Goal: Task Accomplishment & Management: Use online tool/utility

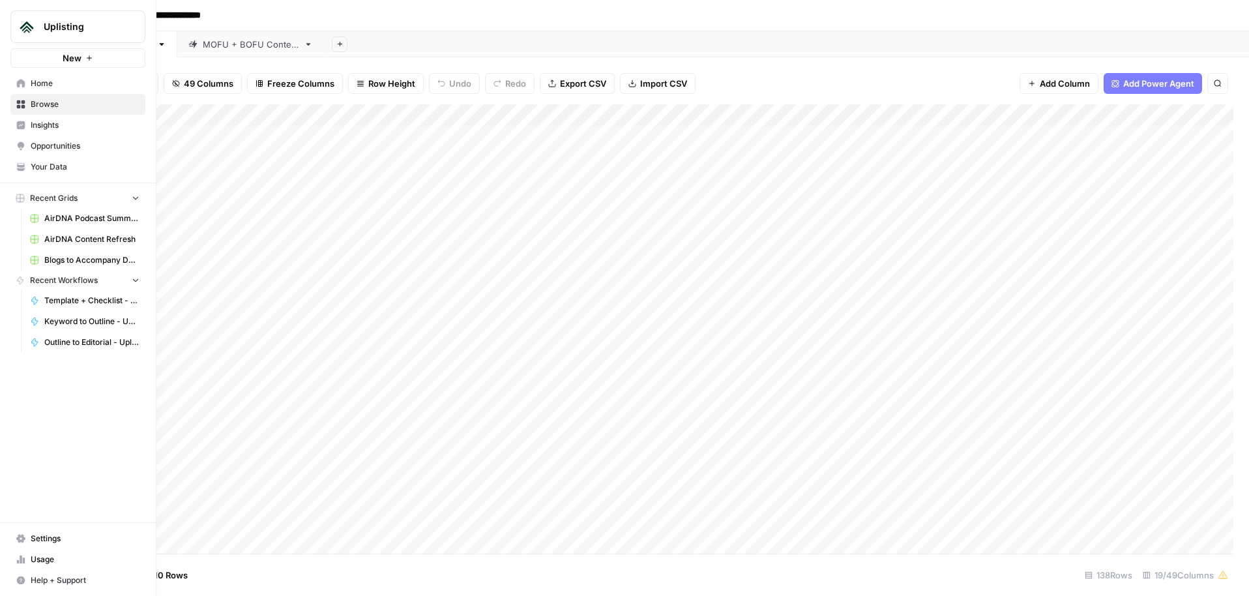
click at [68, 100] on span "Browse" at bounding box center [85, 104] width 109 height 12
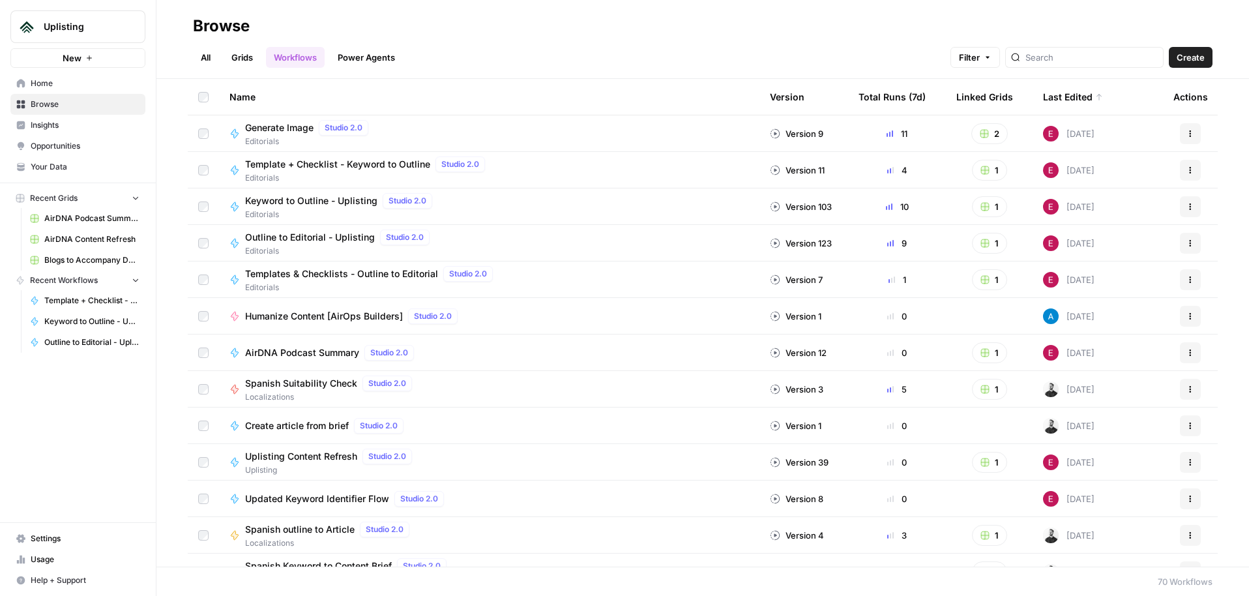
click at [228, 51] on link "Grids" at bounding box center [242, 57] width 37 height 21
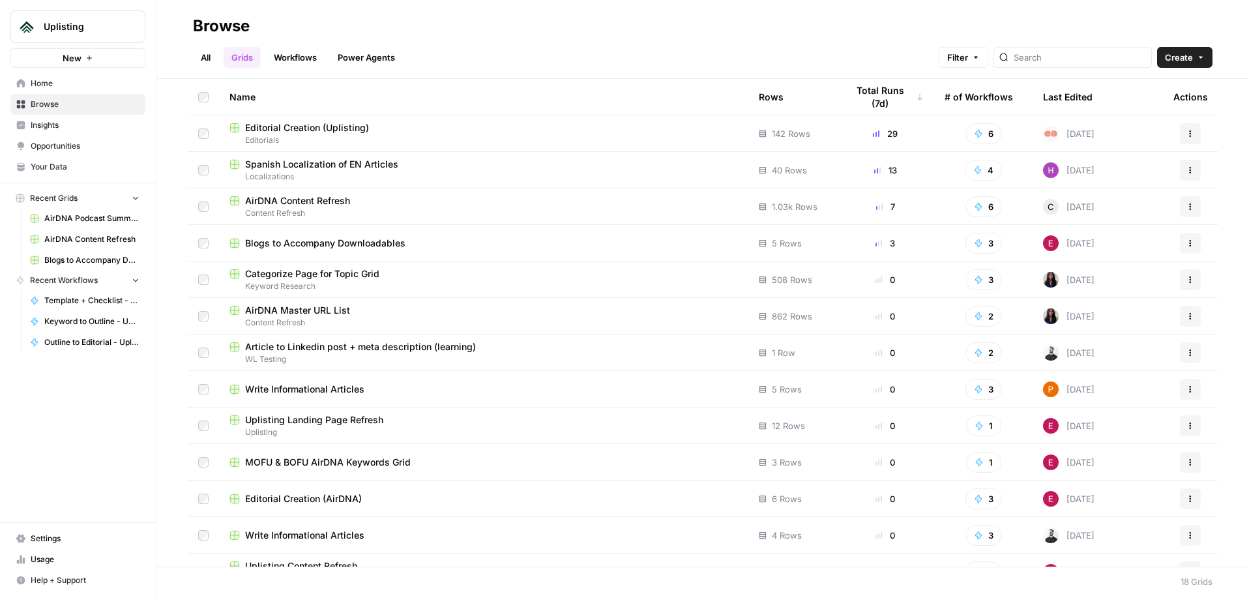
click at [292, 126] on span "Editorial Creation (Uplisting)" at bounding box center [307, 127] width 124 height 13
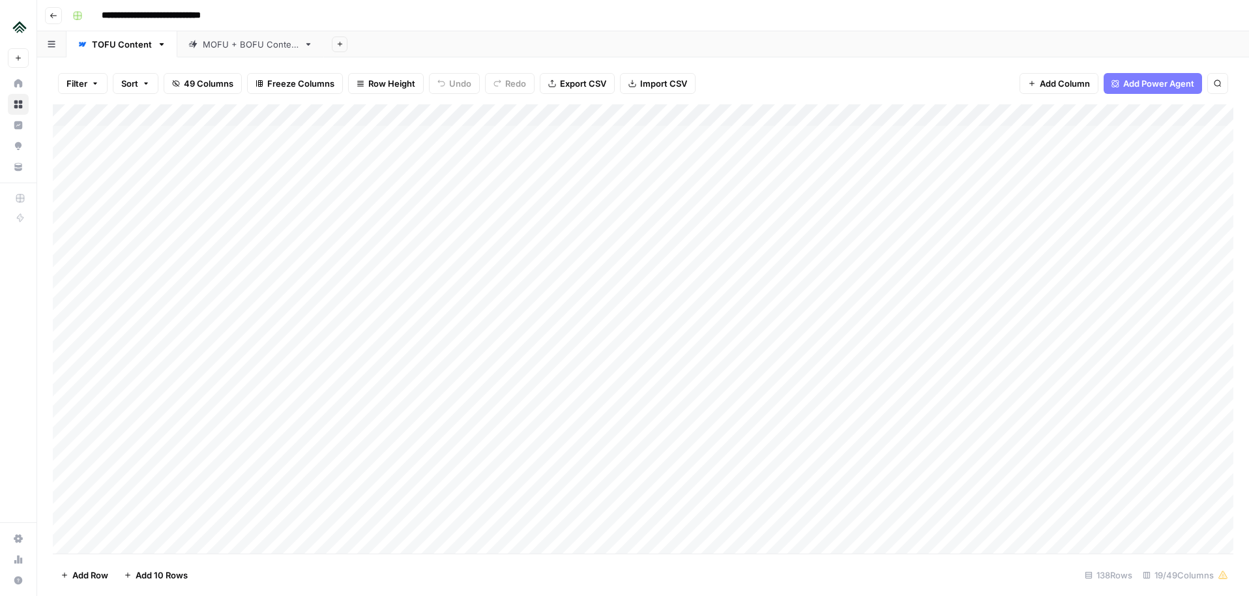
click at [222, 42] on div "MOFU + BOFU Content" at bounding box center [251, 44] width 96 height 13
click at [624, 204] on div "Add Column" at bounding box center [643, 170] width 1180 height 132
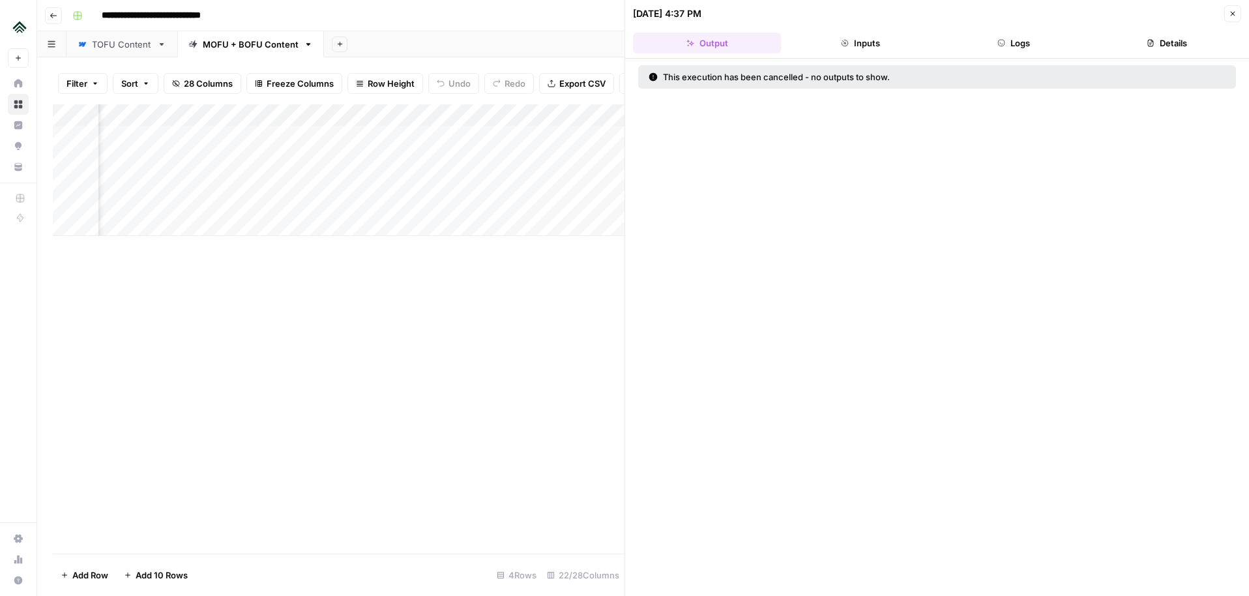
click at [1230, 12] on icon "button" at bounding box center [1232, 14] width 5 height 5
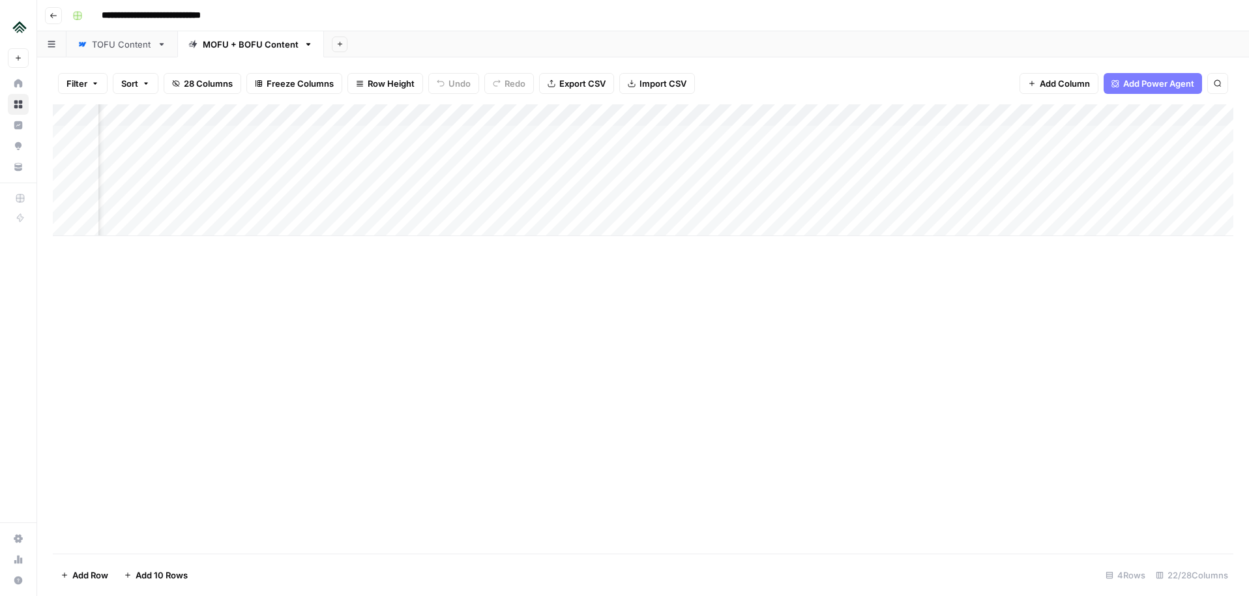
scroll to position [0, 1905]
click at [1105, 200] on div "Add Column" at bounding box center [643, 170] width 1180 height 132
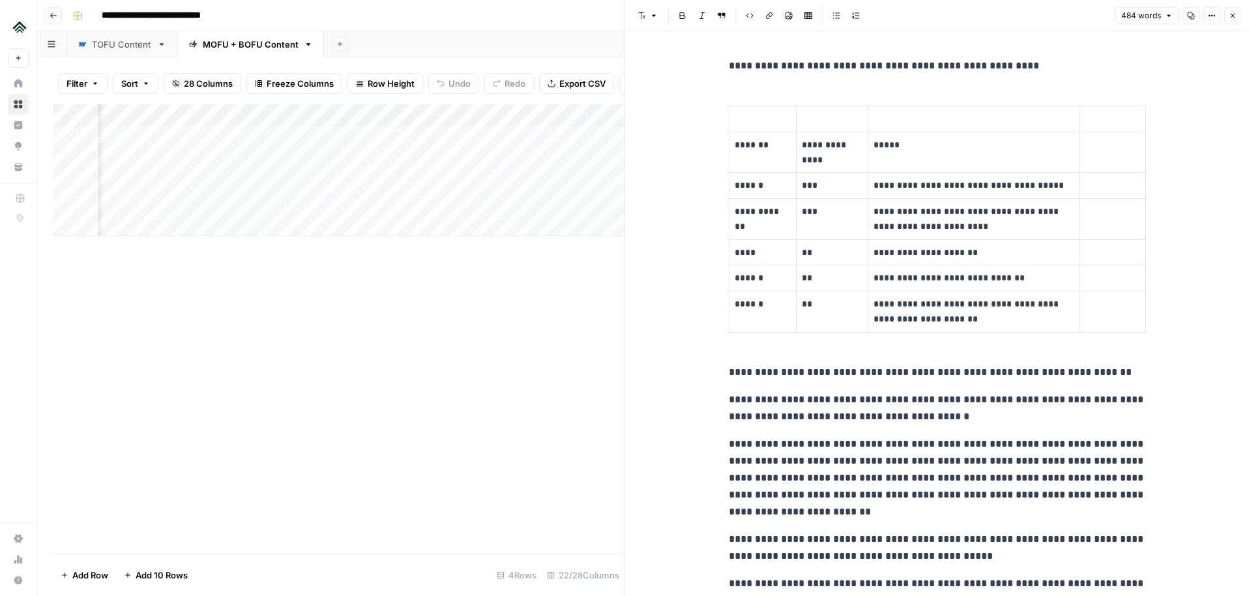
click at [1236, 8] on button "Close" at bounding box center [1232, 15] width 17 height 17
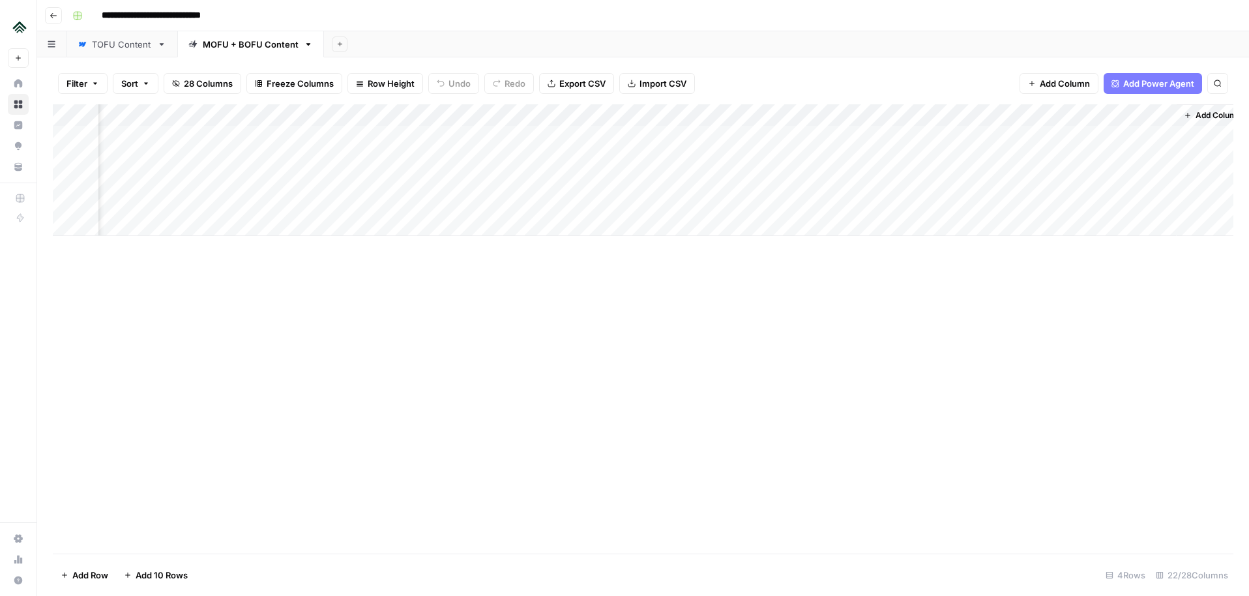
scroll to position [0, 1875]
drag, startPoint x: 1137, startPoint y: 111, endPoint x: 422, endPoint y: 146, distance: 715.1
click at [422, 146] on div "Add Column" at bounding box center [643, 170] width 1180 height 132
drag, startPoint x: 722, startPoint y: 118, endPoint x: 716, endPoint y: 119, distance: 6.6
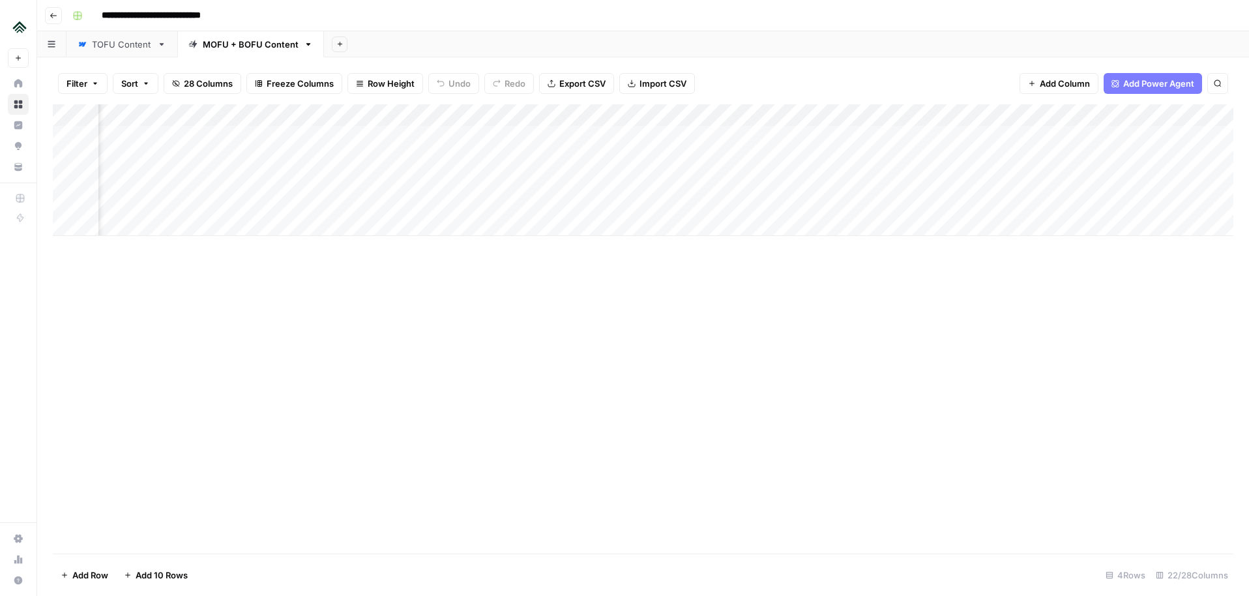
click at [716, 119] on div "Add Column" at bounding box center [643, 170] width 1180 height 132
click at [517, 280] on div "Add Column" at bounding box center [643, 328] width 1180 height 449
click at [575, 203] on div "Add Column" at bounding box center [643, 170] width 1180 height 132
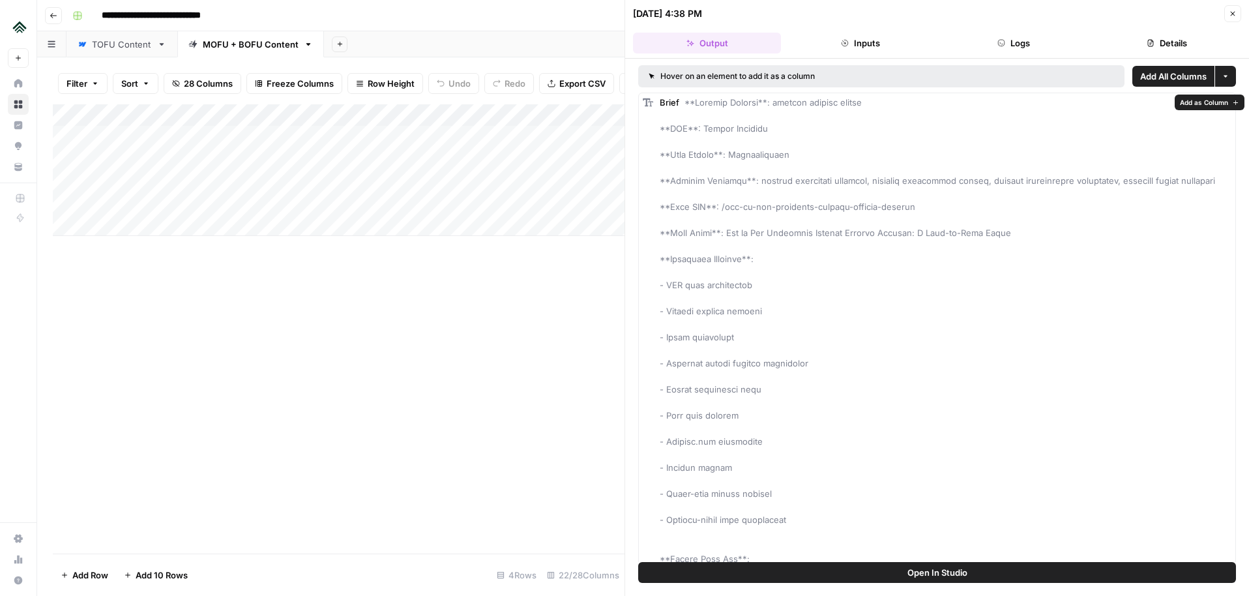
click at [980, 579] on button "Open In Studio" at bounding box center [937, 572] width 598 height 21
click at [1230, 12] on icon "button" at bounding box center [1232, 14] width 8 height 8
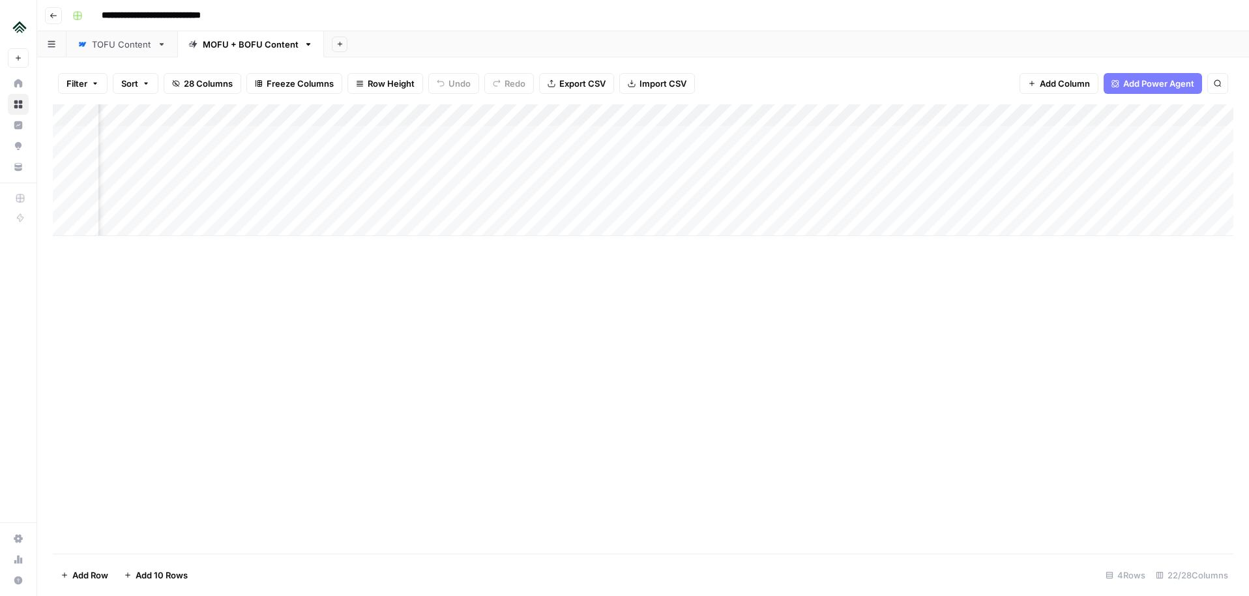
scroll to position [0, 130]
click at [694, 200] on div "Add Column" at bounding box center [643, 170] width 1180 height 132
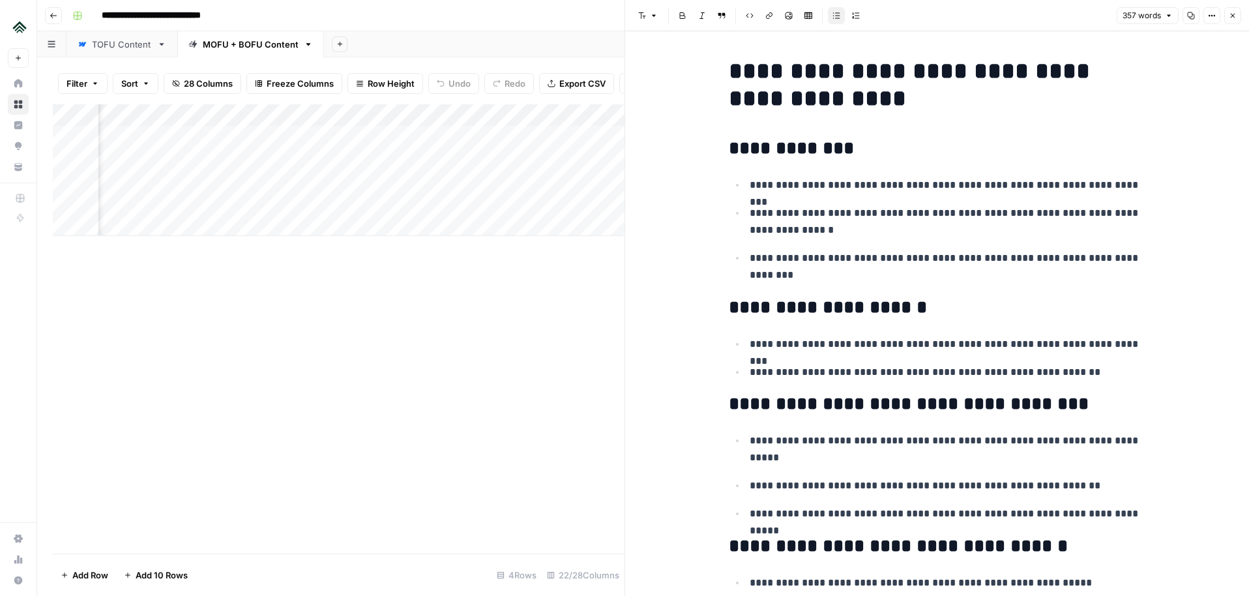
click at [1237, 11] on button "Close" at bounding box center [1232, 15] width 17 height 17
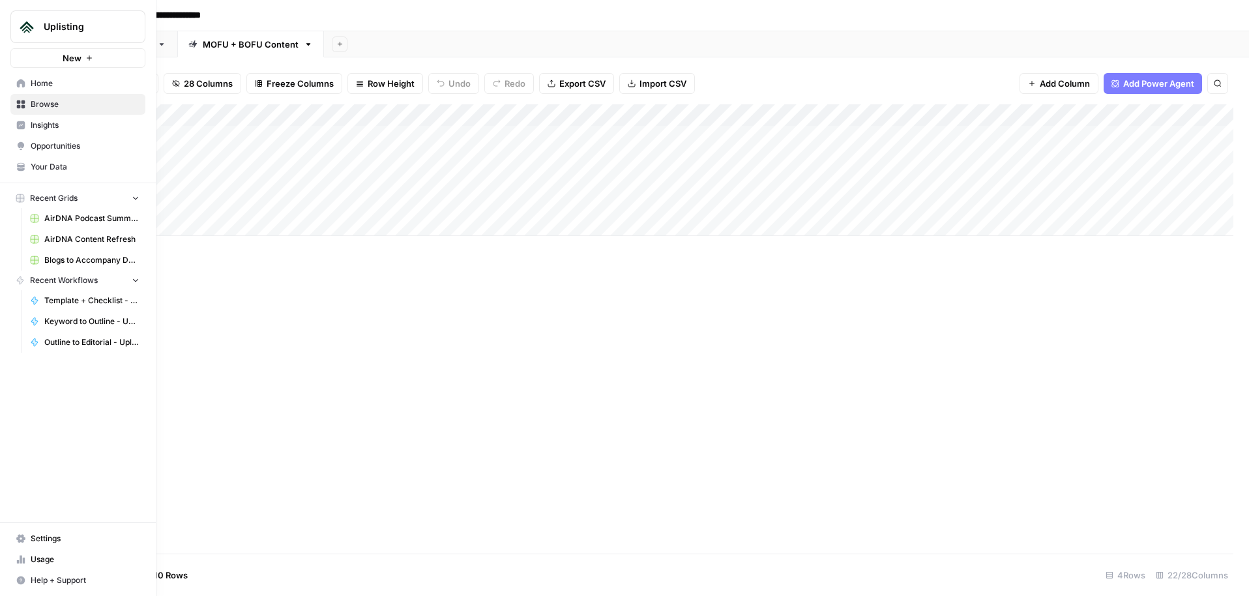
click at [36, 89] on link "Home" at bounding box center [77, 83] width 135 height 21
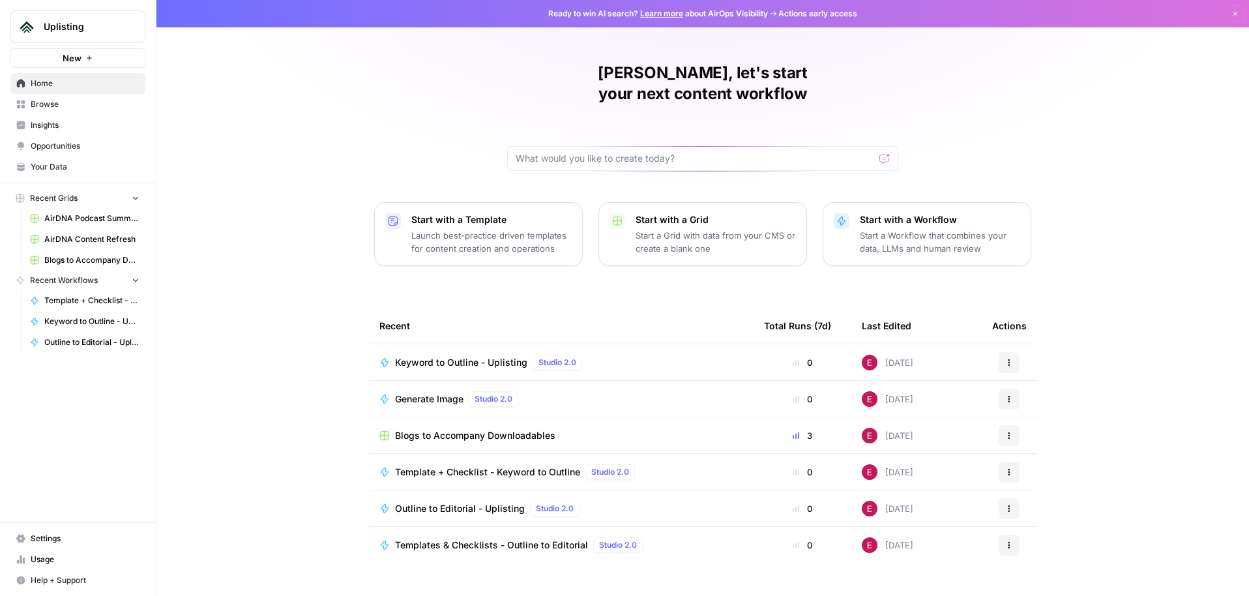
click at [84, 173] on link "Your Data" at bounding box center [77, 166] width 135 height 21
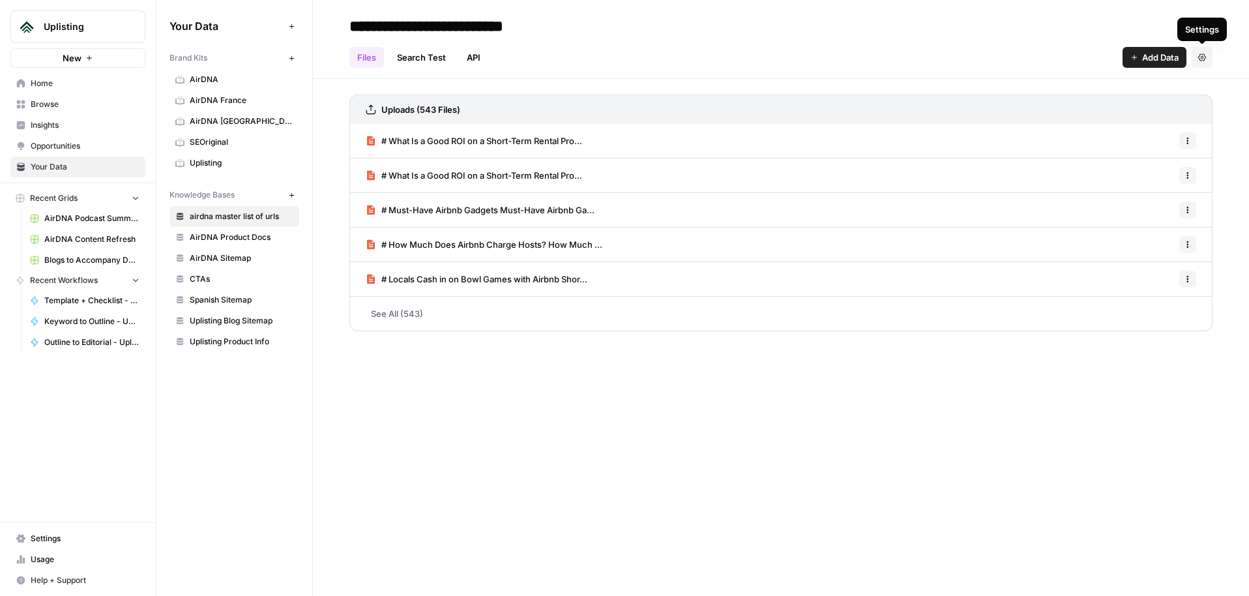
click at [1207, 58] on button "Settings" at bounding box center [1201, 57] width 21 height 21
click at [974, 42] on div "Files Search Test API Add Data Settings" at bounding box center [780, 51] width 863 height 31
click at [227, 339] on span "Uplisting Product Info" at bounding box center [242, 342] width 104 height 12
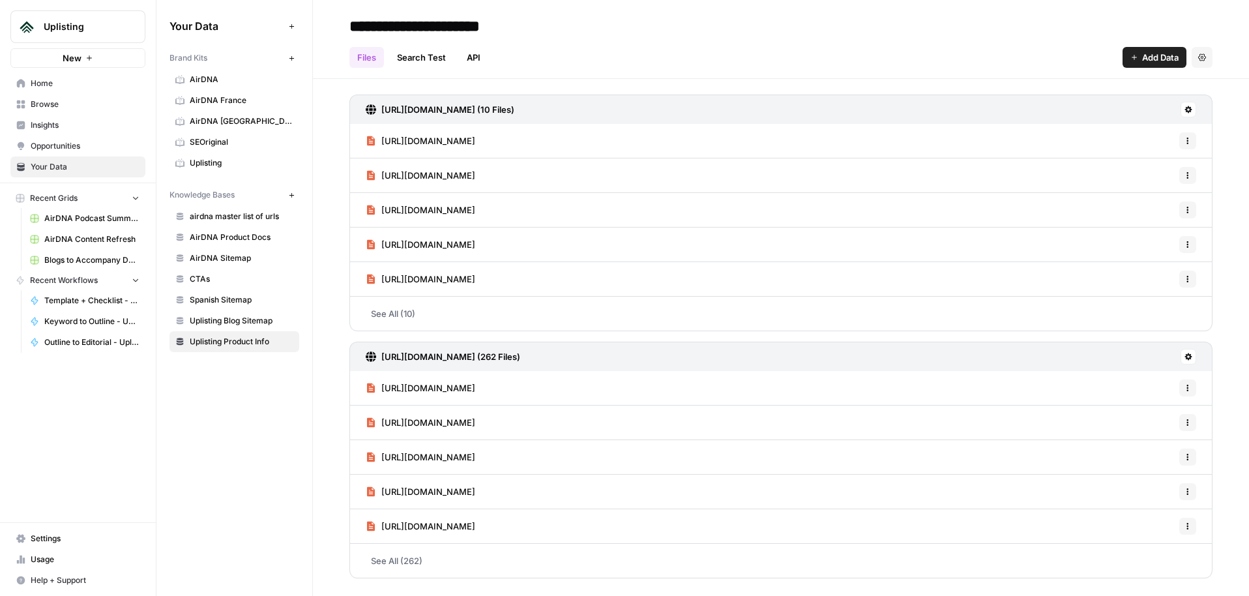
click at [1189, 357] on icon at bounding box center [1188, 356] width 7 height 7
click at [1219, 349] on div "https://www.uplisting.io/sitemap.xml (10 Files) https://www.uplisting.io/proper…" at bounding box center [781, 334] width 936 height 510
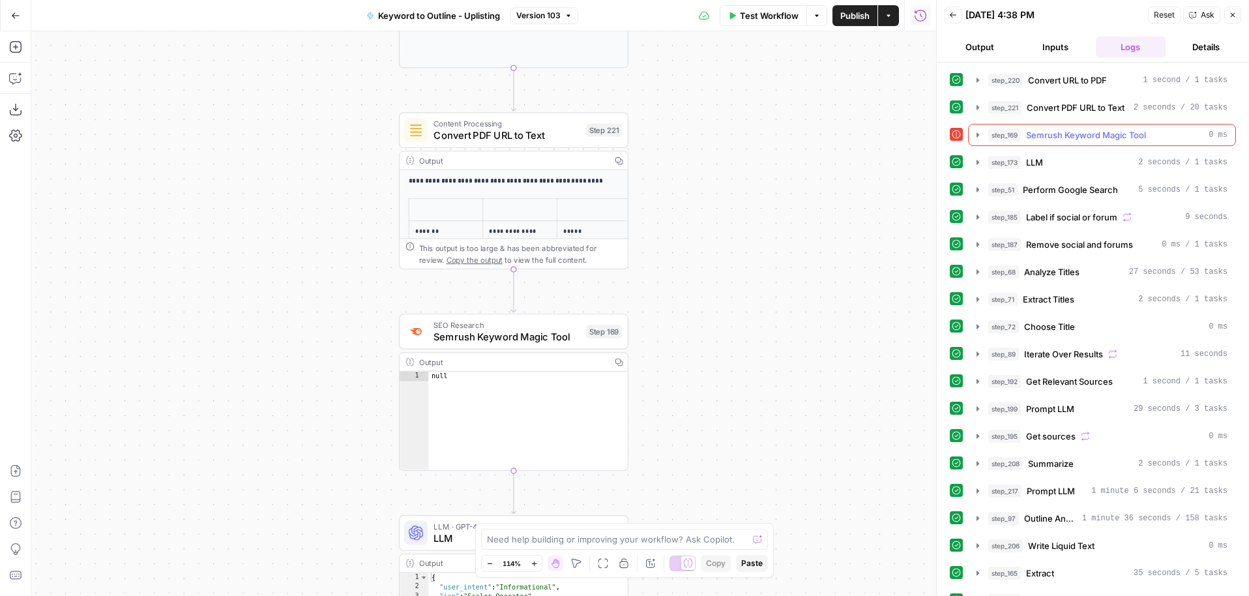
click at [979, 134] on icon "button" at bounding box center [977, 135] width 10 height 10
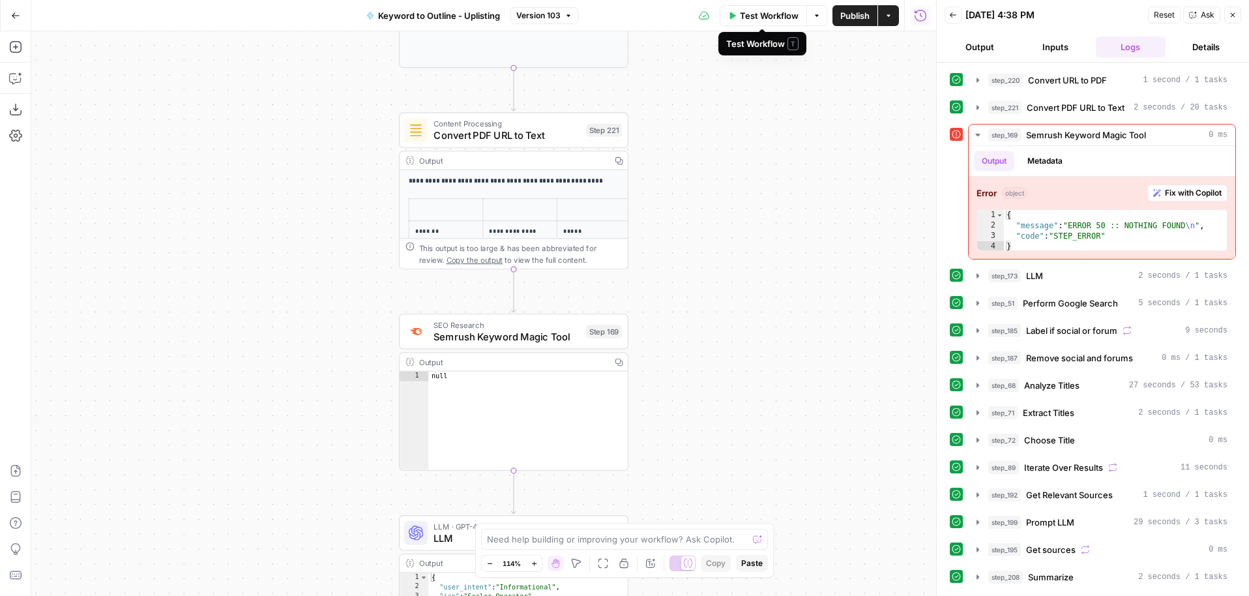
click at [787, 20] on span "Test Workflow" at bounding box center [769, 15] width 59 height 13
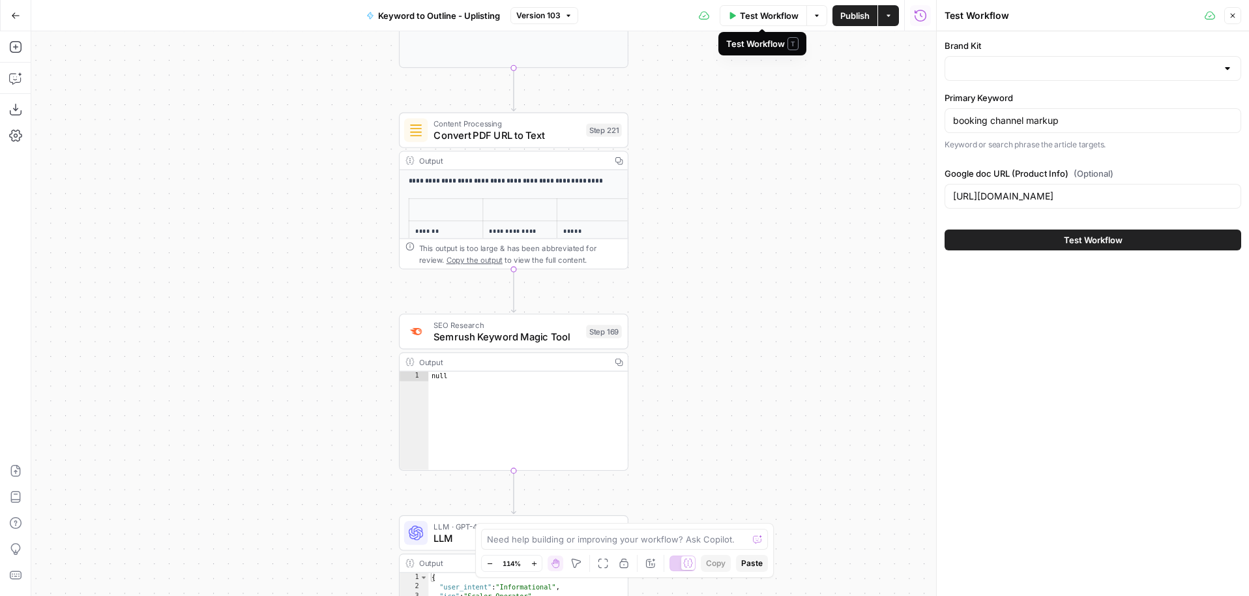
type input "Uplisting"
click at [1237, 10] on button "Close" at bounding box center [1232, 15] width 17 height 17
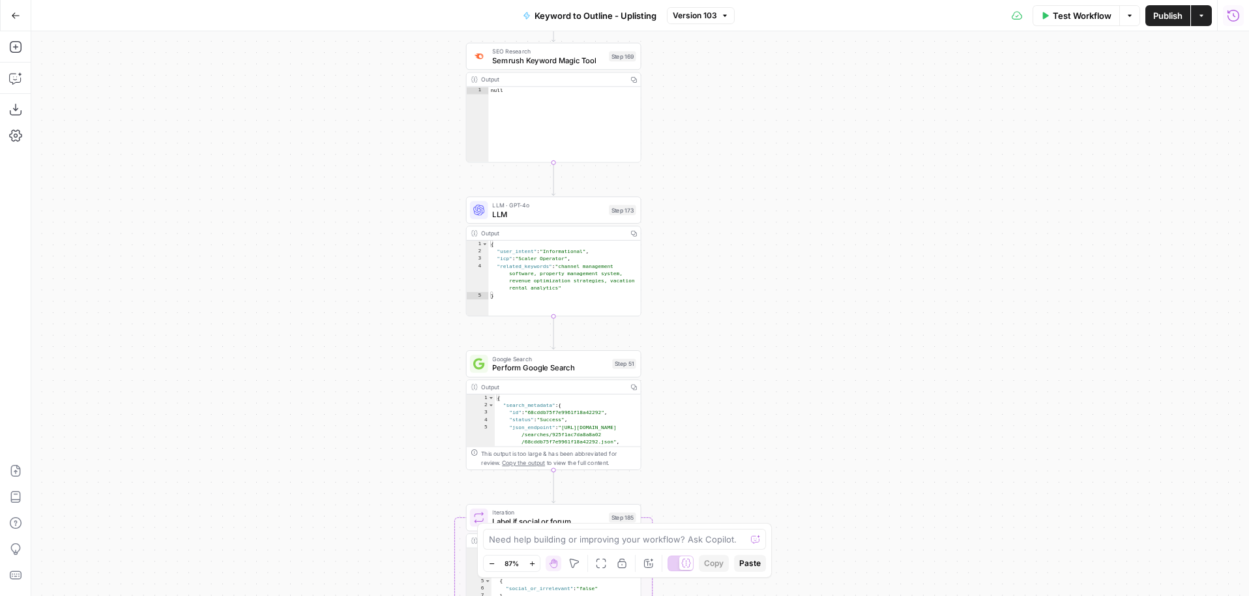
click at [1229, 16] on icon "button" at bounding box center [1232, 15] width 13 height 13
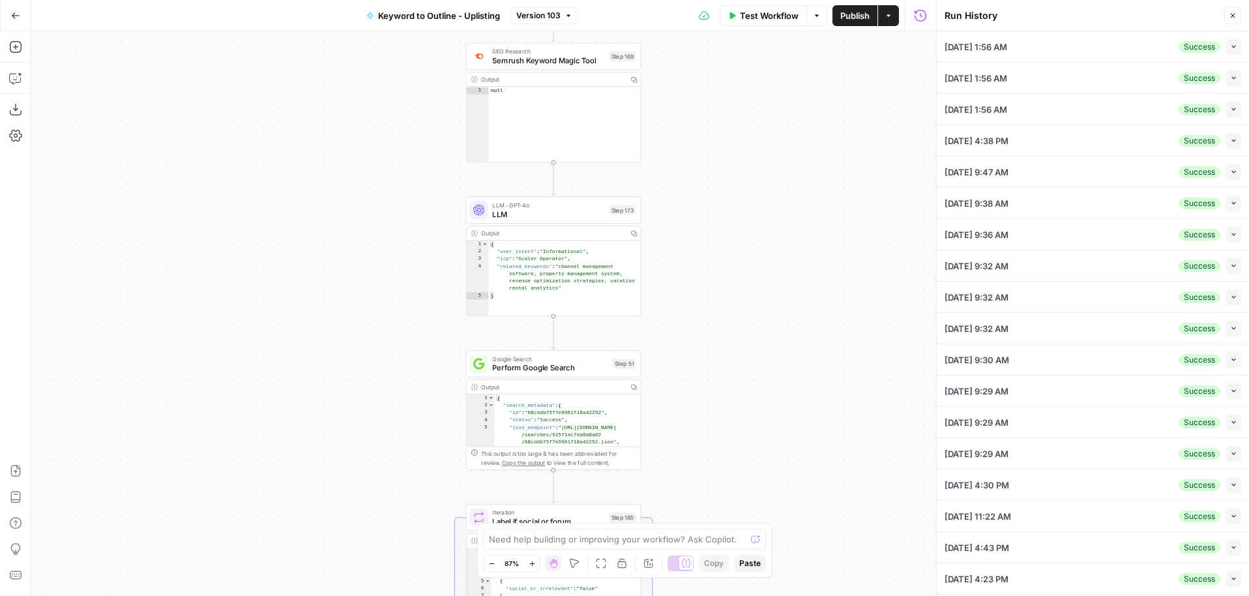
click at [1230, 42] on button "Collapse" at bounding box center [1233, 47] width 16 height 16
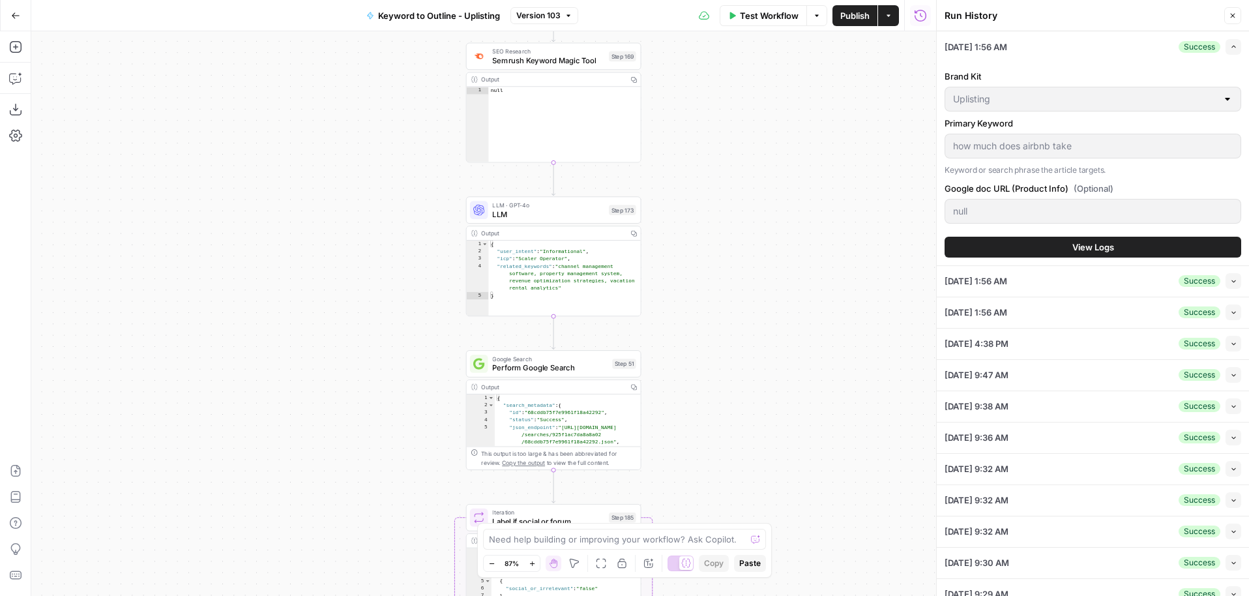
click at [1105, 247] on span "View Logs" at bounding box center [1093, 246] width 42 height 13
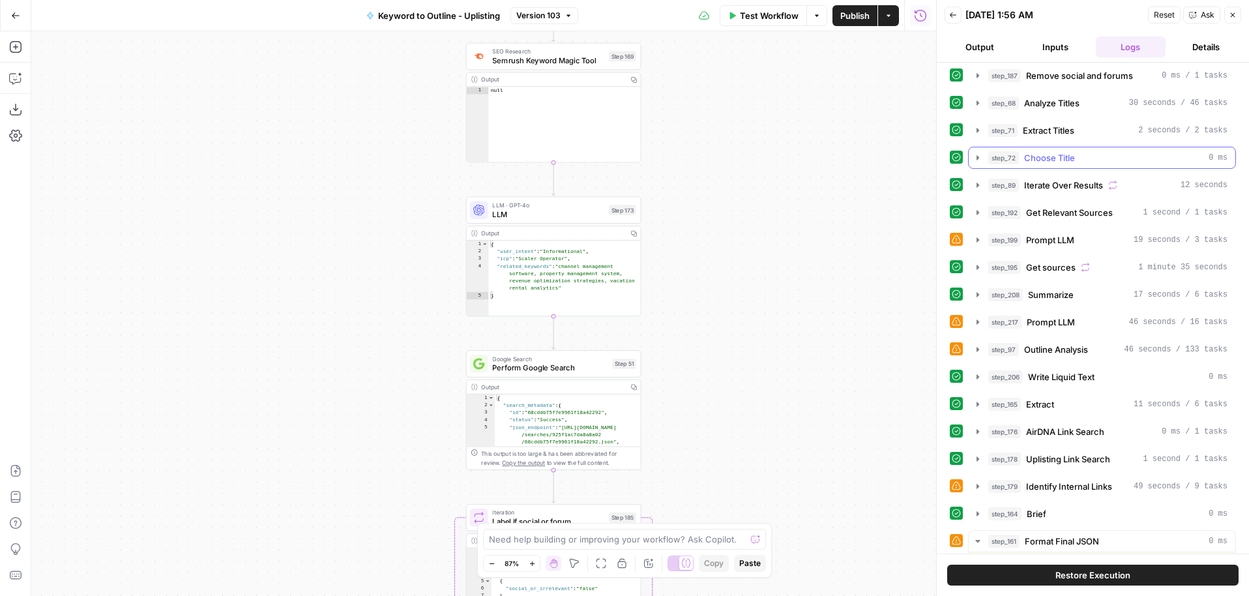
scroll to position [177, 0]
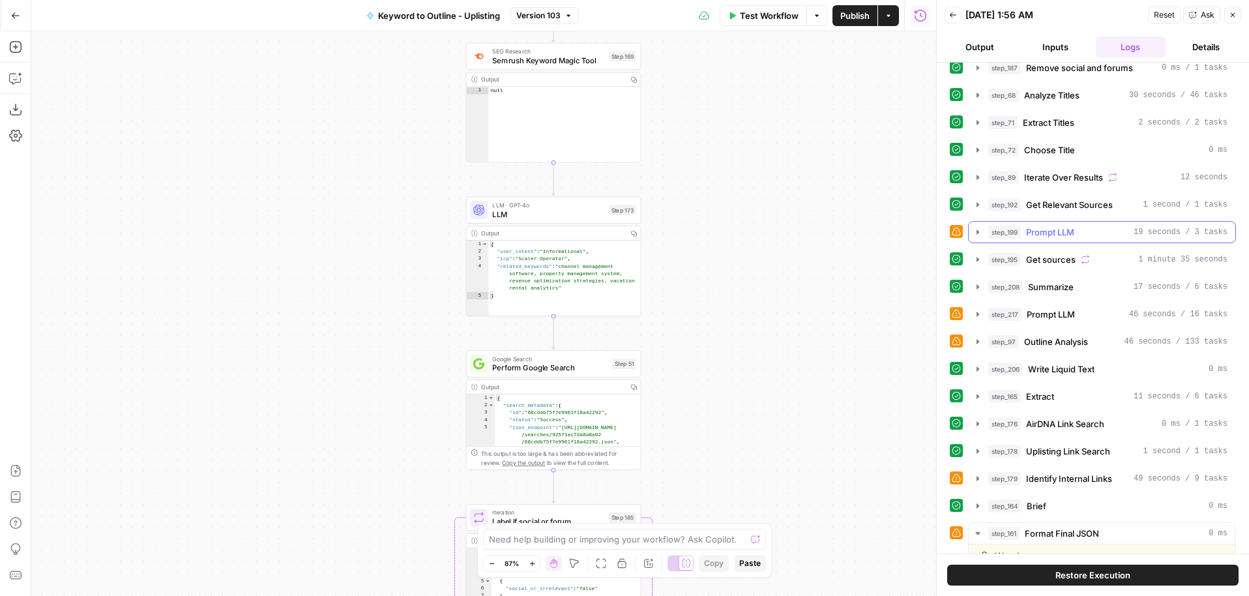
click at [976, 227] on icon "button" at bounding box center [977, 232] width 10 height 10
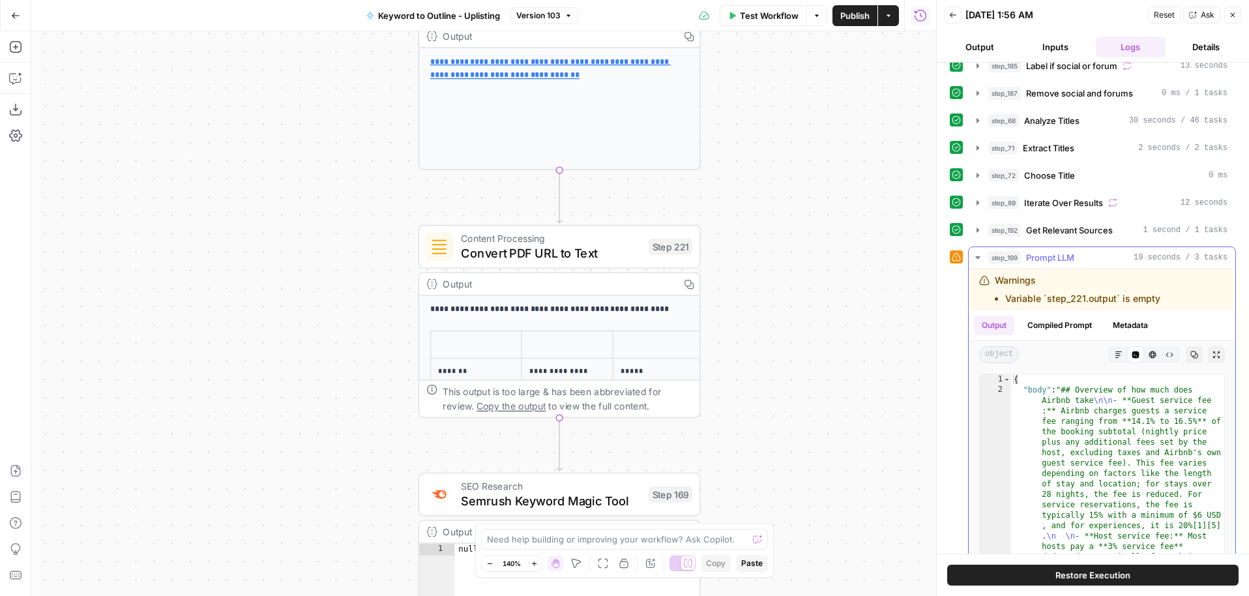
scroll to position [0, 0]
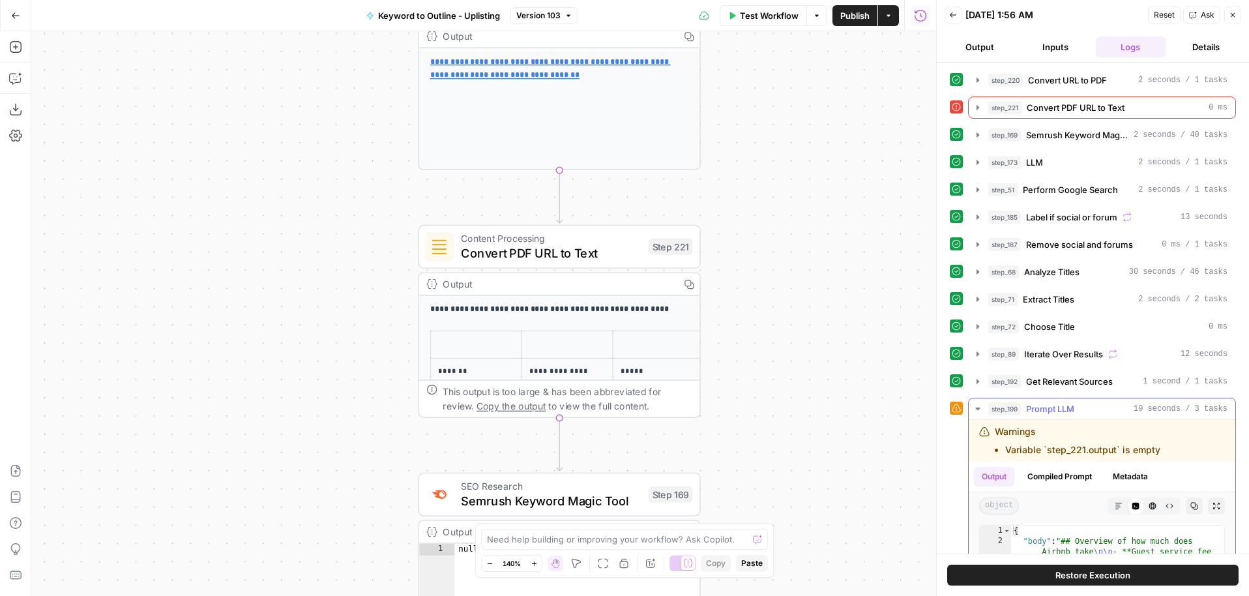
click at [981, 411] on icon "button" at bounding box center [977, 408] width 10 height 10
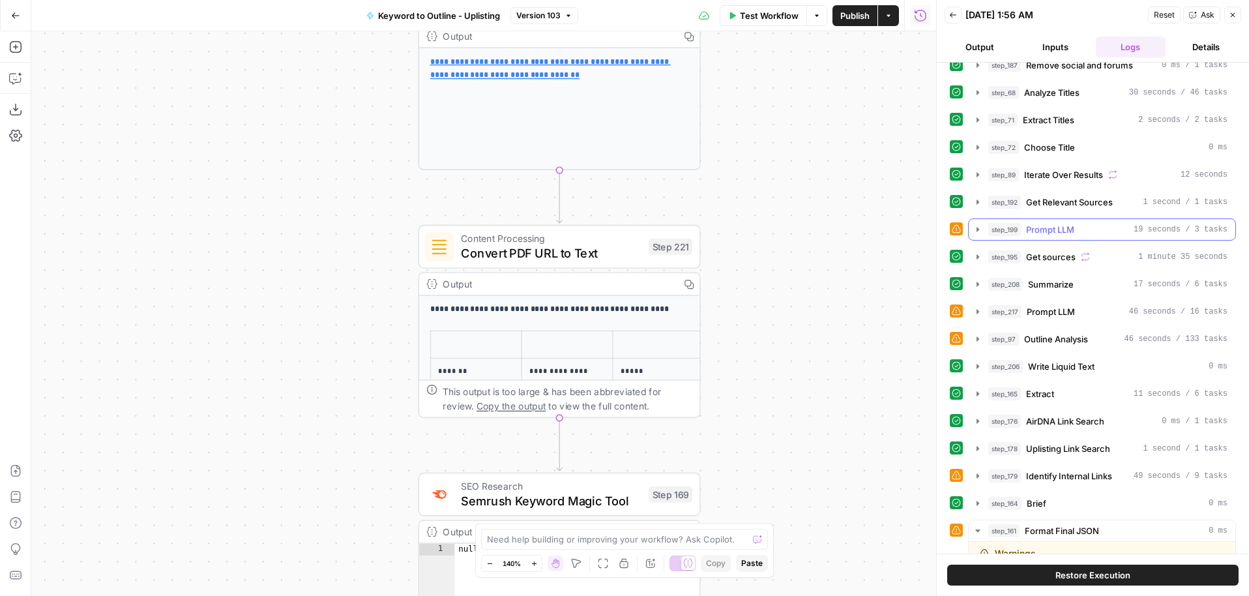
scroll to position [183, 0]
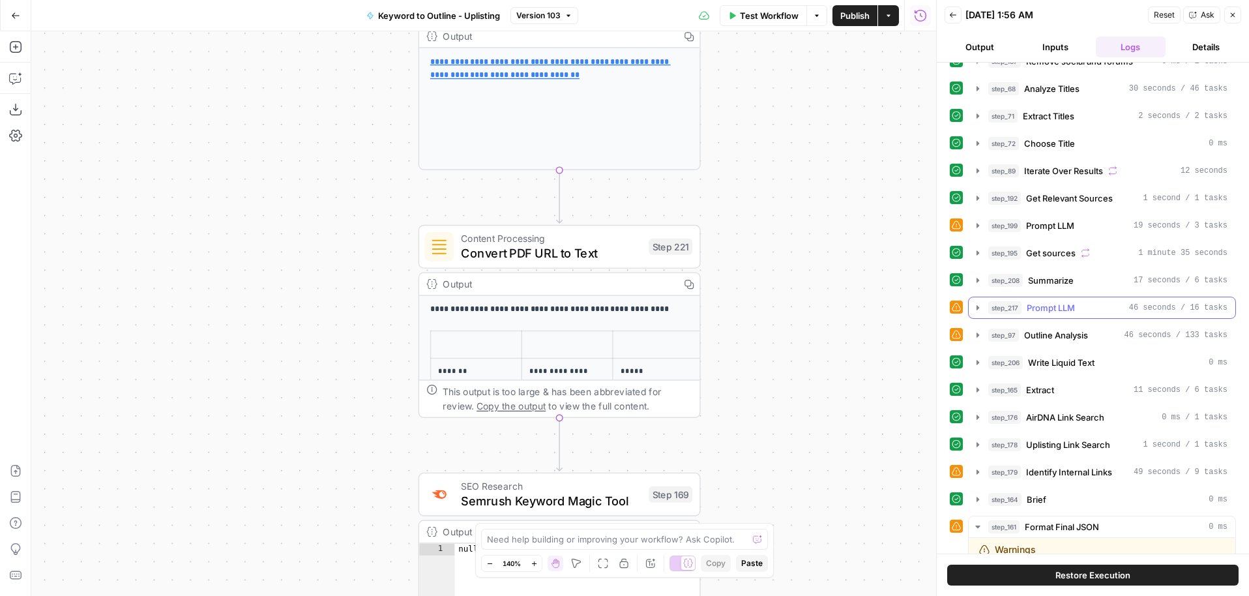
click at [973, 309] on icon "button" at bounding box center [977, 307] width 10 height 10
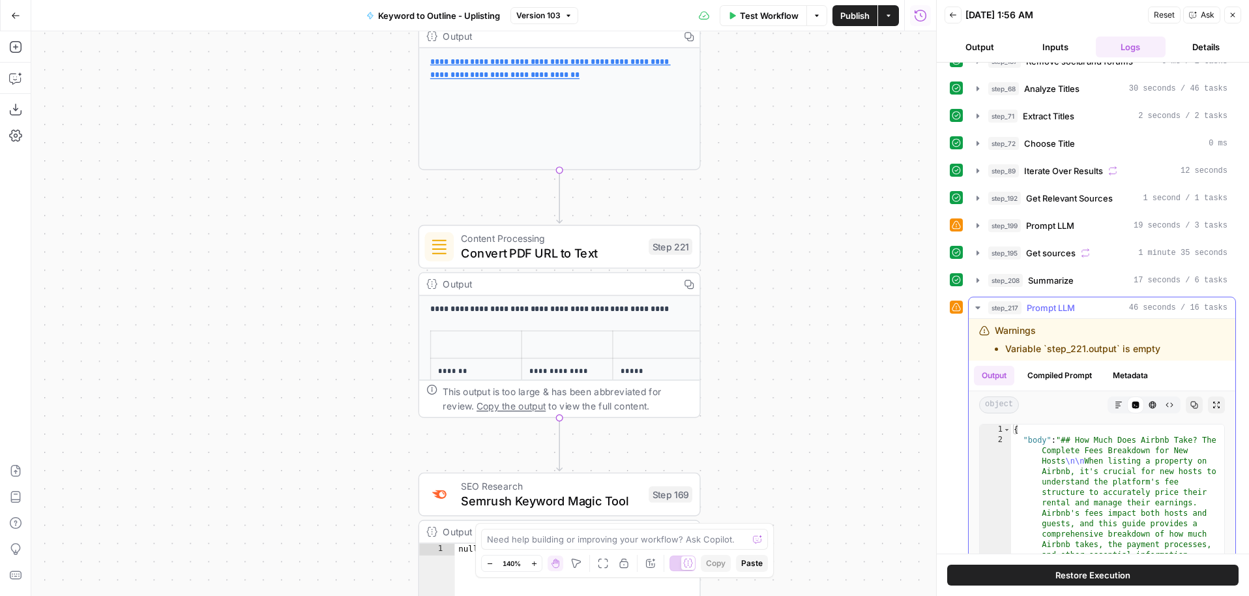
click at [974, 308] on icon "button" at bounding box center [977, 307] width 10 height 10
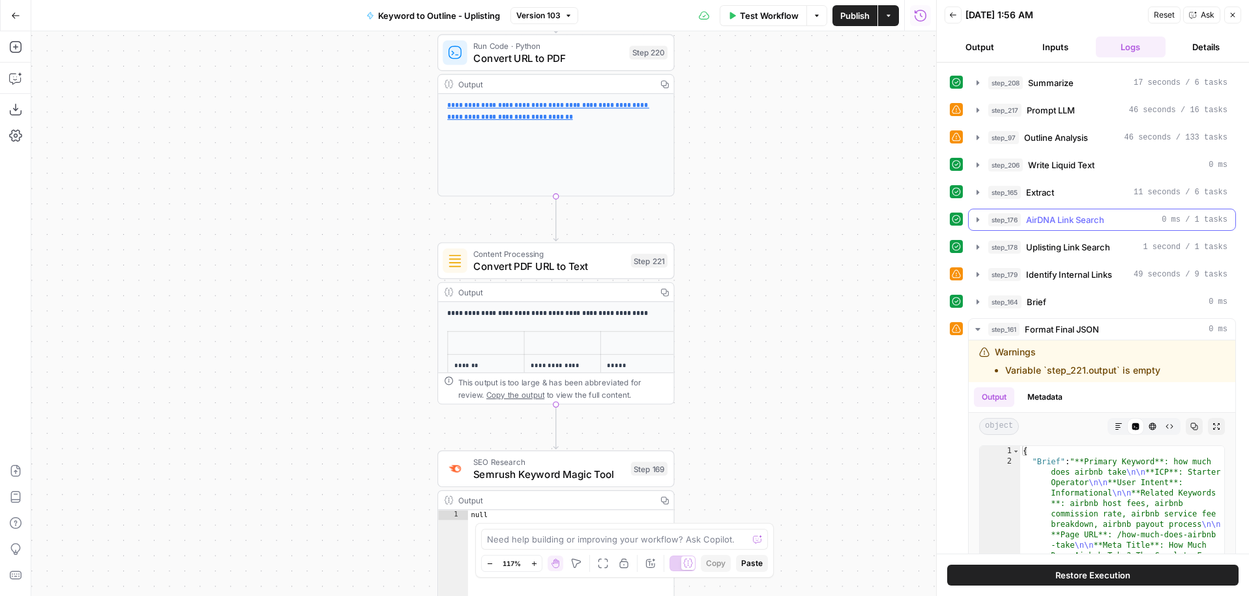
scroll to position [403, 0]
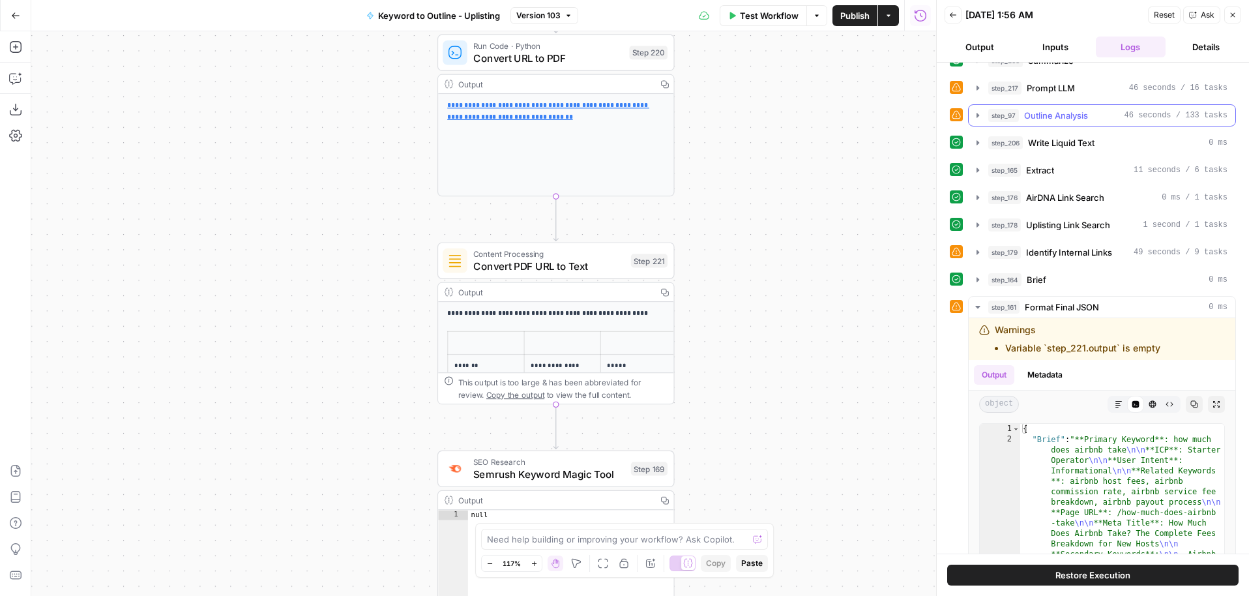
click at [977, 113] on icon "button" at bounding box center [977, 115] width 10 height 10
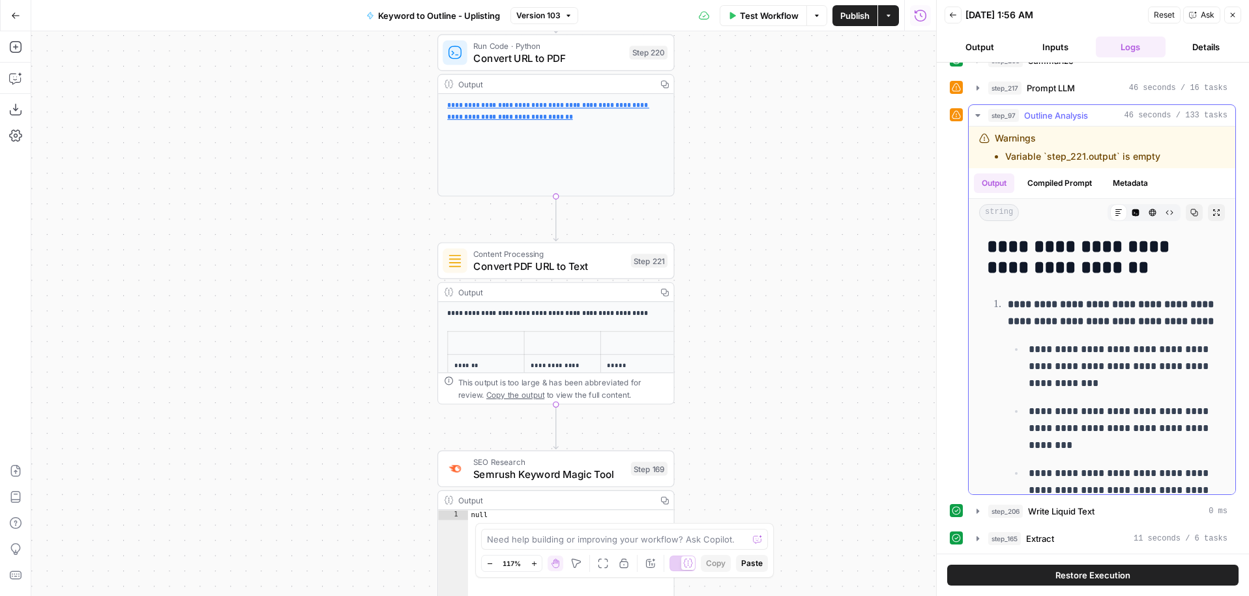
click at [977, 113] on icon "button" at bounding box center [977, 115] width 10 height 10
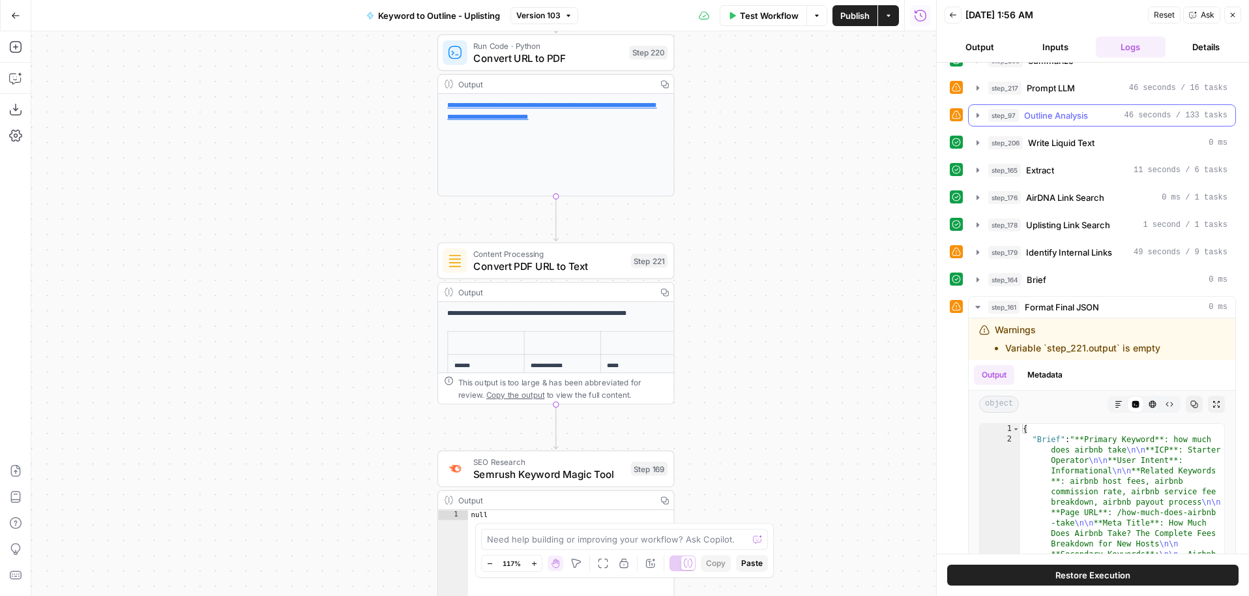
scroll to position [0, 0]
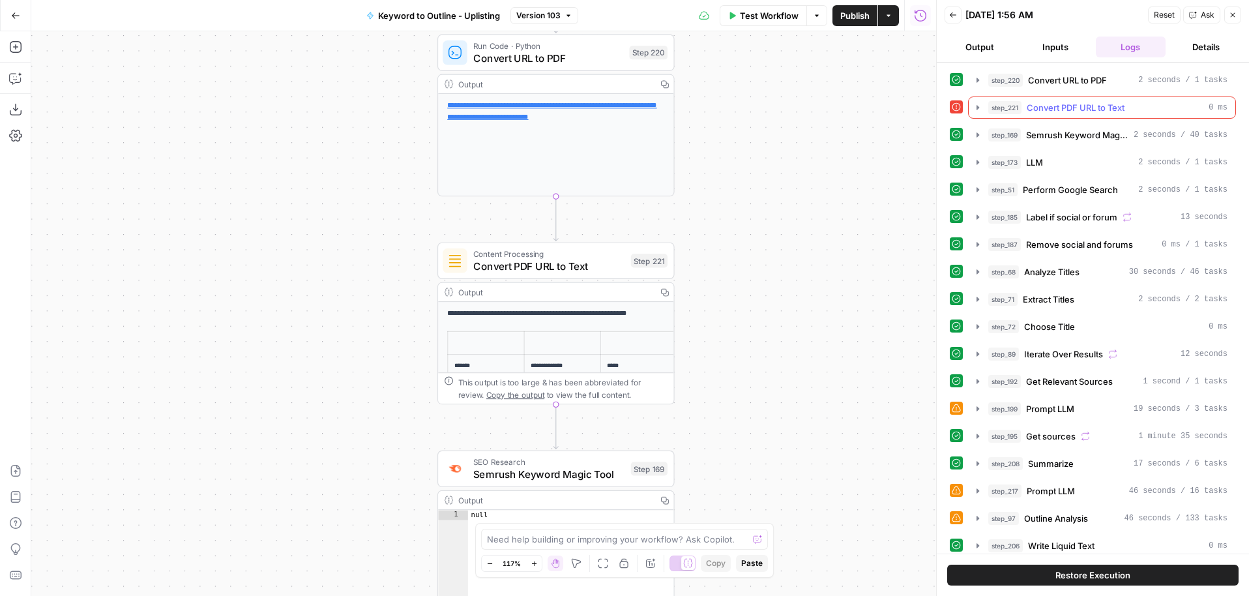
click at [974, 107] on icon "button" at bounding box center [977, 107] width 10 height 10
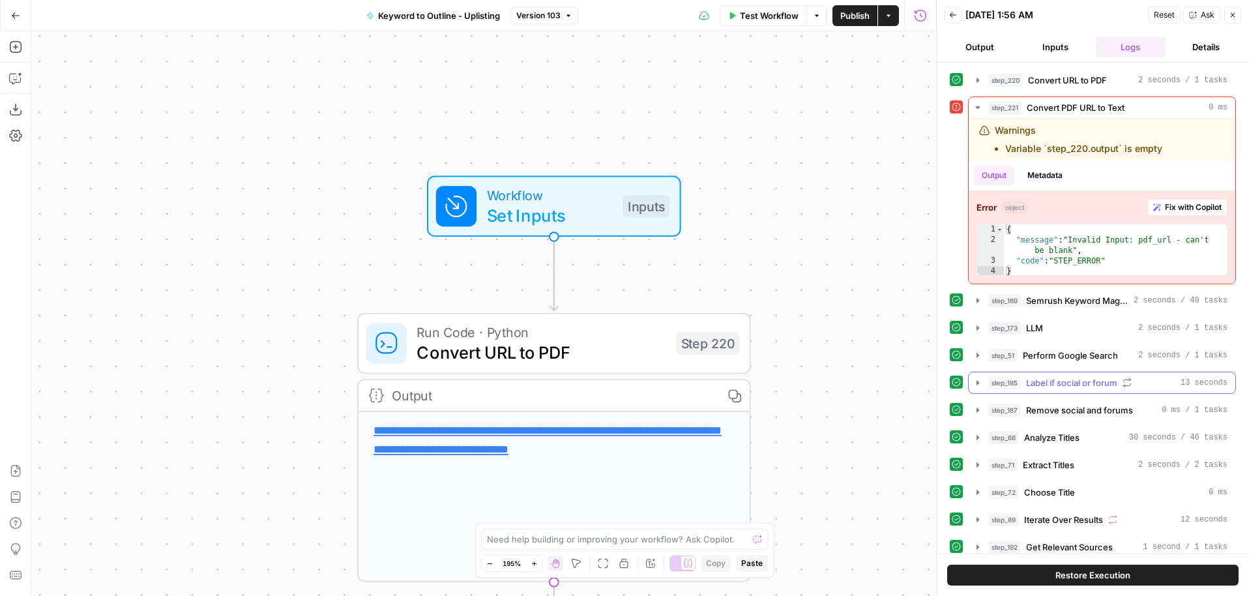
scroll to position [708, 0]
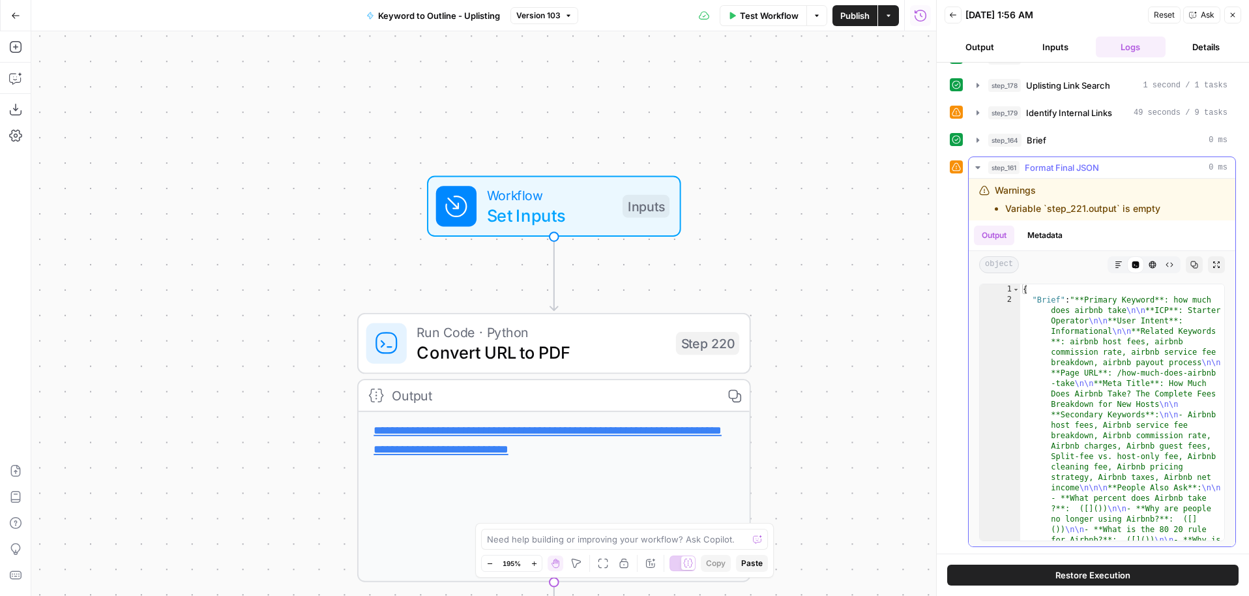
click at [976, 166] on icon "button" at bounding box center [977, 167] width 10 height 10
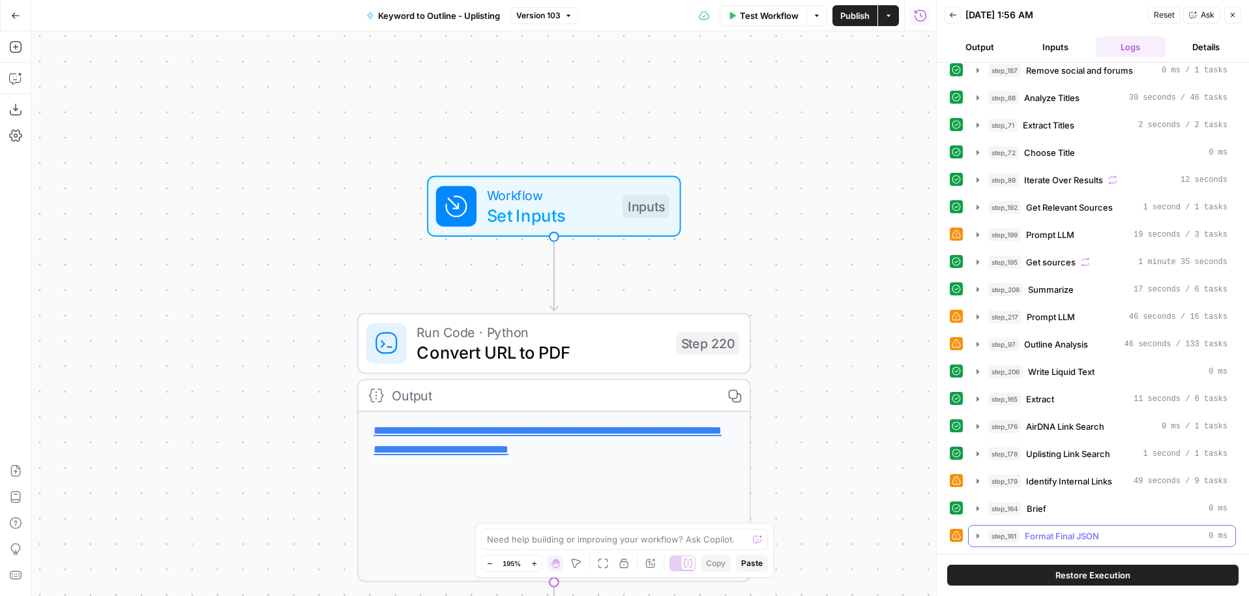
click at [978, 529] on button "step_161 Format Final JSON 0 ms" at bounding box center [1101, 535] width 267 height 21
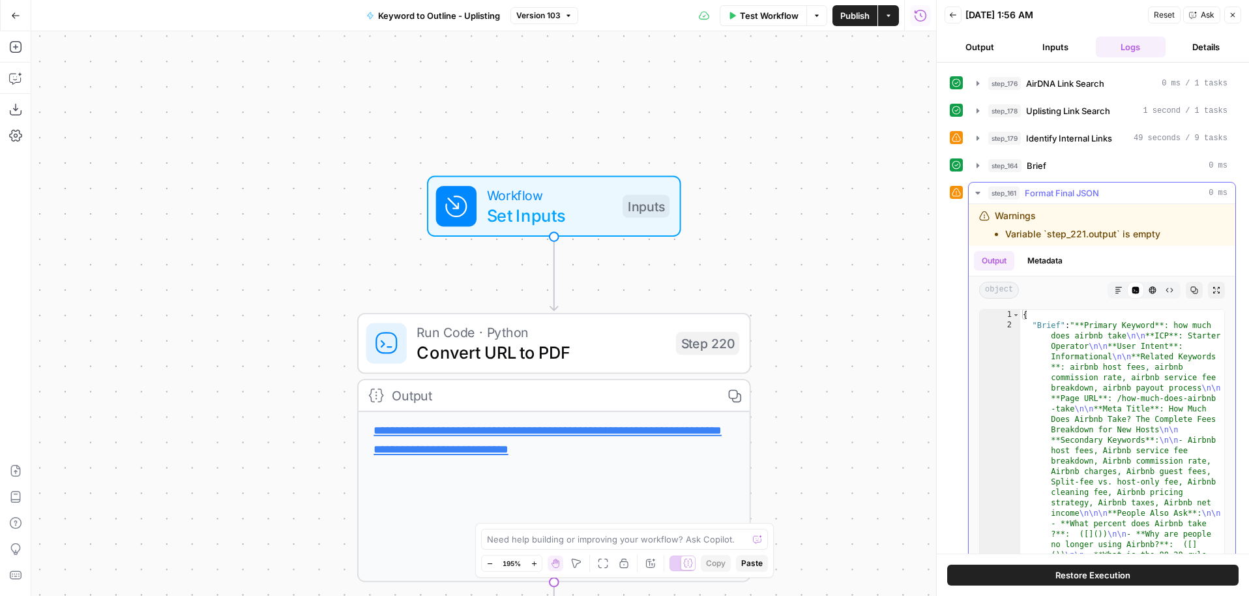
scroll to position [708, 0]
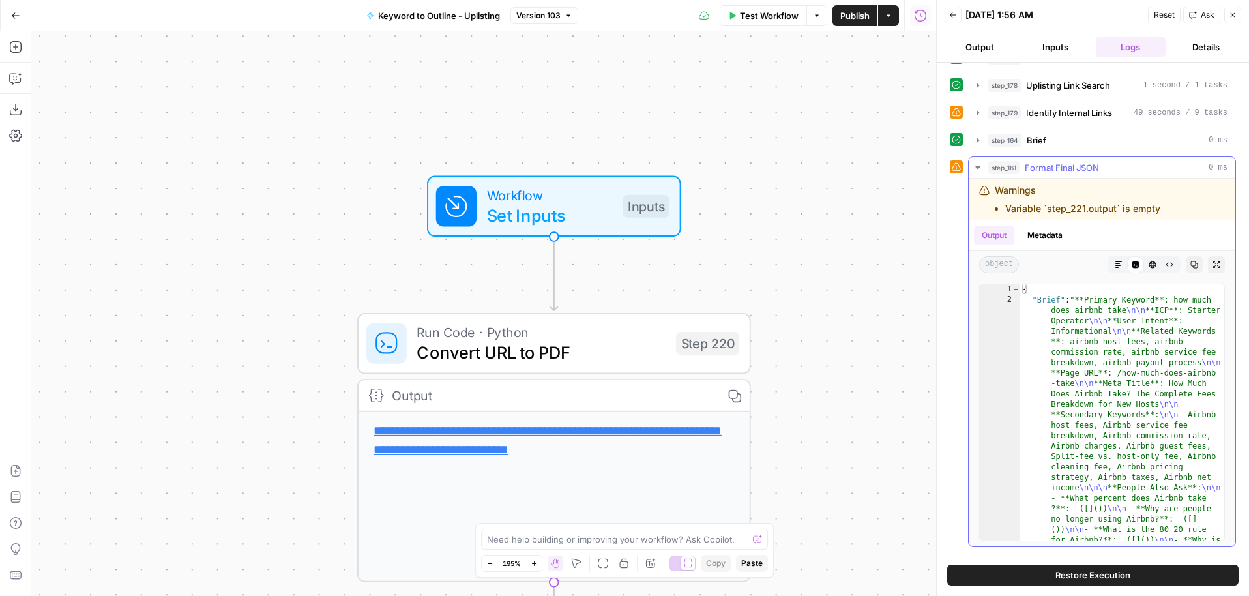
click at [974, 165] on icon "button" at bounding box center [977, 167] width 10 height 10
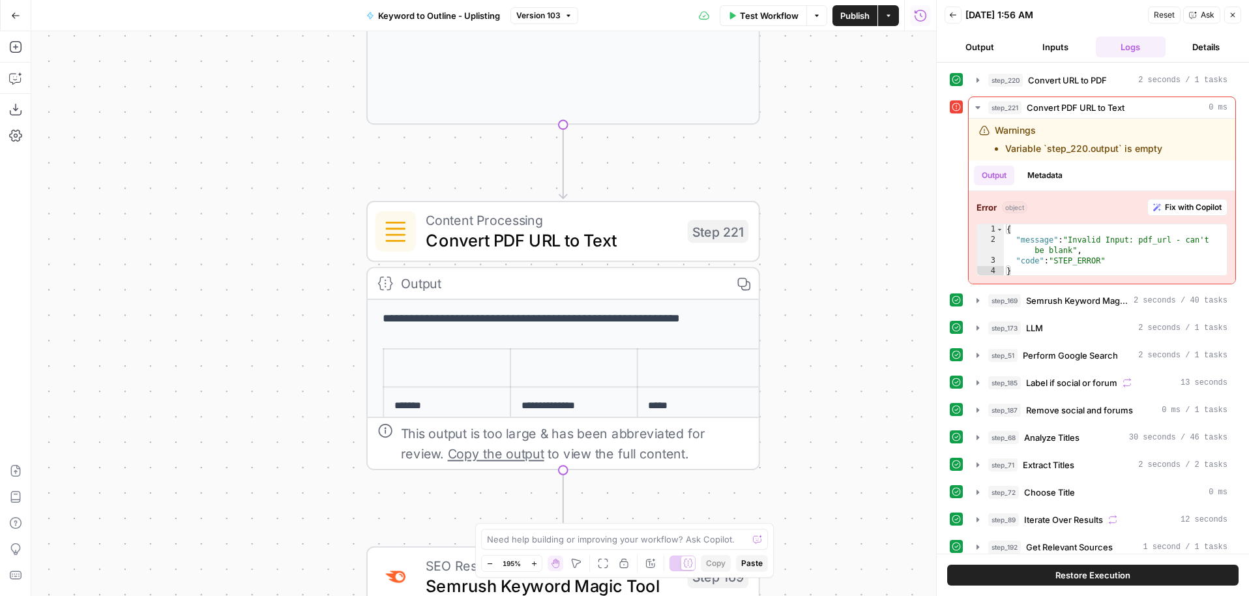
scroll to position [75, 0]
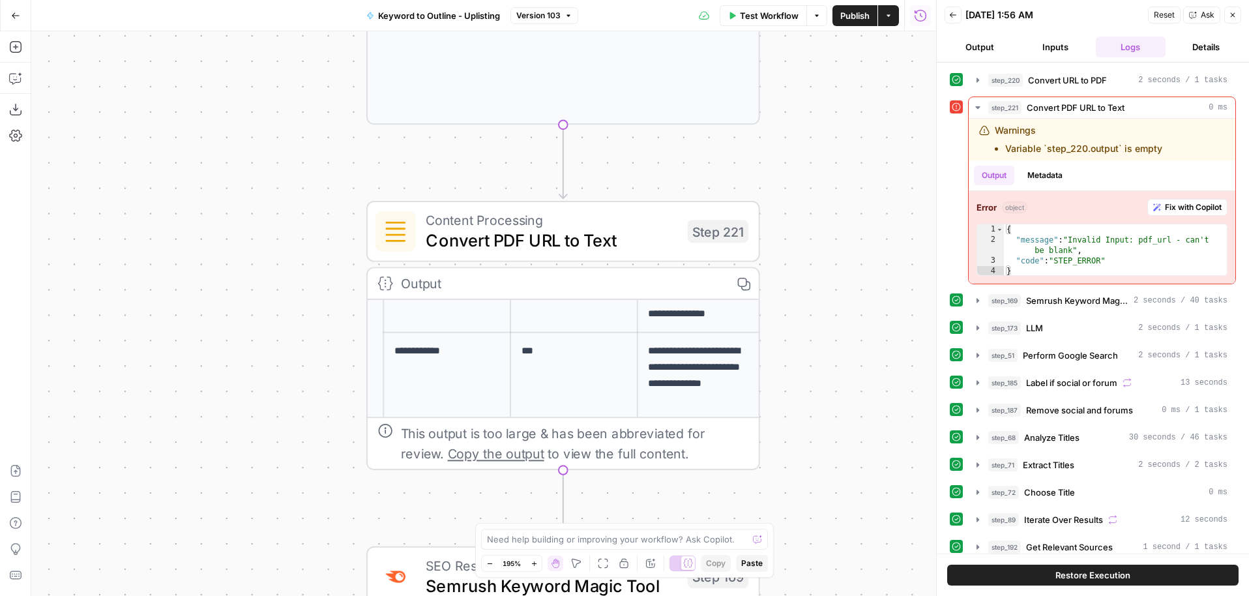
click at [628, 244] on span "Convert PDF URL to Text" at bounding box center [552, 239] width 252 height 25
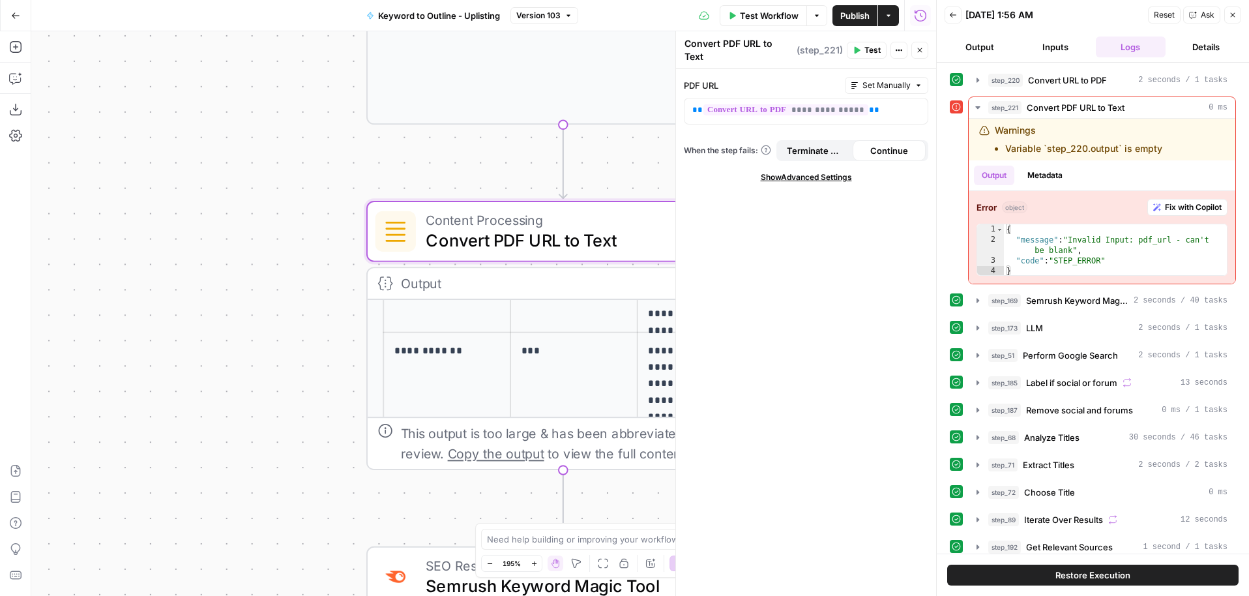
click at [306, 323] on div "**********" at bounding box center [483, 313] width 905 height 564
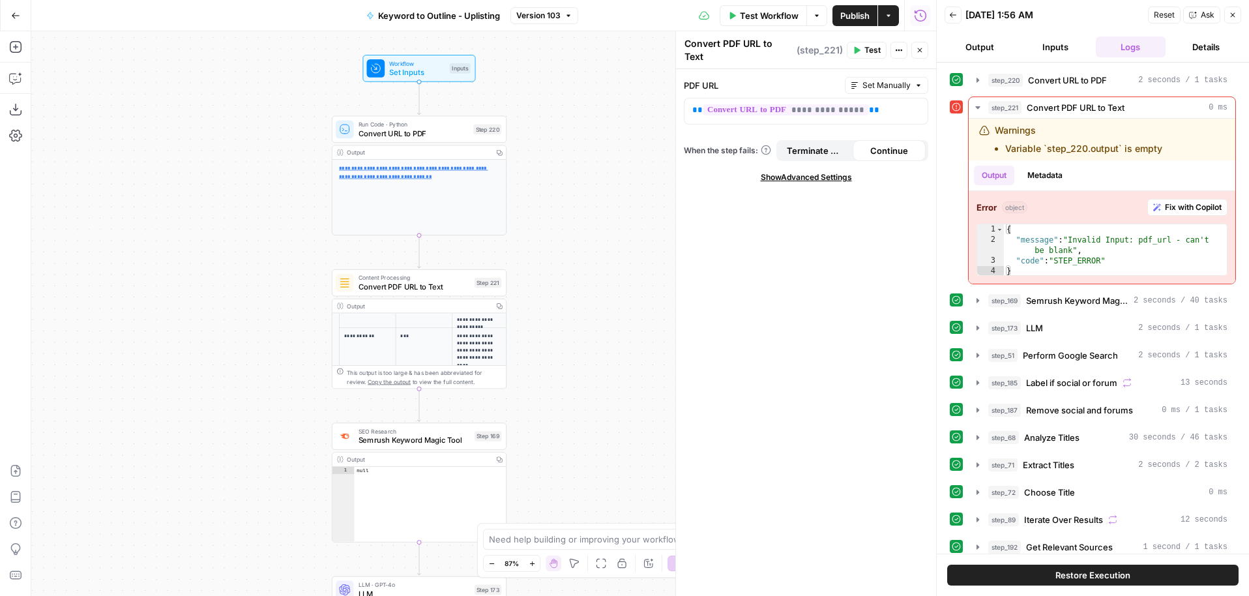
click at [430, 135] on span "Convert URL to PDF" at bounding box center [413, 133] width 111 height 11
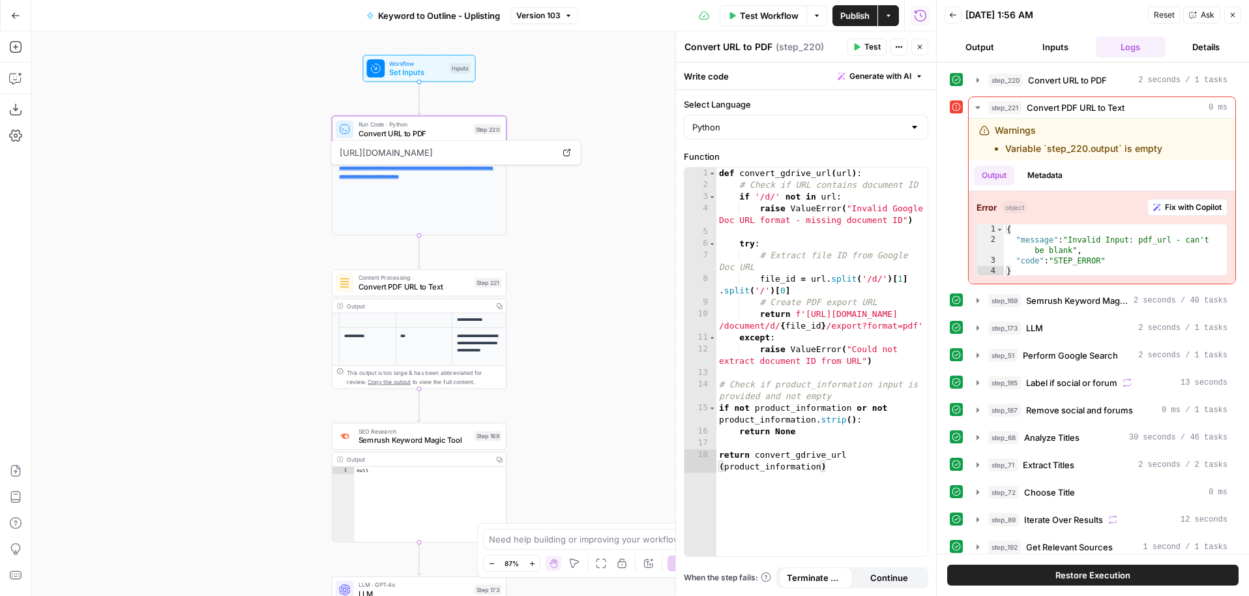
click at [585, 240] on div "**********" at bounding box center [483, 313] width 905 height 564
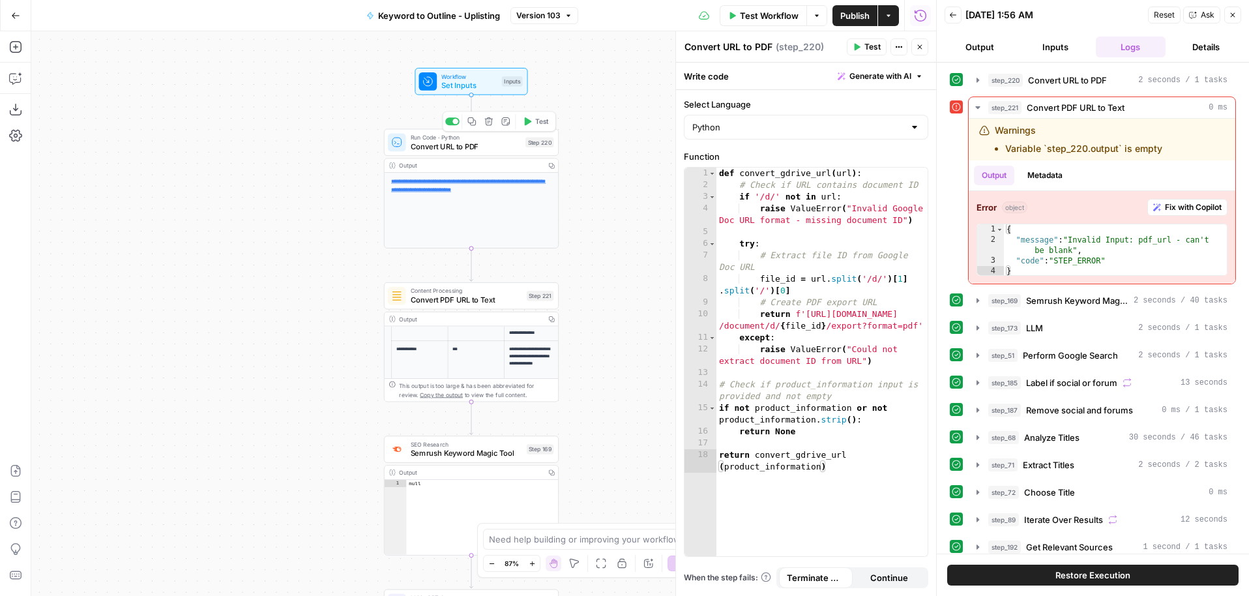
click at [515, 145] on span "Convert URL to PDF" at bounding box center [466, 146] width 111 height 11
click at [22, 80] on button "Copilot" at bounding box center [15, 78] width 21 height 21
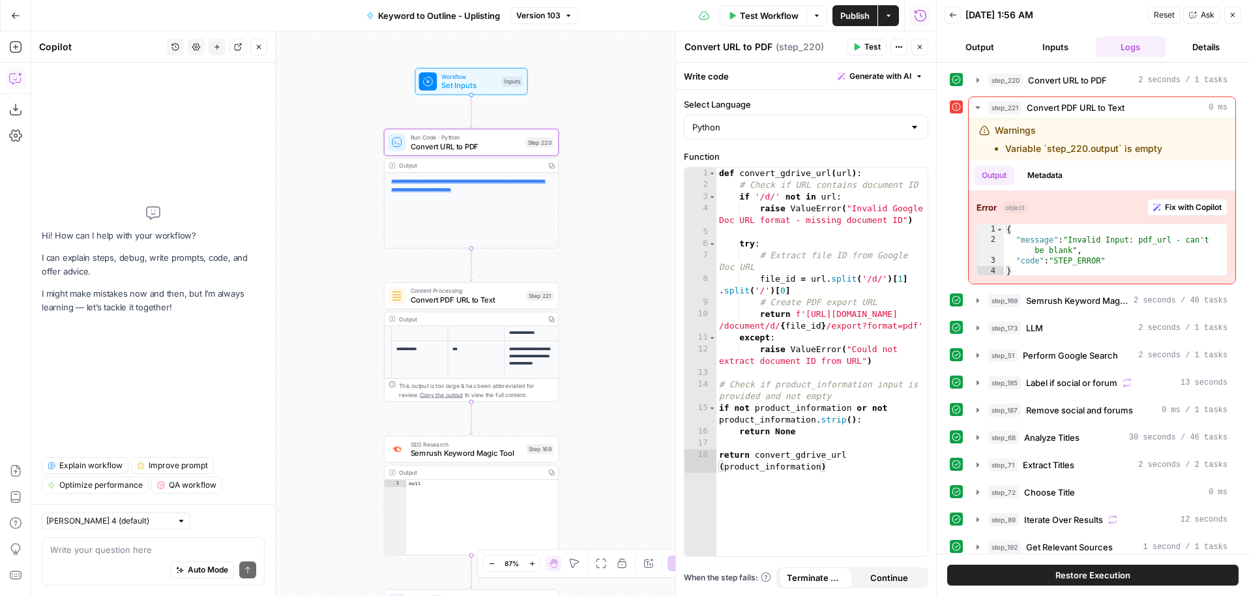
click at [142, 547] on textarea at bounding box center [153, 549] width 206 height 13
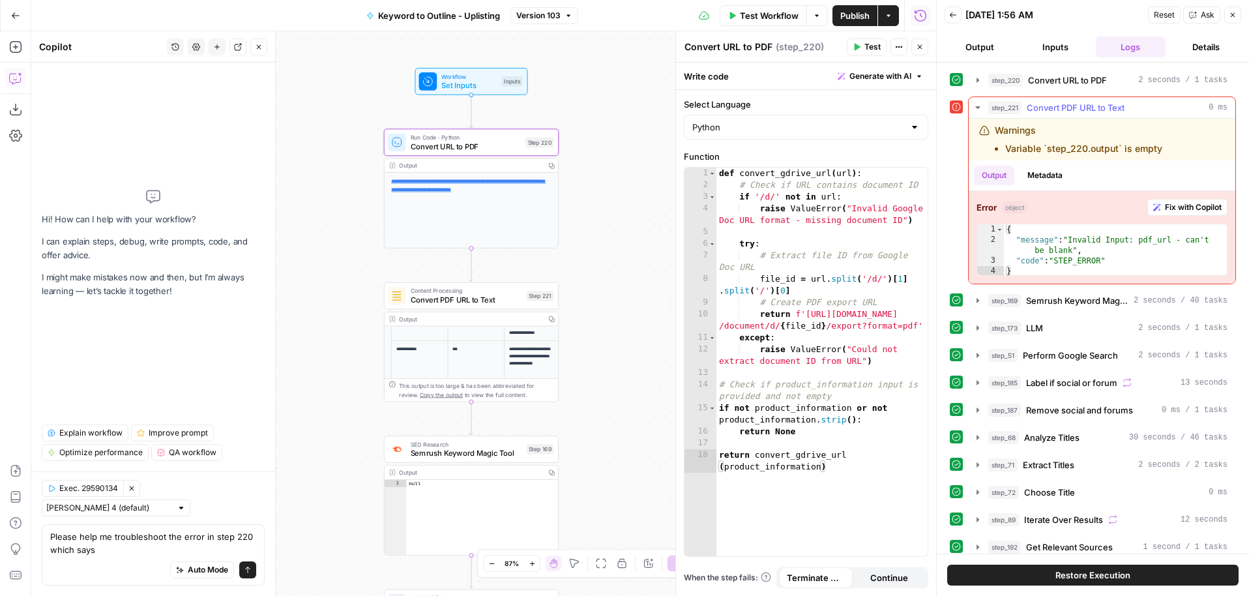
type textarea "Please help me troubleshoot the error in step 220 which says"
type textarea "**********"
click at [1077, 249] on div "{ "message" : "Invalid Input: pdf_url - can't be blank" , "code" : "STEP_ERROR"…" at bounding box center [1115, 260] width 223 height 73
drag, startPoint x: 1067, startPoint y: 237, endPoint x: 1092, endPoint y: 252, distance: 28.4
click at [1092, 252] on div "{ "message" : "Invalid Input: pdf_url - can't be blank" , "code" : "STEP_ERROR"…" at bounding box center [1115, 260] width 223 height 73
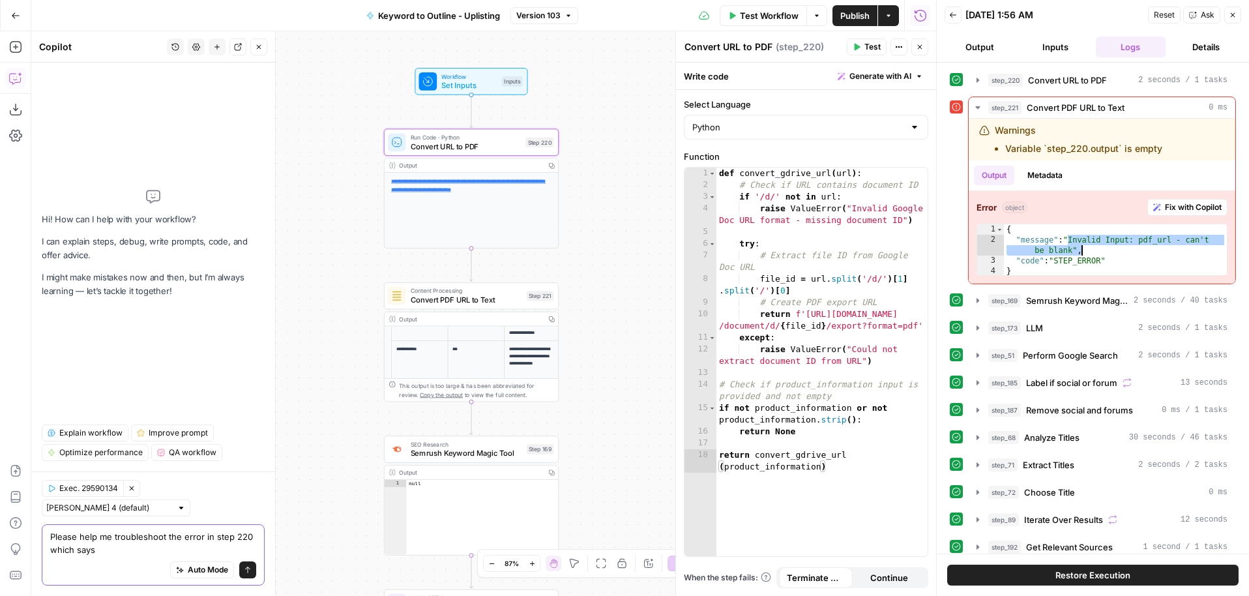
click at [176, 540] on textarea "Please help me troubleshoot the error in step 220 which says" at bounding box center [153, 543] width 206 height 26
paste textarea ""Invalid Input: pdf_url - can't be blank","
click at [140, 549] on textarea "Please help me troubleshoot the error in step 220 which says" at bounding box center [153, 543] width 206 height 26
paste textarea ""Invalid Input: pdf_url - can't be blank","
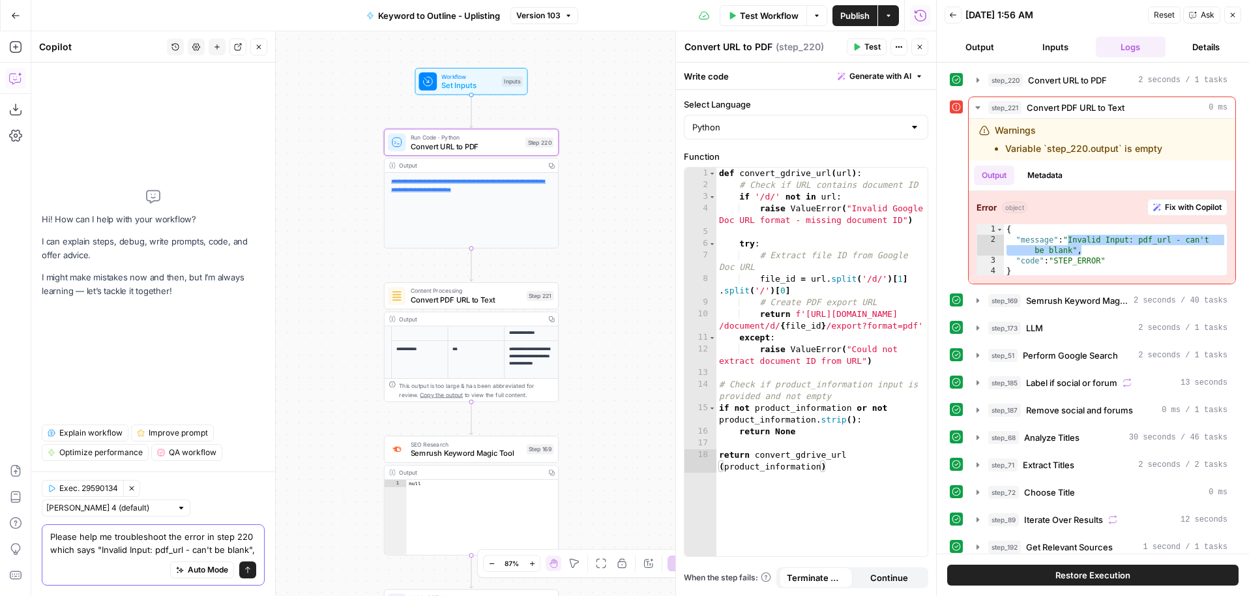
click at [245, 539] on textarea "Please help me troubleshoot the error in step 220 which says "Invalid Input: pd…" at bounding box center [153, 543] width 206 height 26
type textarea "Please help me troubleshoot the error in step 221 which says "Invalid Input: pd…"
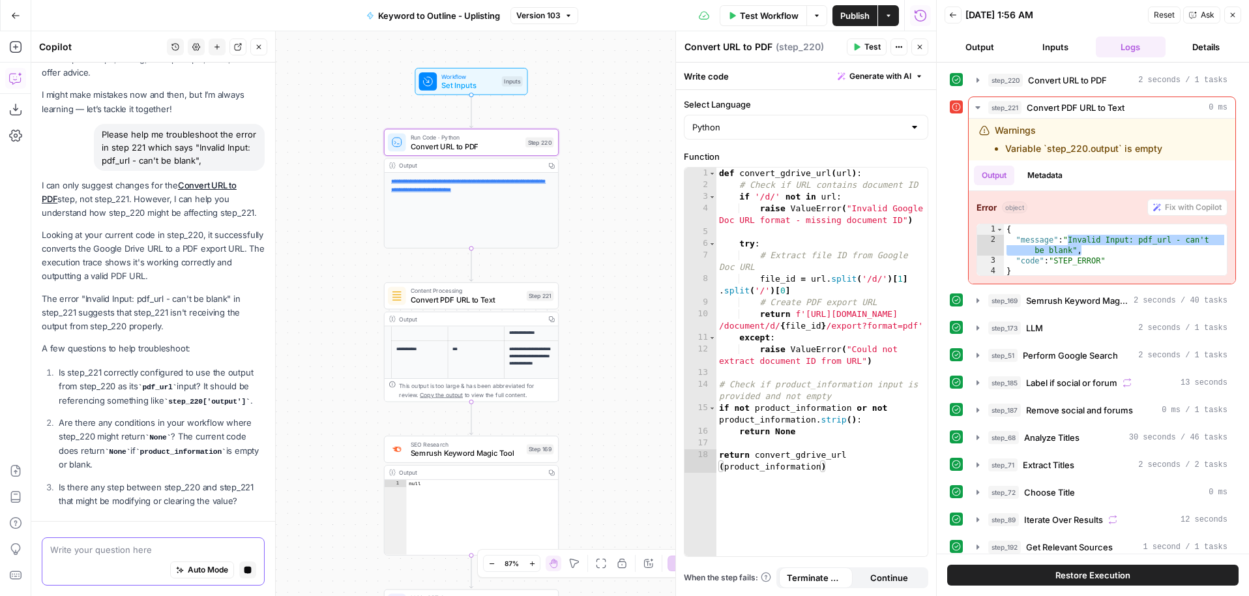
scroll to position [42, 0]
click at [486, 149] on span "Convert URL to PDF" at bounding box center [466, 146] width 111 height 11
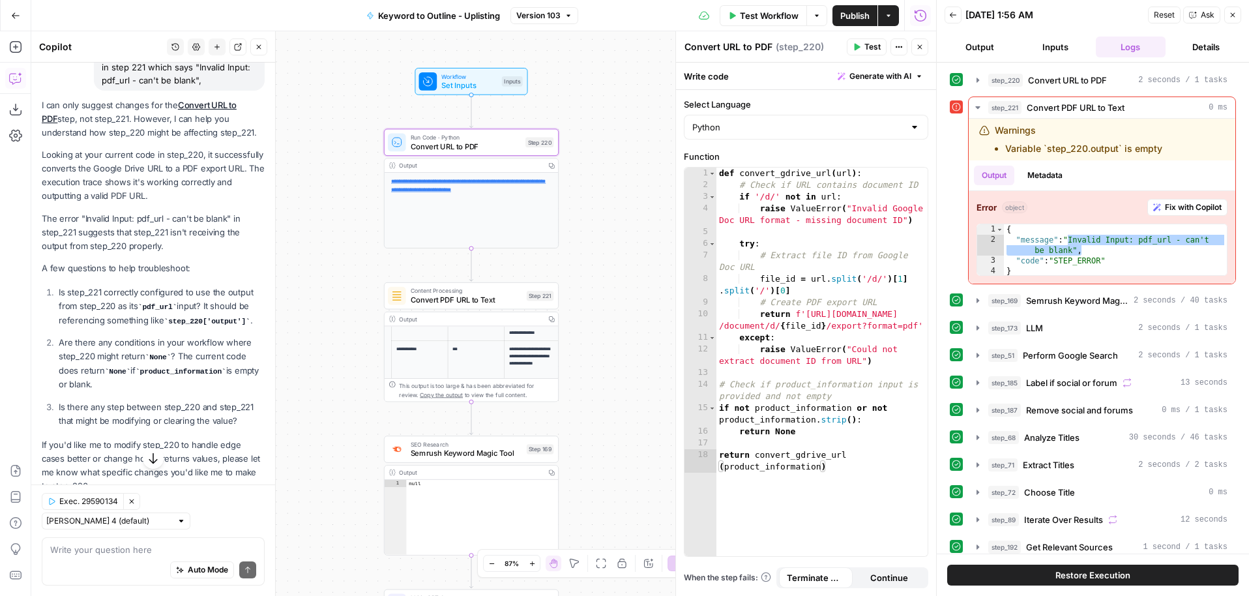
scroll to position [130, 0]
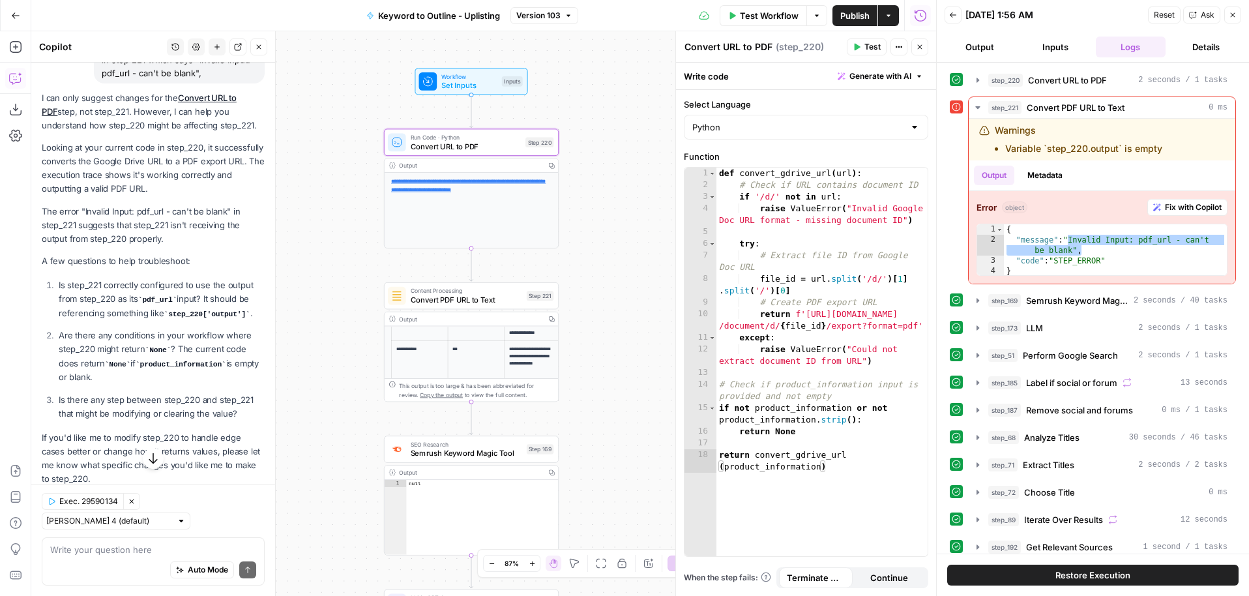
click at [493, 297] on span "Convert PDF URL to Text" at bounding box center [466, 299] width 111 height 11
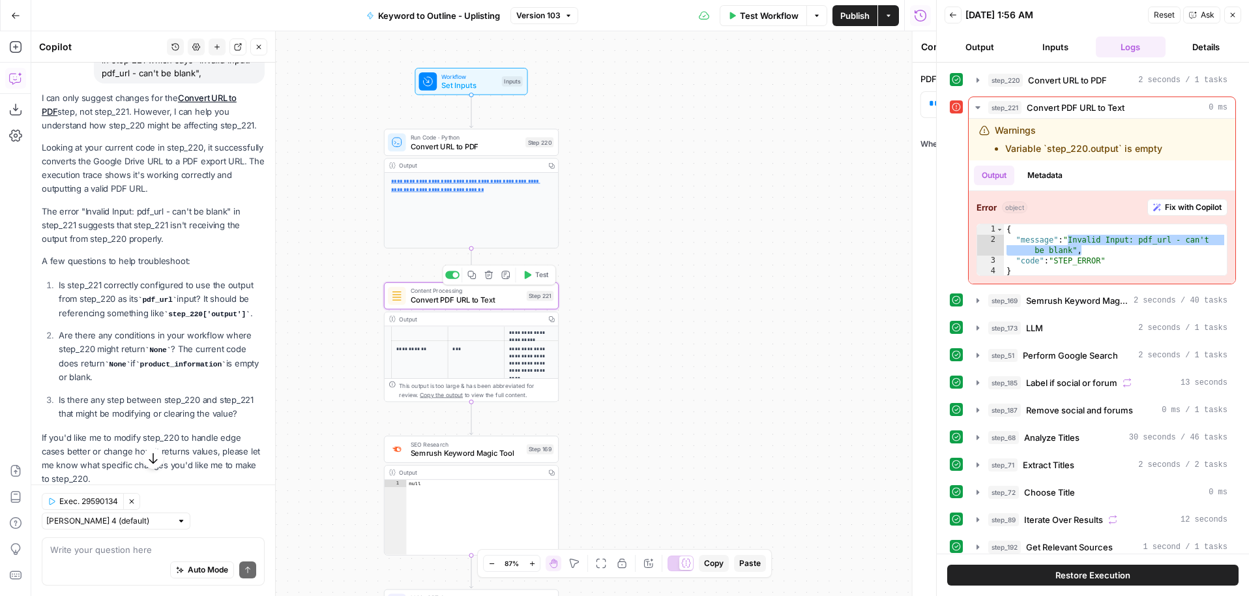
type textarea "Convert PDF URL to Text"
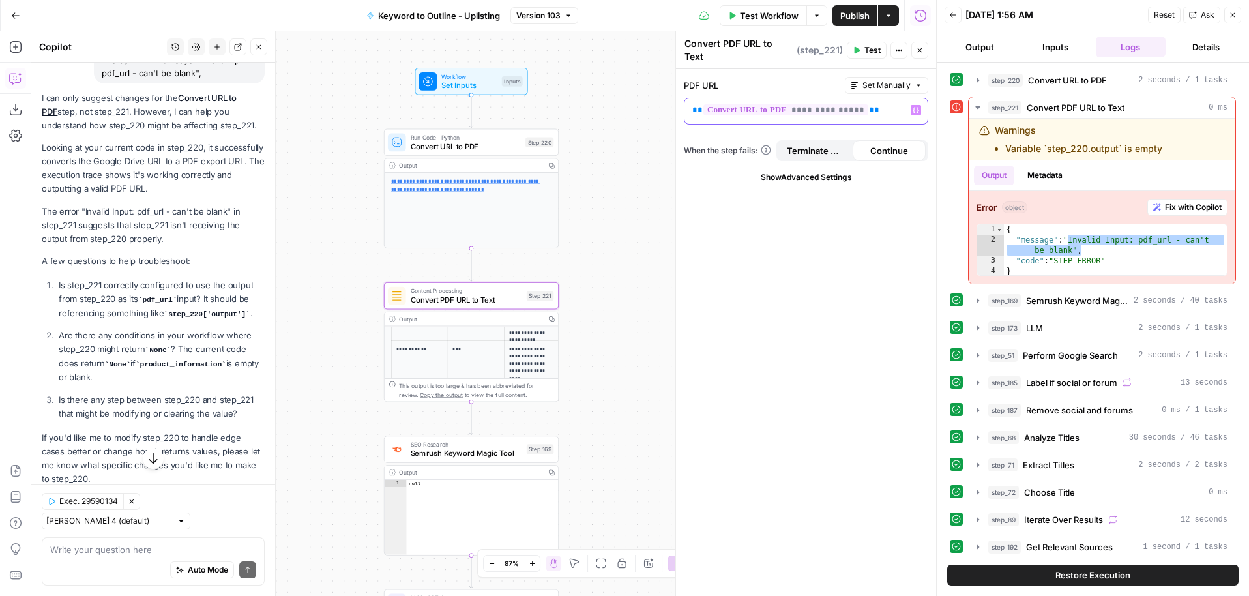
click at [893, 107] on p "**********" at bounding box center [805, 110] width 227 height 13
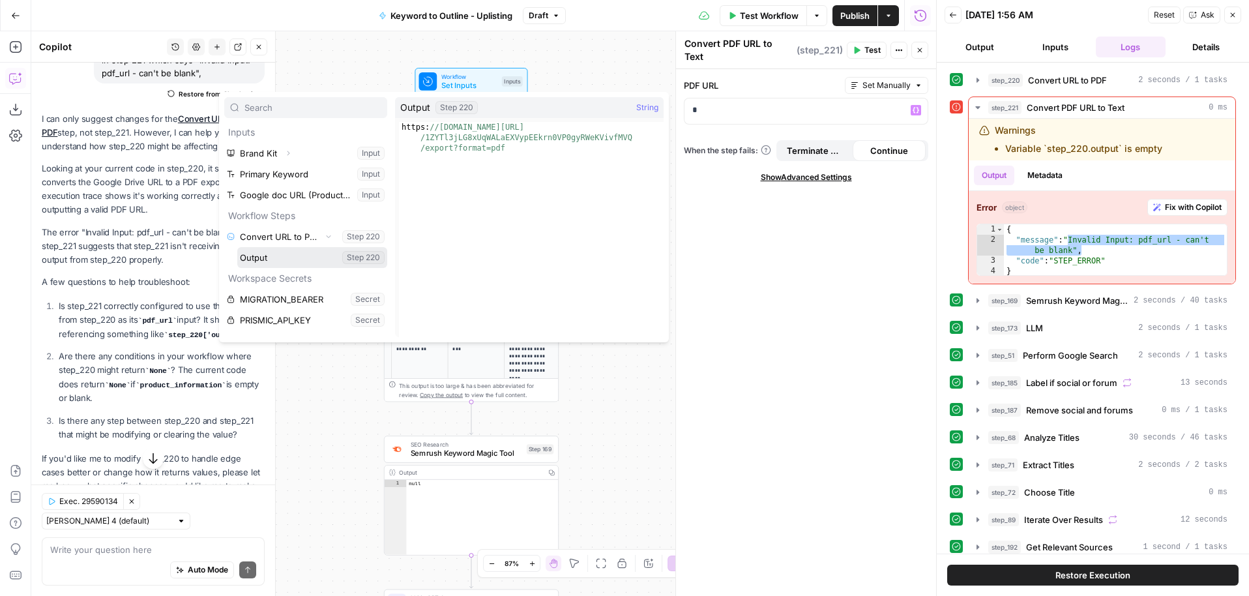
click at [237, 247] on button "Select variable Output" at bounding box center [312, 257] width 150 height 21
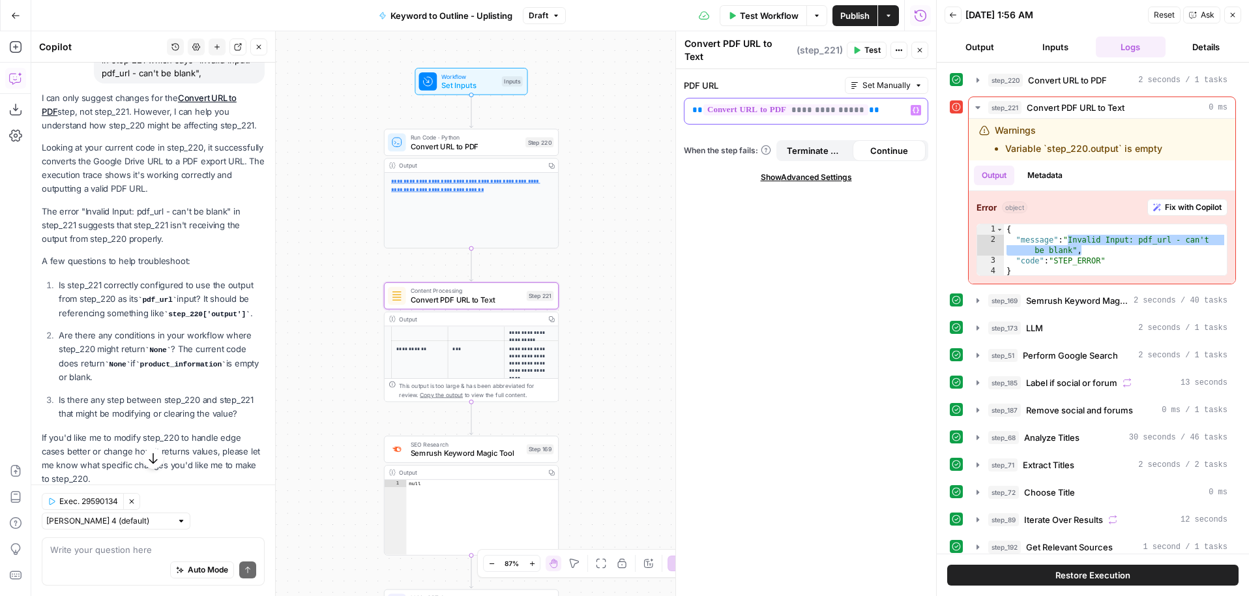
scroll to position [143, 0]
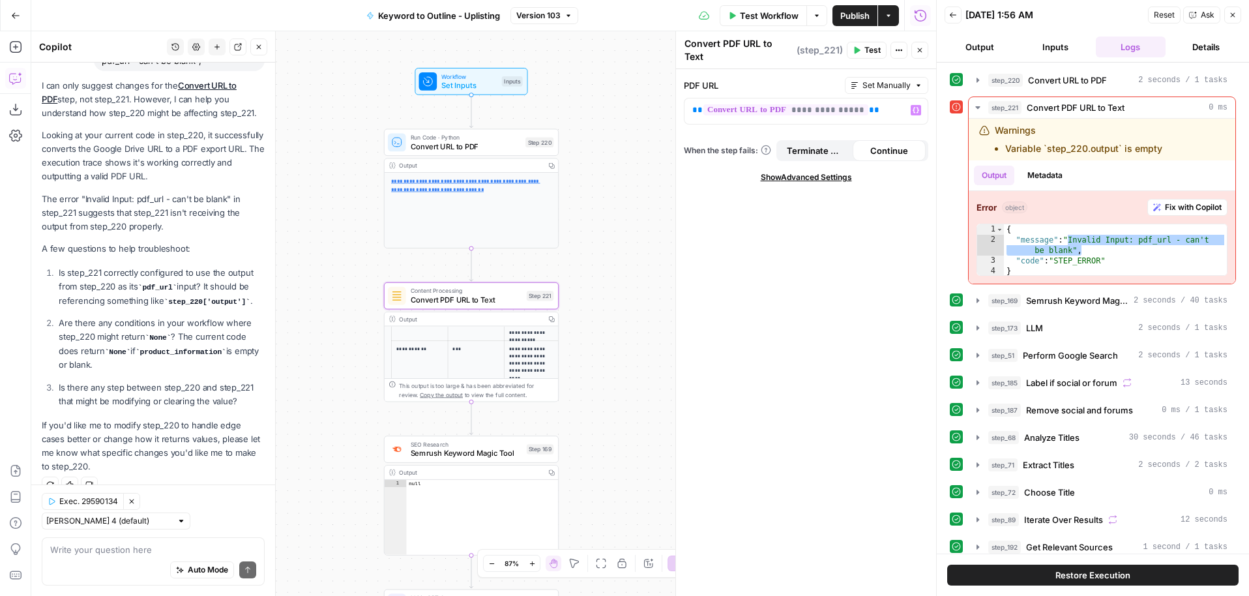
click at [880, 50] on button "Test" at bounding box center [867, 50] width 40 height 17
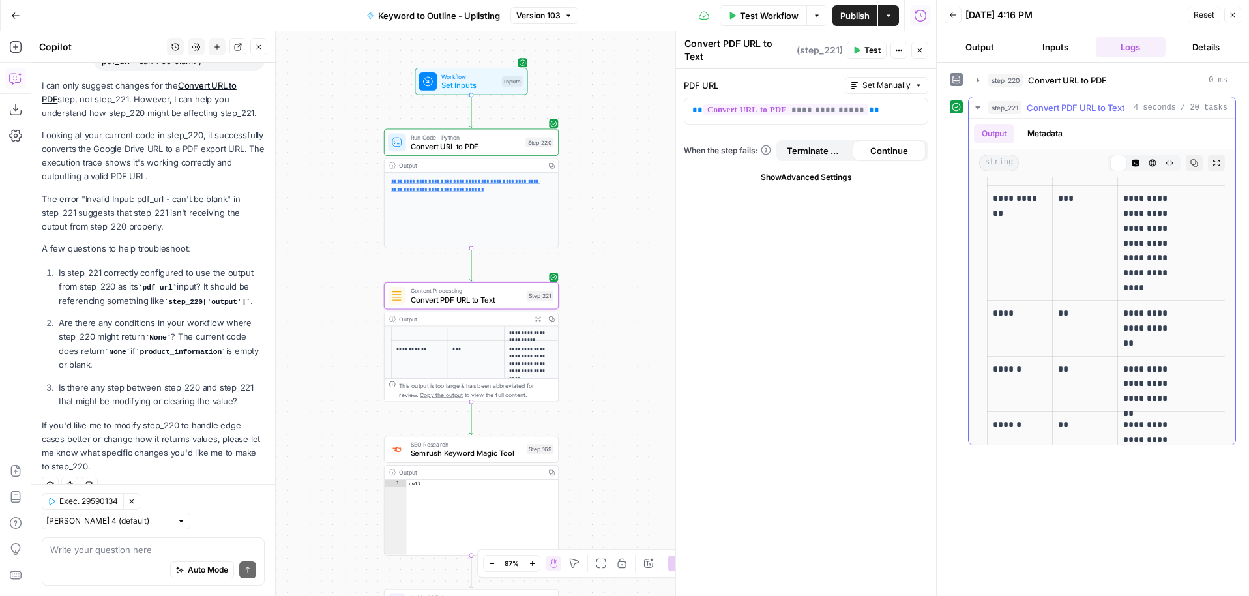
scroll to position [85, 0]
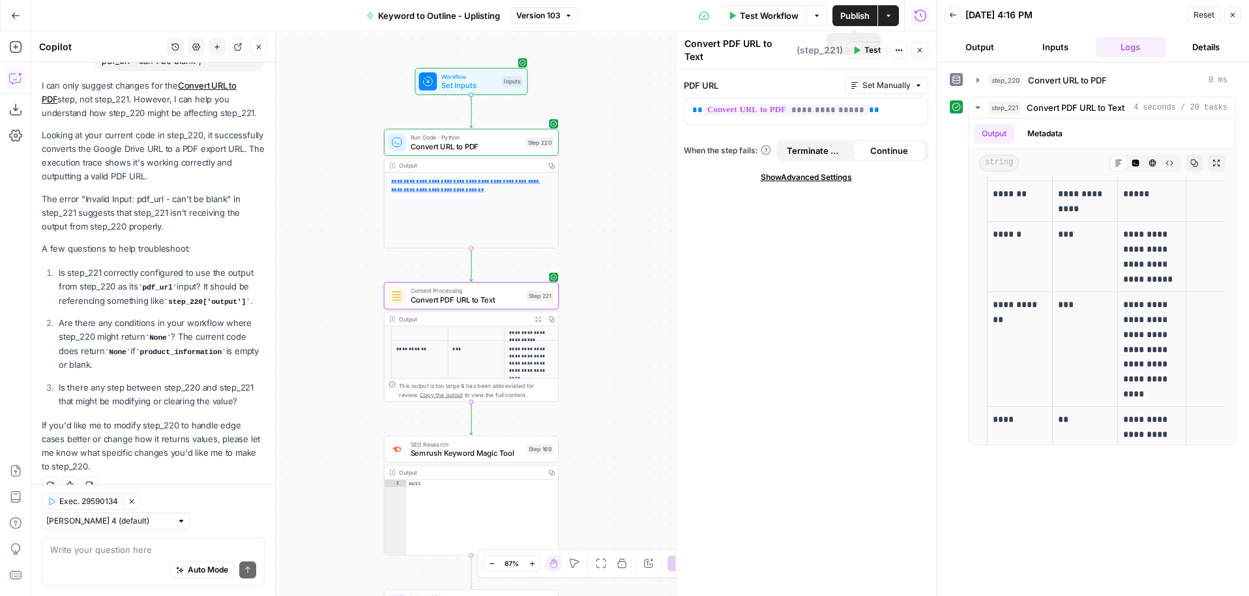
click at [846, 12] on span "Publish" at bounding box center [854, 15] width 29 height 13
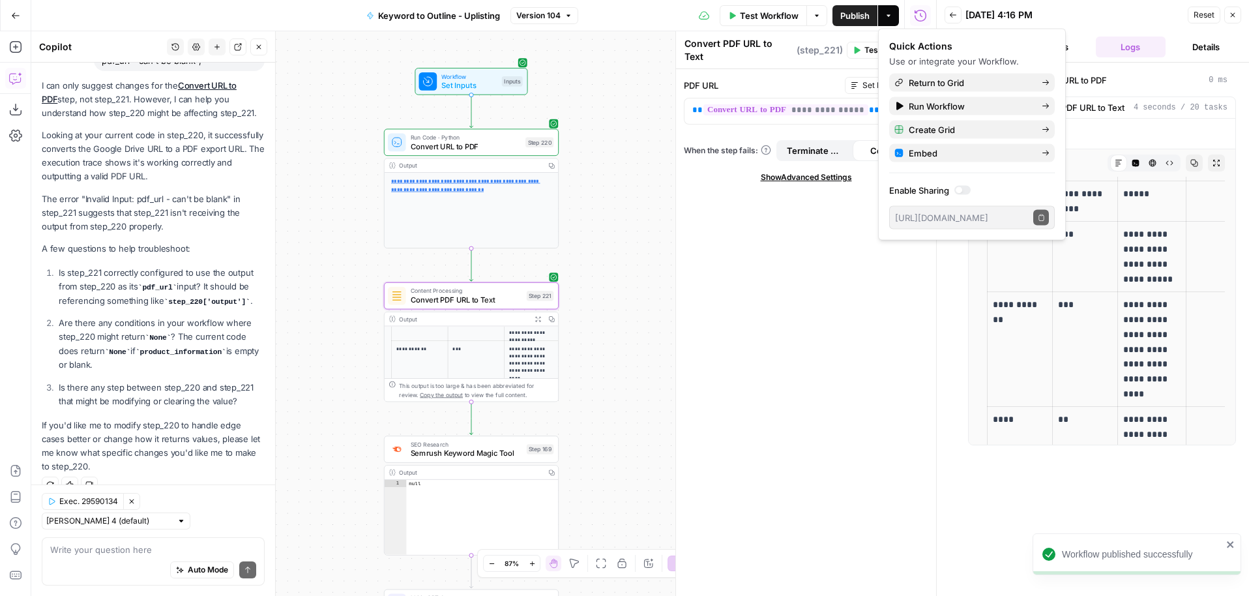
click at [1237, 14] on button "Close" at bounding box center [1232, 15] width 17 height 17
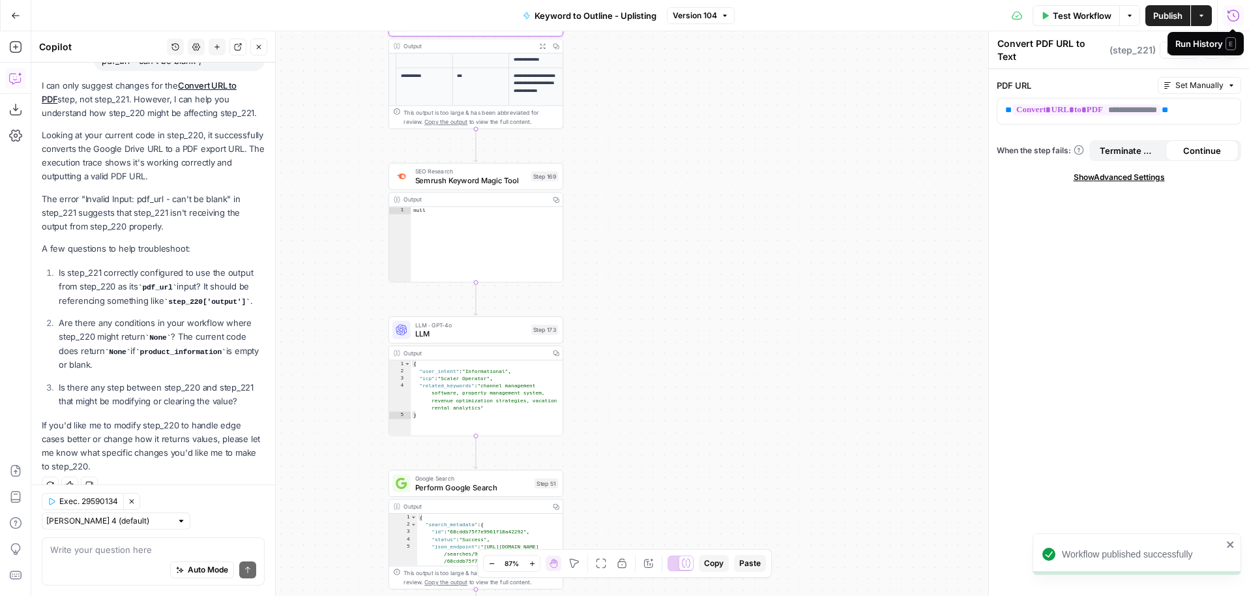
click at [468, 178] on span "Semrush Keyword Magic Tool" at bounding box center [470, 180] width 111 height 11
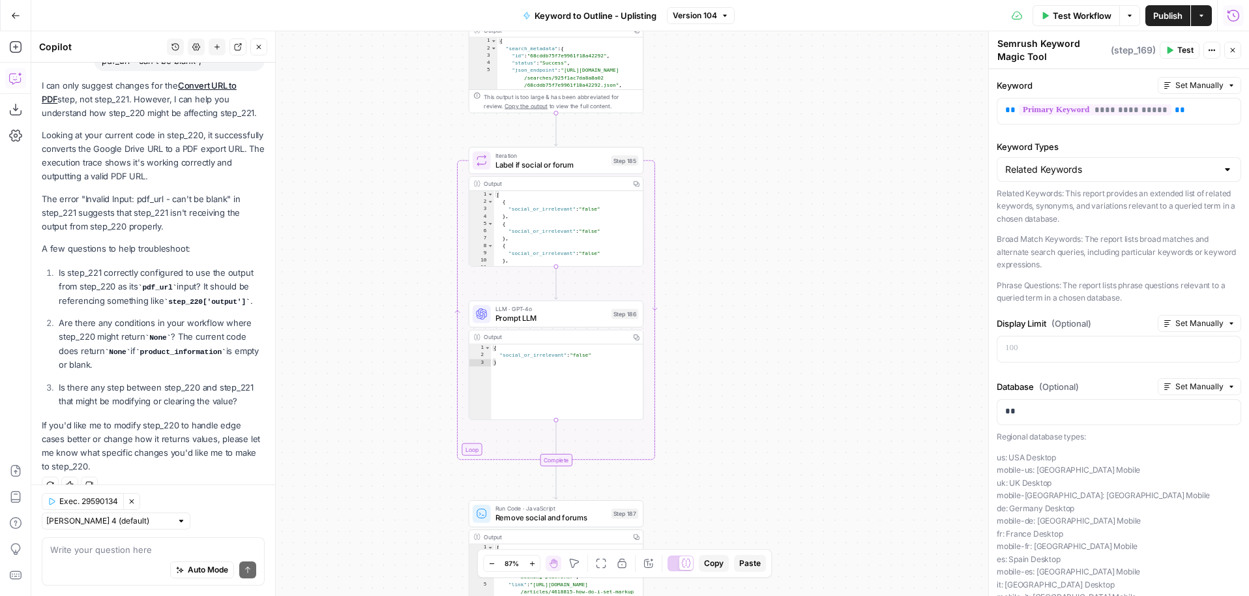
click at [1236, 51] on button "Close" at bounding box center [1232, 50] width 17 height 17
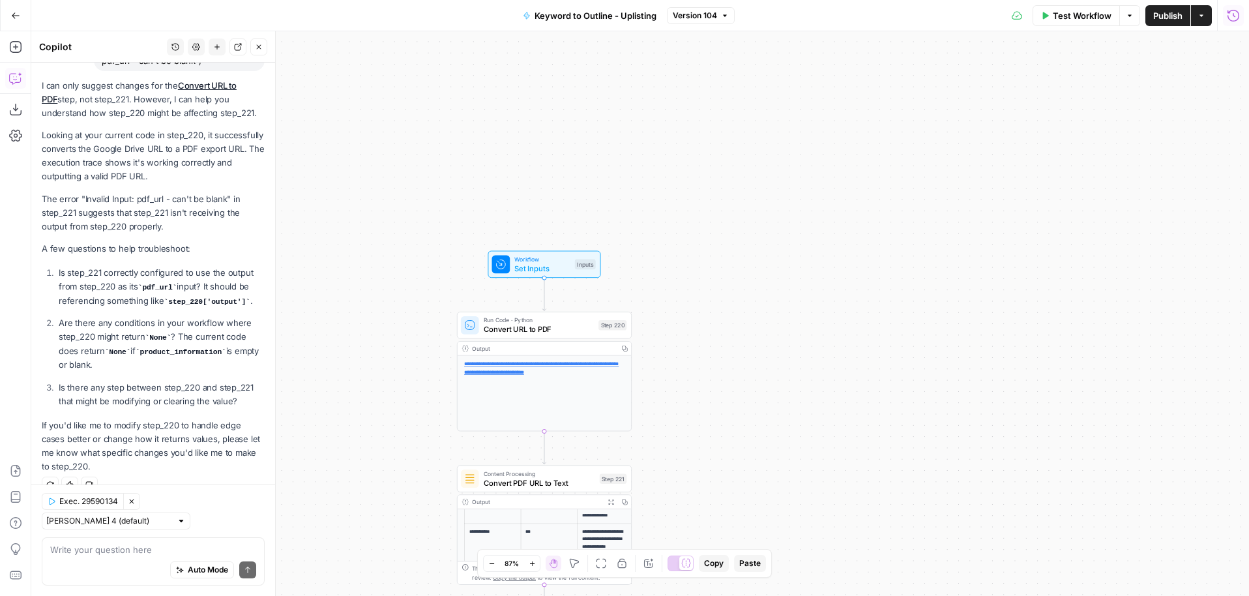
click at [1075, 17] on span "Test Workflow" at bounding box center [1081, 15] width 59 height 13
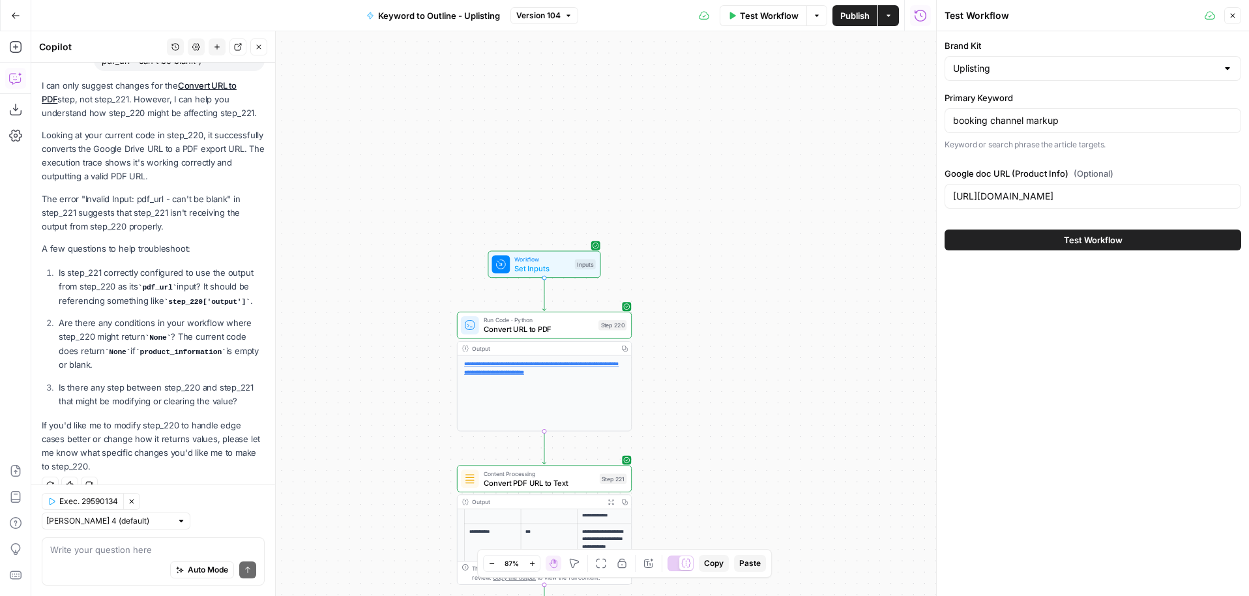
click at [1051, 237] on button "Test Workflow" at bounding box center [1092, 239] width 297 height 21
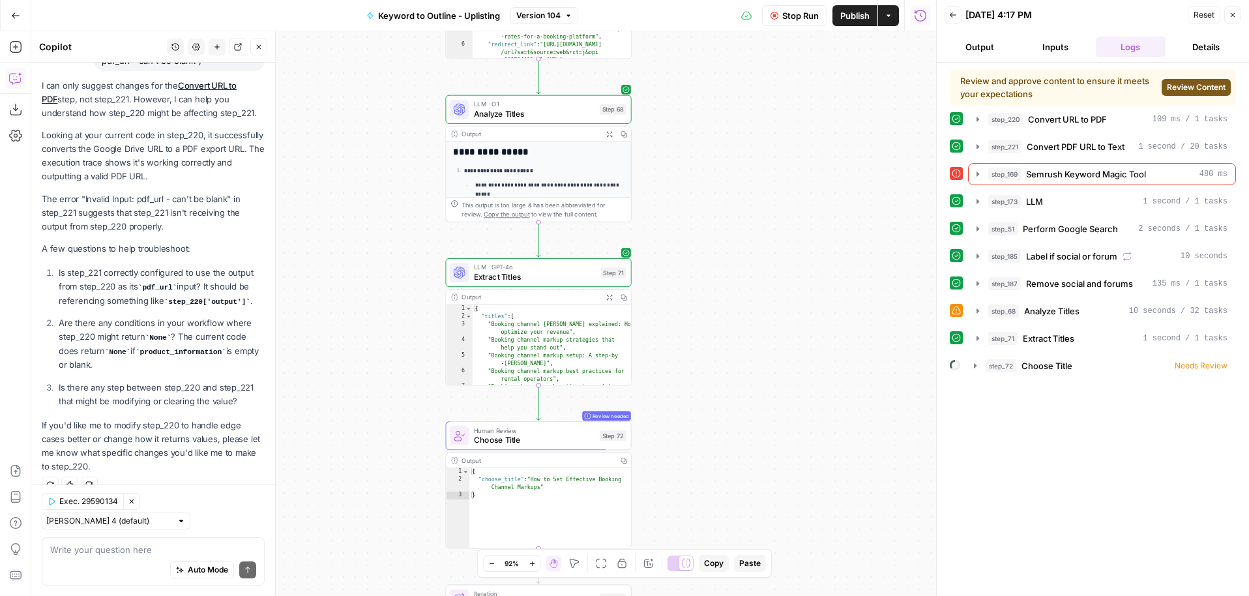
click at [1218, 80] on button "Review Content" at bounding box center [1195, 87] width 69 height 17
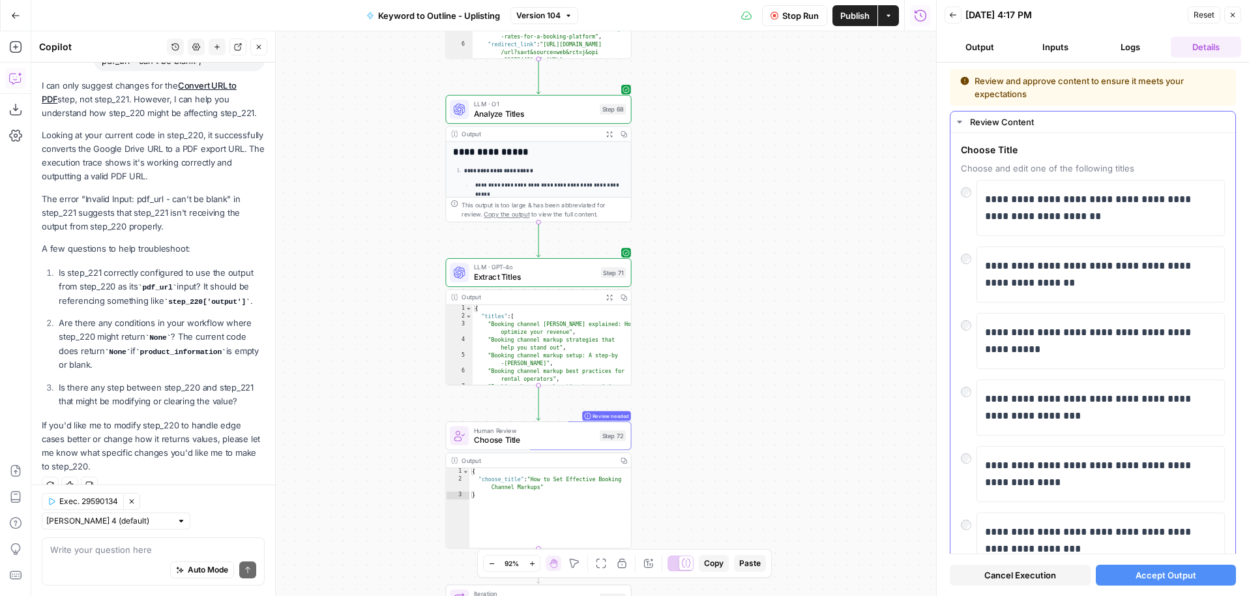
scroll to position [12, 0]
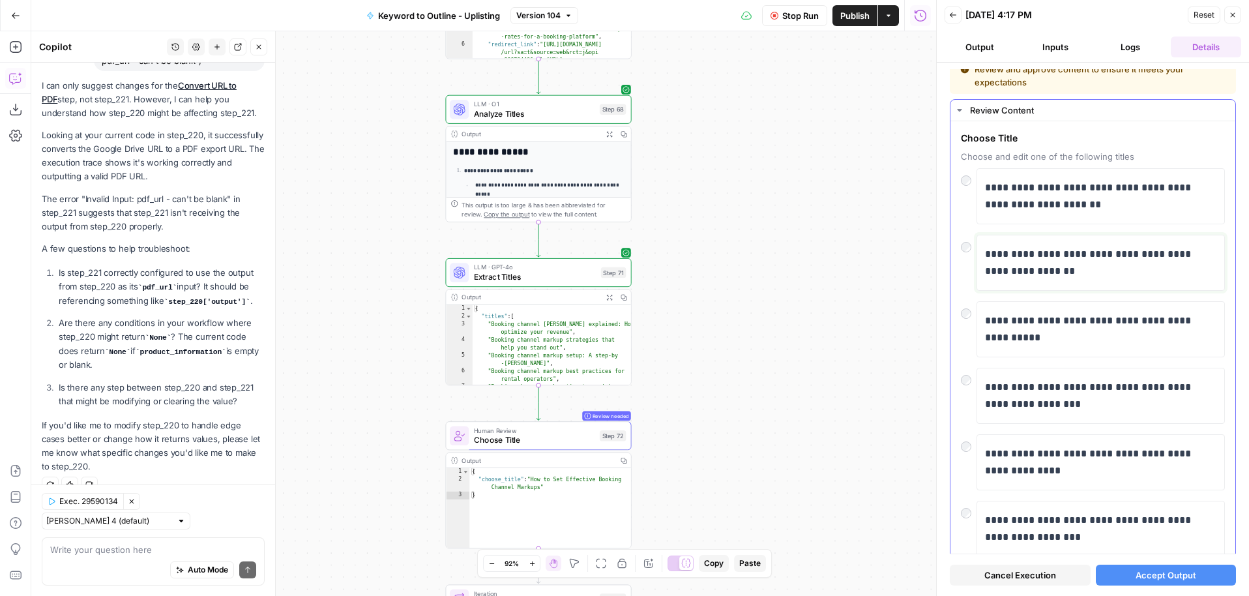
click at [1047, 253] on p "**********" at bounding box center [1100, 263] width 231 height 34
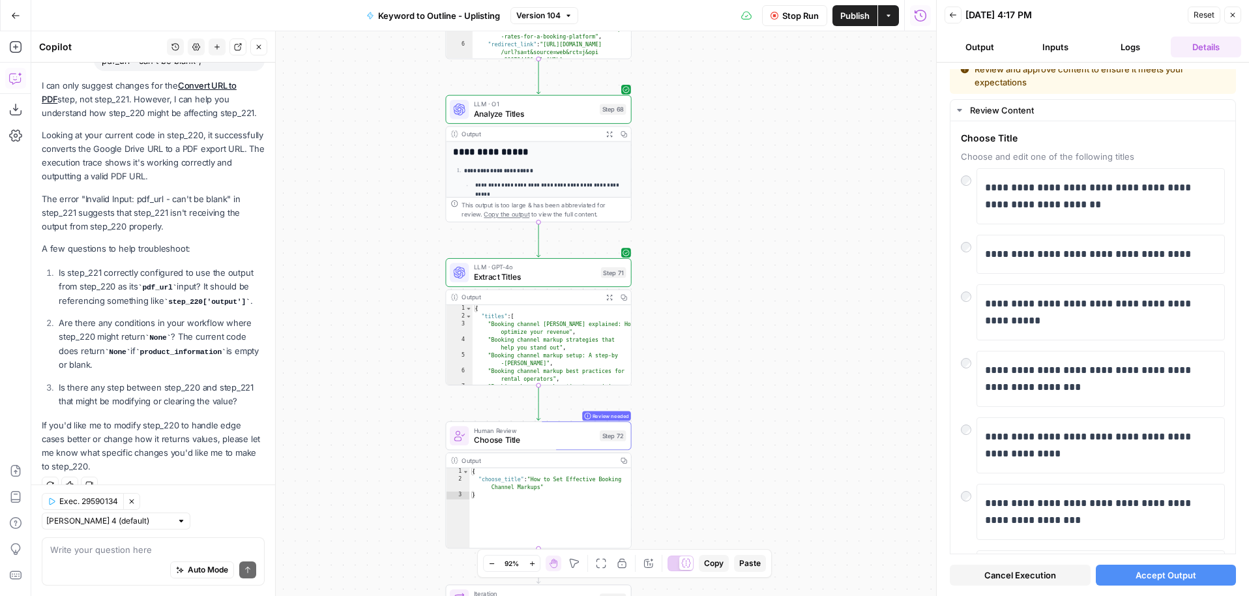
click at [1144, 572] on span "Accept Output" at bounding box center [1165, 574] width 61 height 13
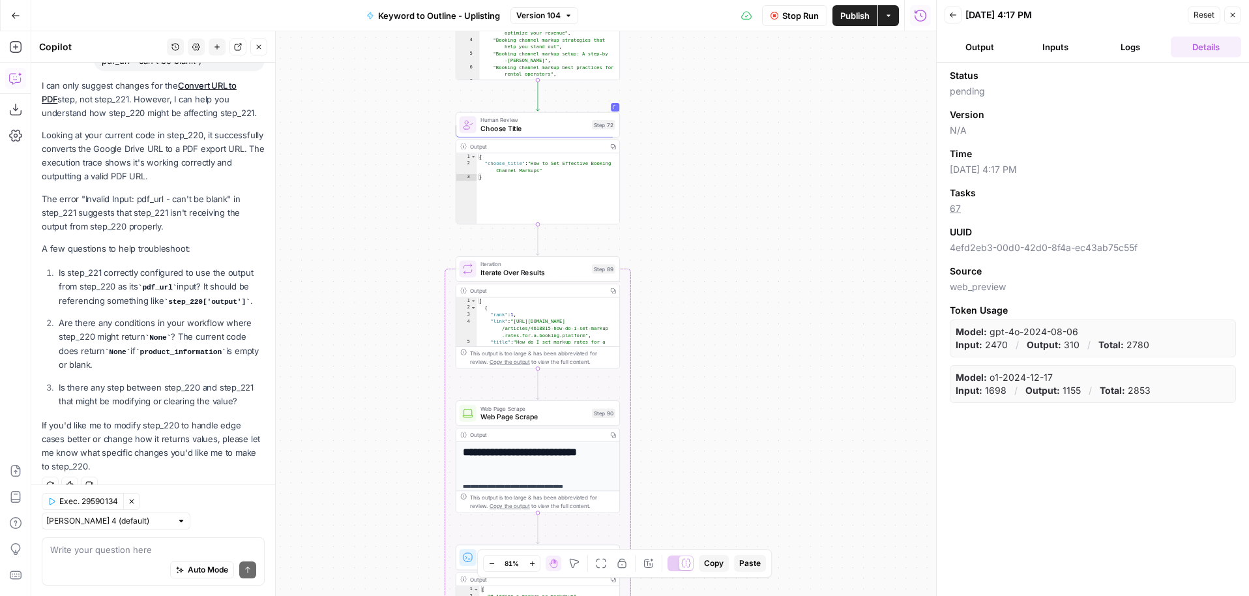
click at [1133, 38] on button "Logs" at bounding box center [1130, 46] width 70 height 21
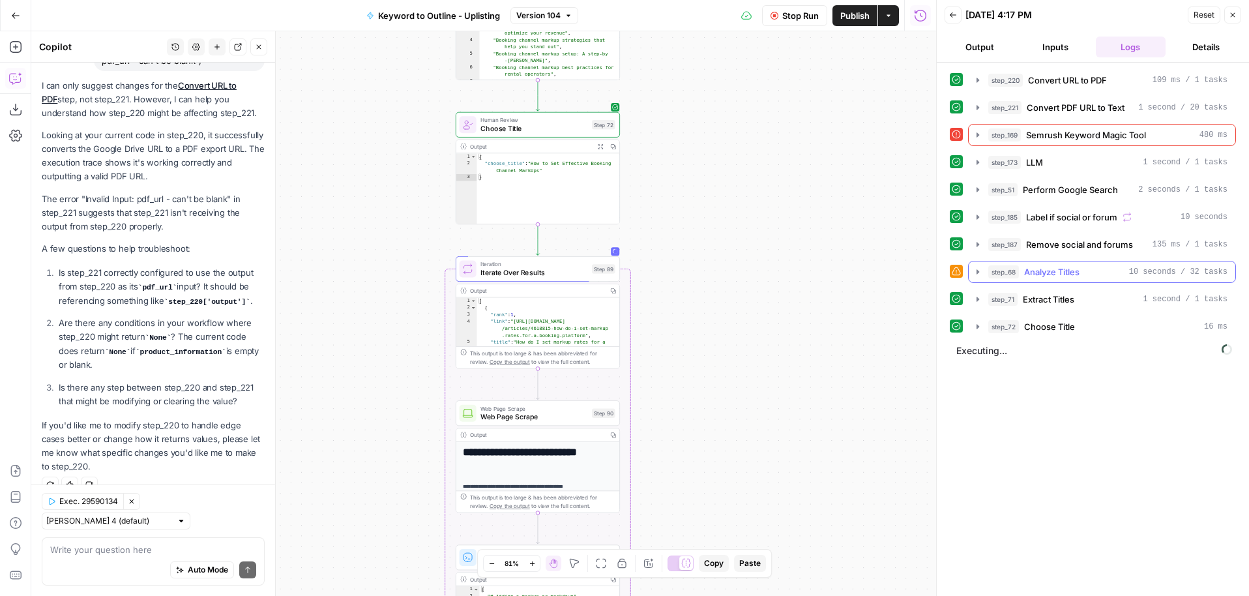
click at [979, 271] on icon "button" at bounding box center [977, 271] width 3 height 5
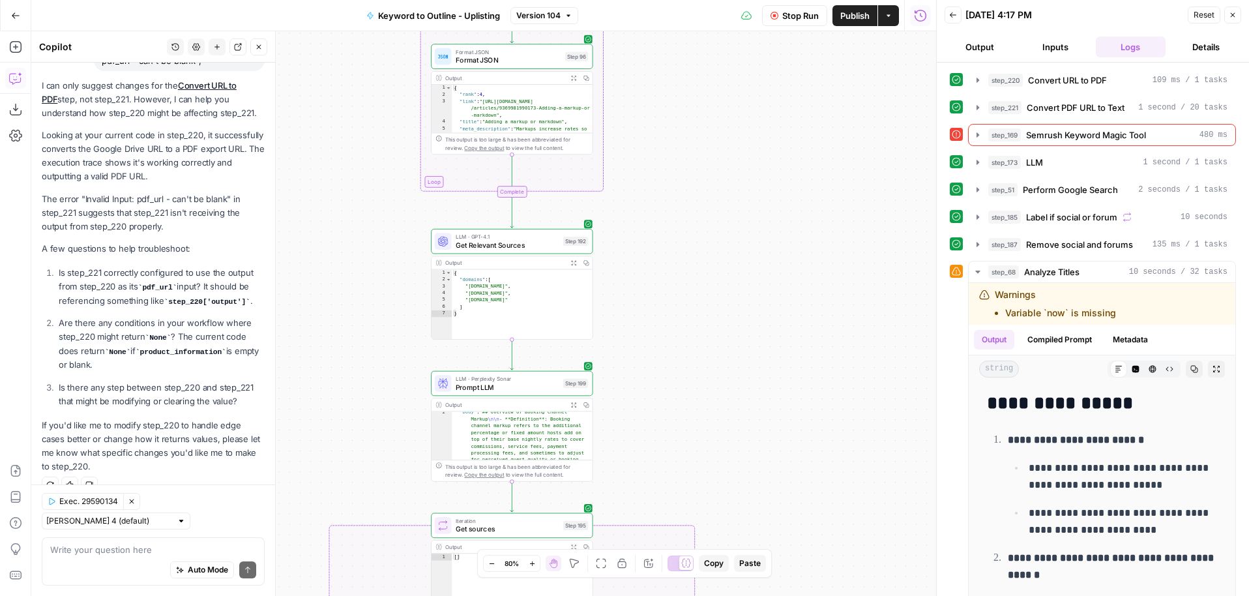
scroll to position [12, 0]
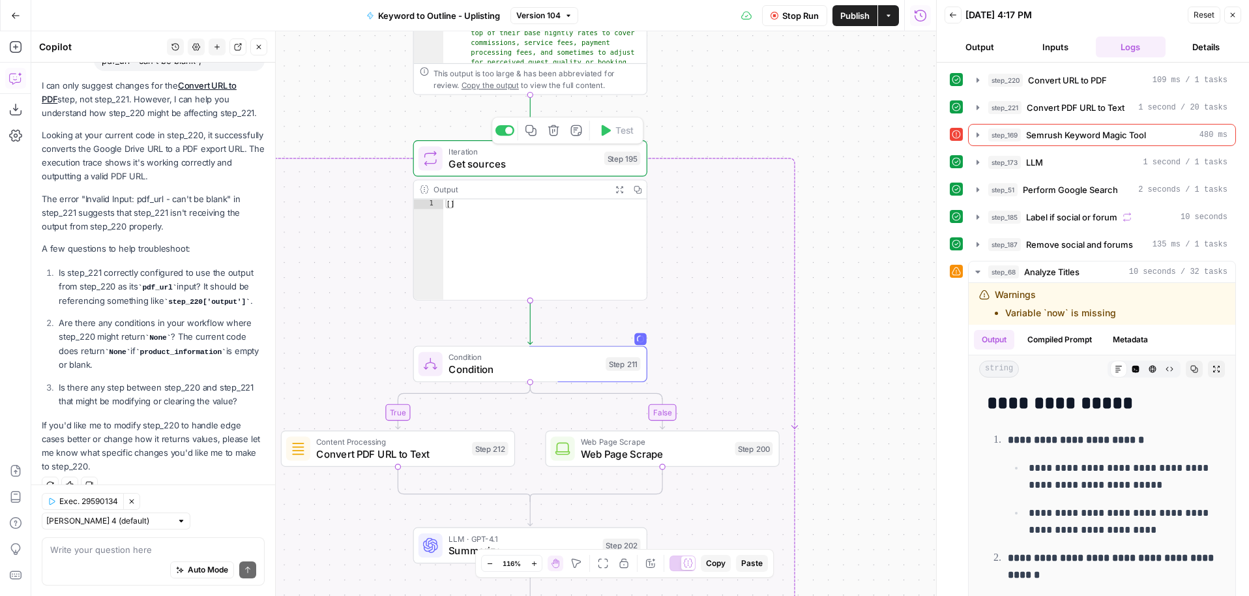
click at [570, 155] on span "Iteration" at bounding box center [523, 151] width 150 height 12
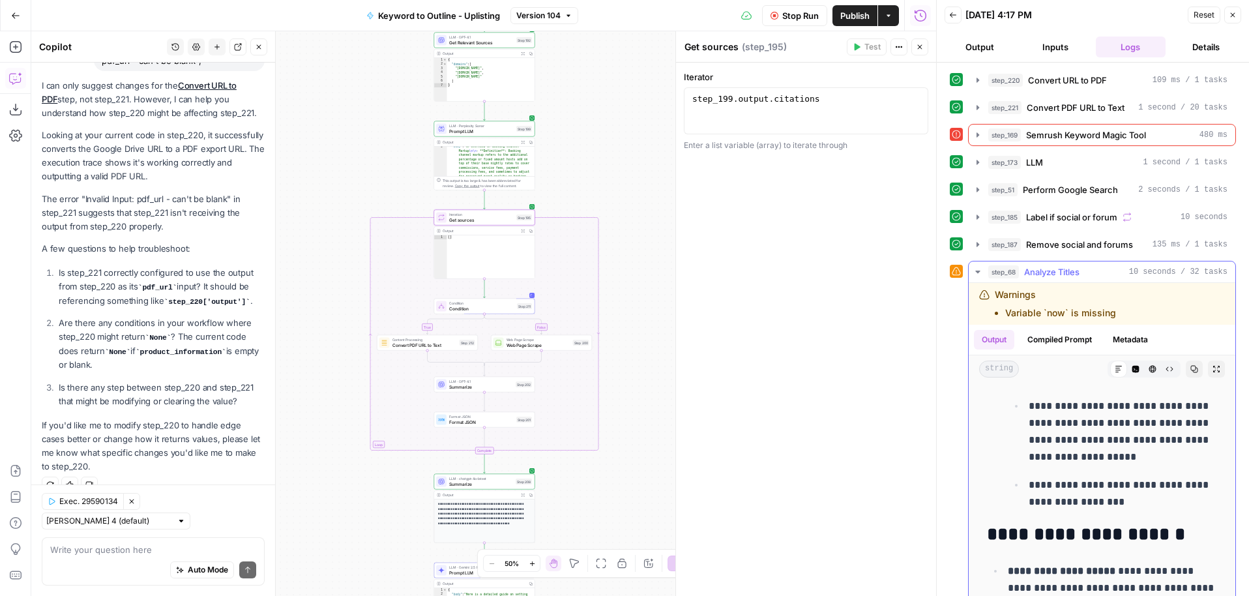
scroll to position [551, 0]
click at [978, 268] on icon "button" at bounding box center [977, 272] width 10 height 10
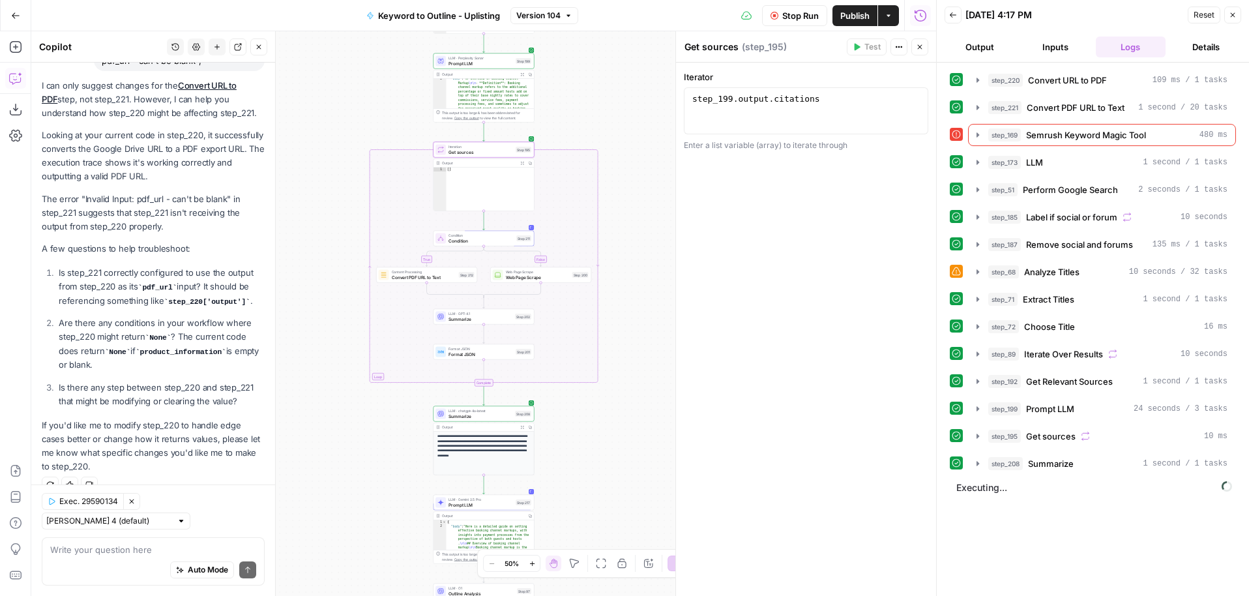
click at [662, 375] on div "**********" at bounding box center [483, 313] width 905 height 564
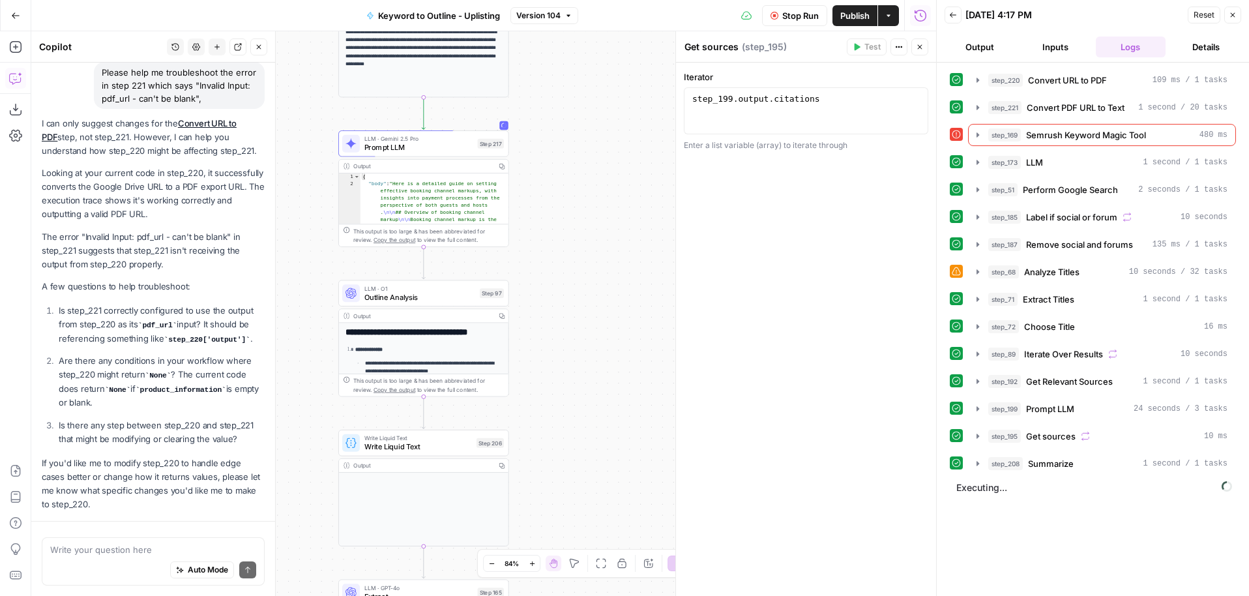
scroll to position [143, 0]
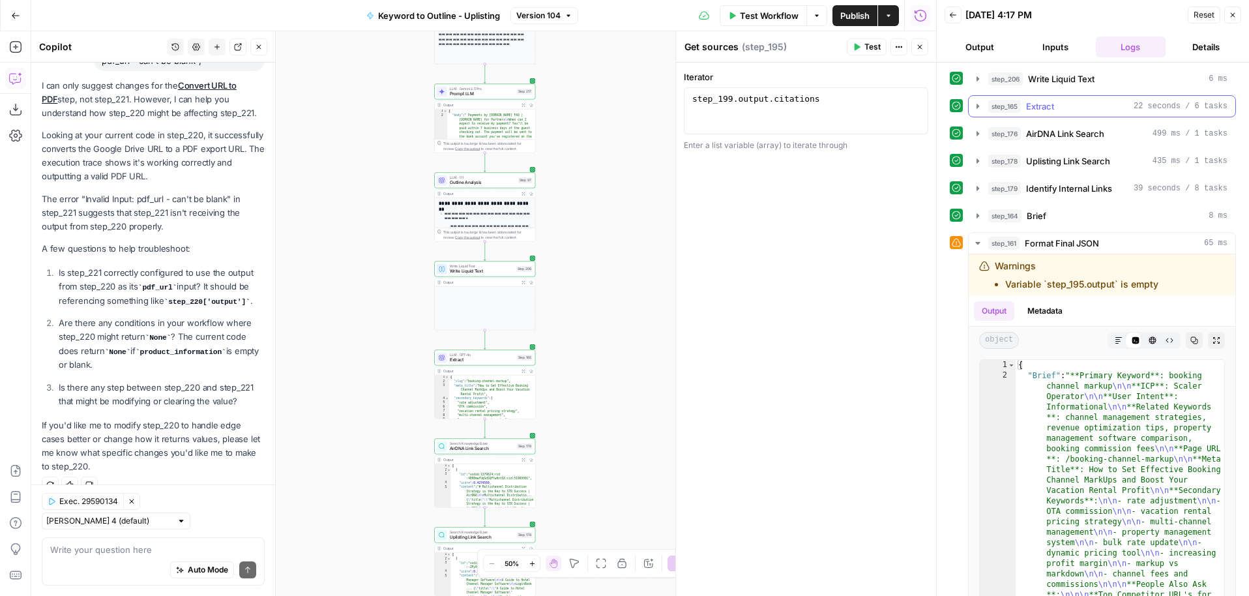
scroll to position [500, 0]
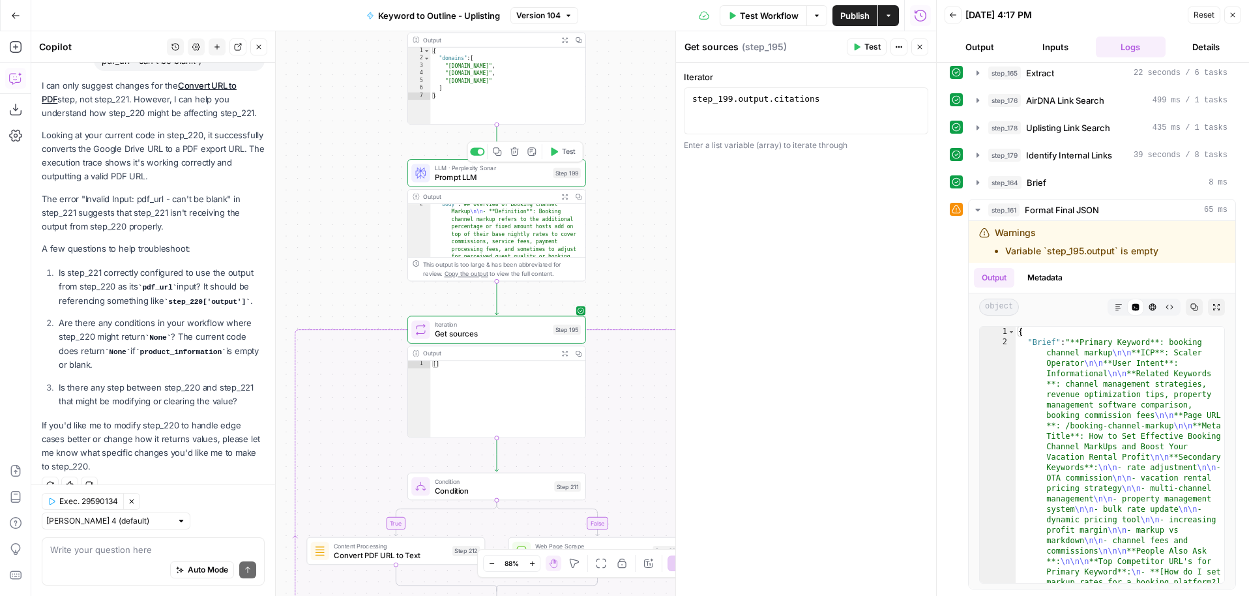
click at [492, 177] on span "Prompt LLM" at bounding box center [492, 177] width 114 height 12
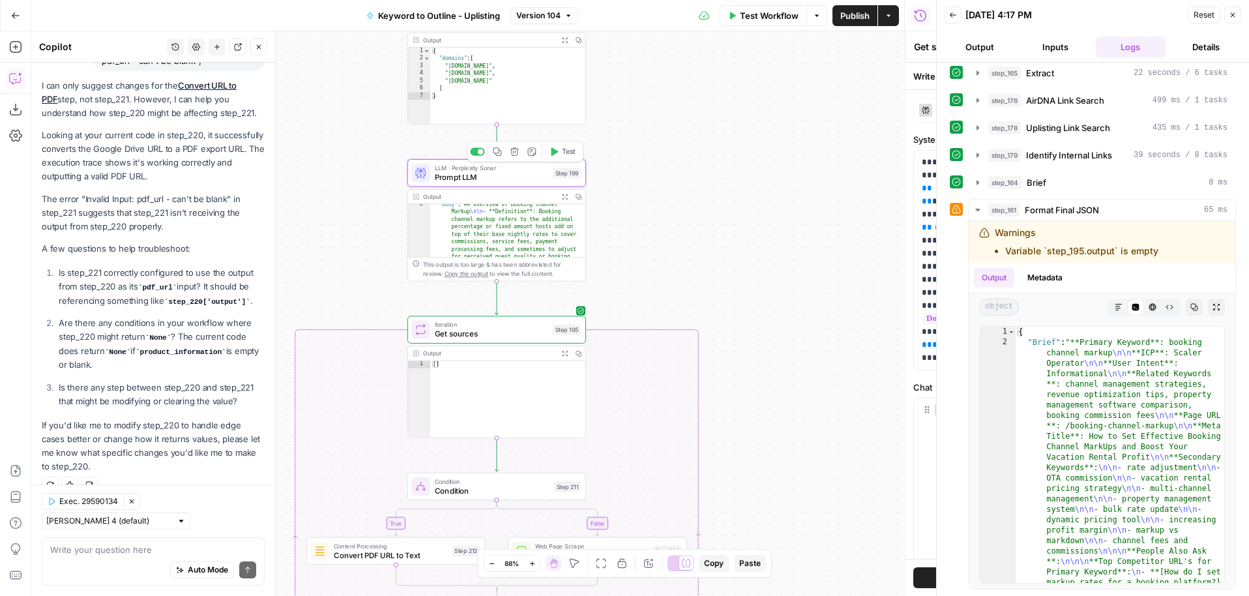
type textarea "Prompt LLM"
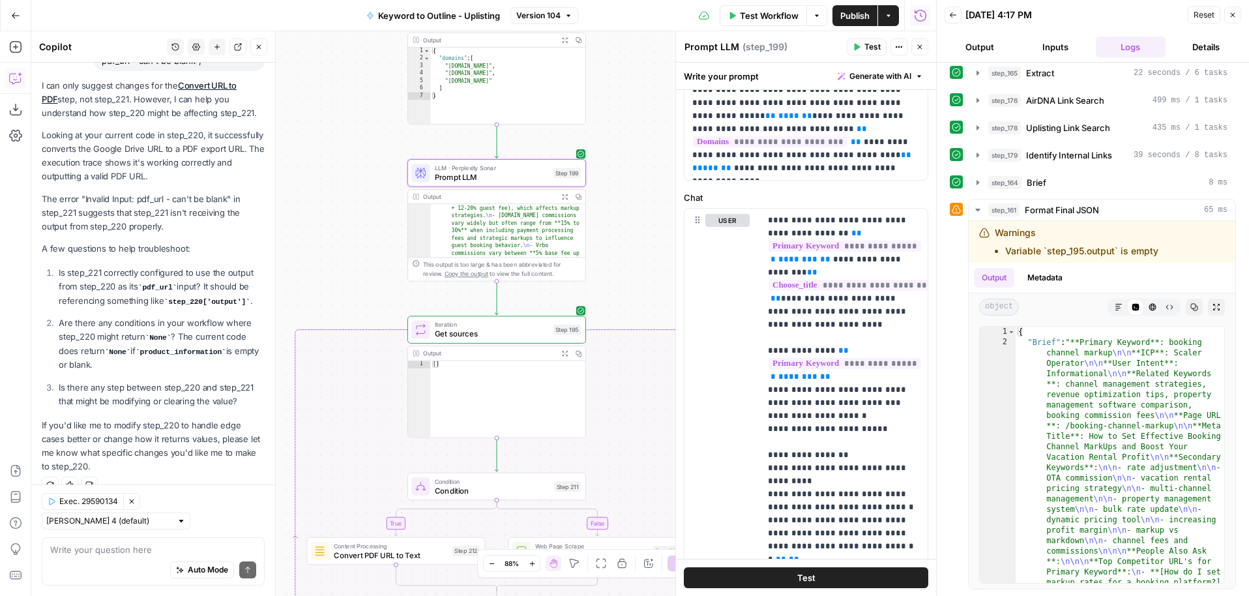
scroll to position [119, 0]
click at [977, 209] on icon "button" at bounding box center [977, 210] width 5 height 3
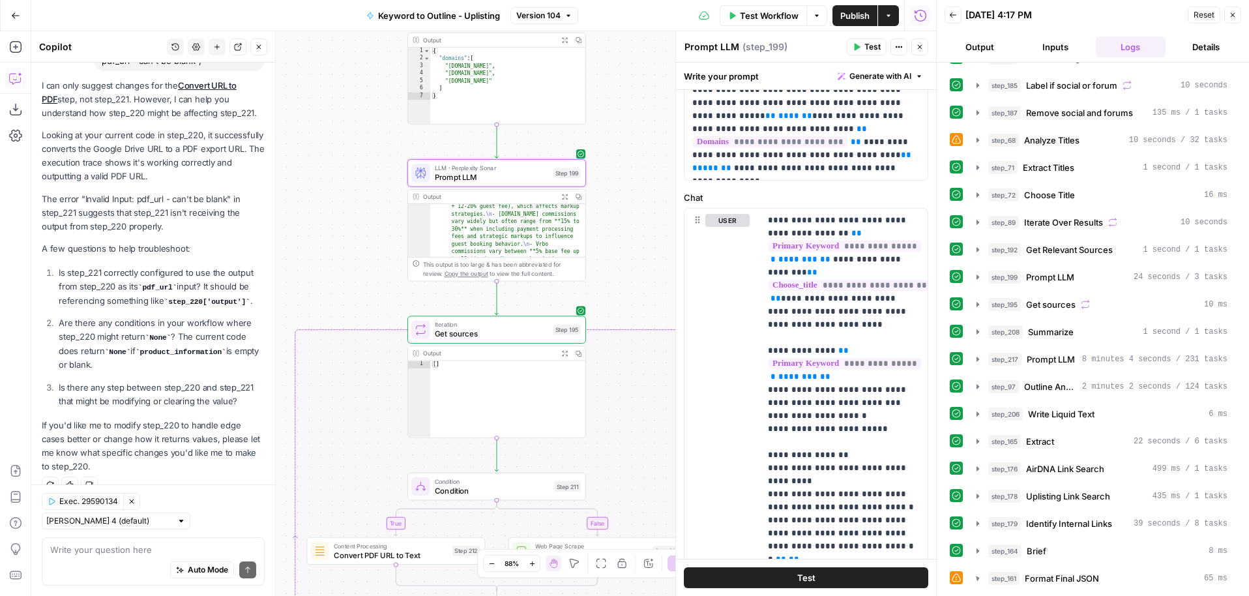
scroll to position [132, 0]
click at [978, 308] on icon "button" at bounding box center [977, 304] width 10 height 10
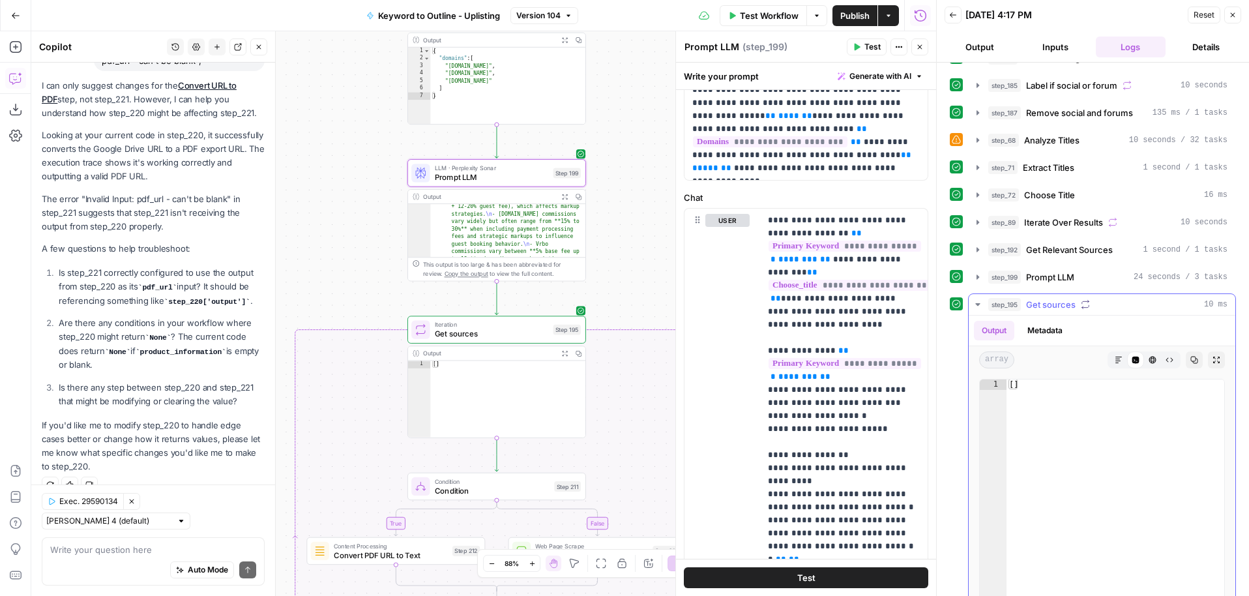
click at [976, 304] on icon "button" at bounding box center [977, 304] width 5 height 3
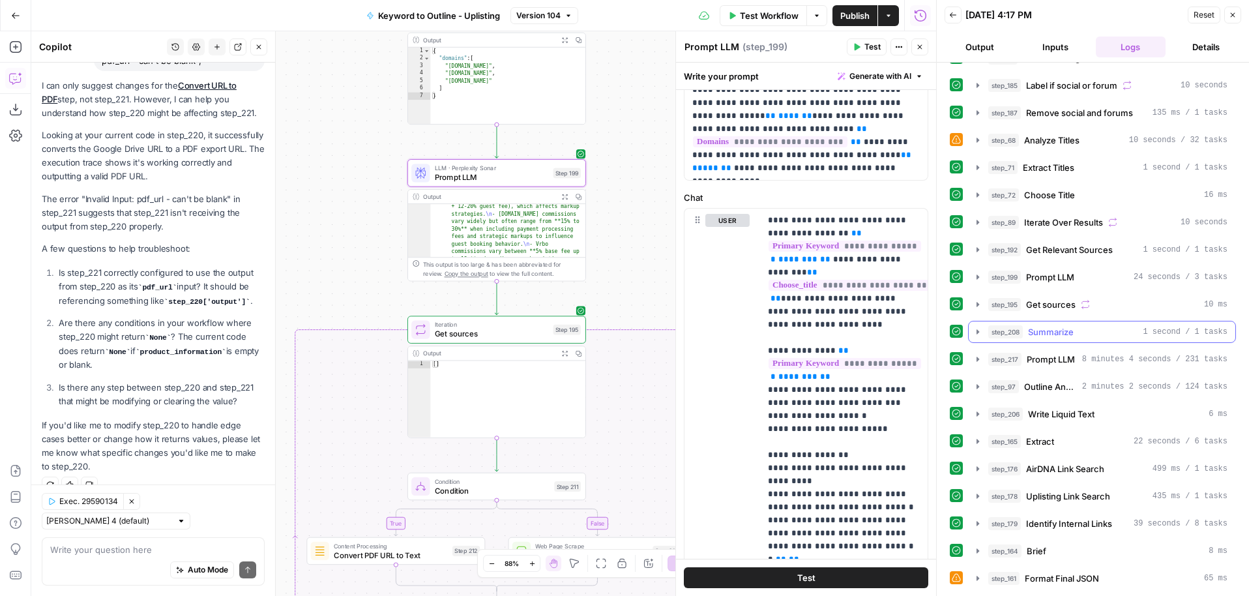
click at [977, 332] on icon "button" at bounding box center [977, 331] width 3 height 5
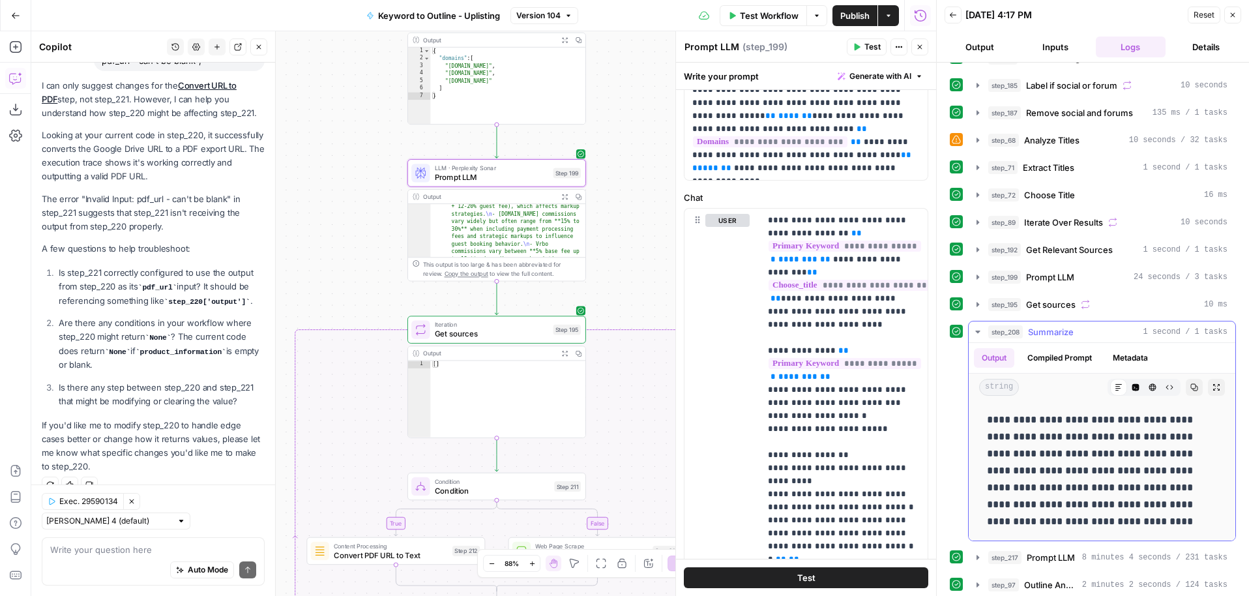
click at [976, 332] on icon "button" at bounding box center [977, 331] width 10 height 10
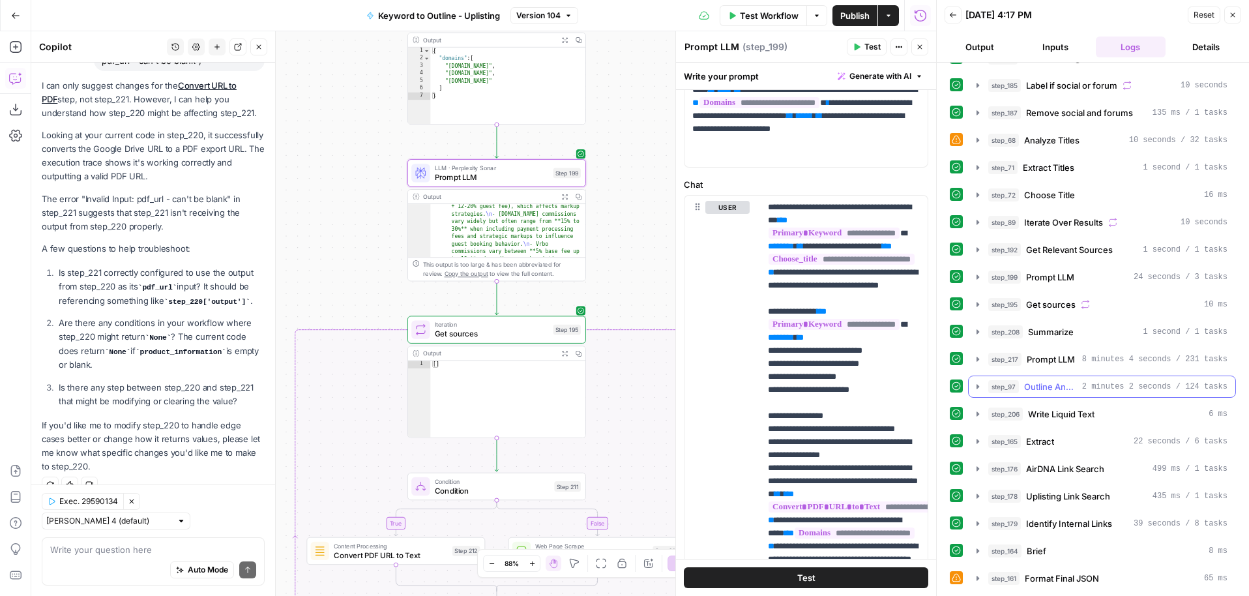
click at [977, 388] on icon "button" at bounding box center [977, 386] width 10 height 10
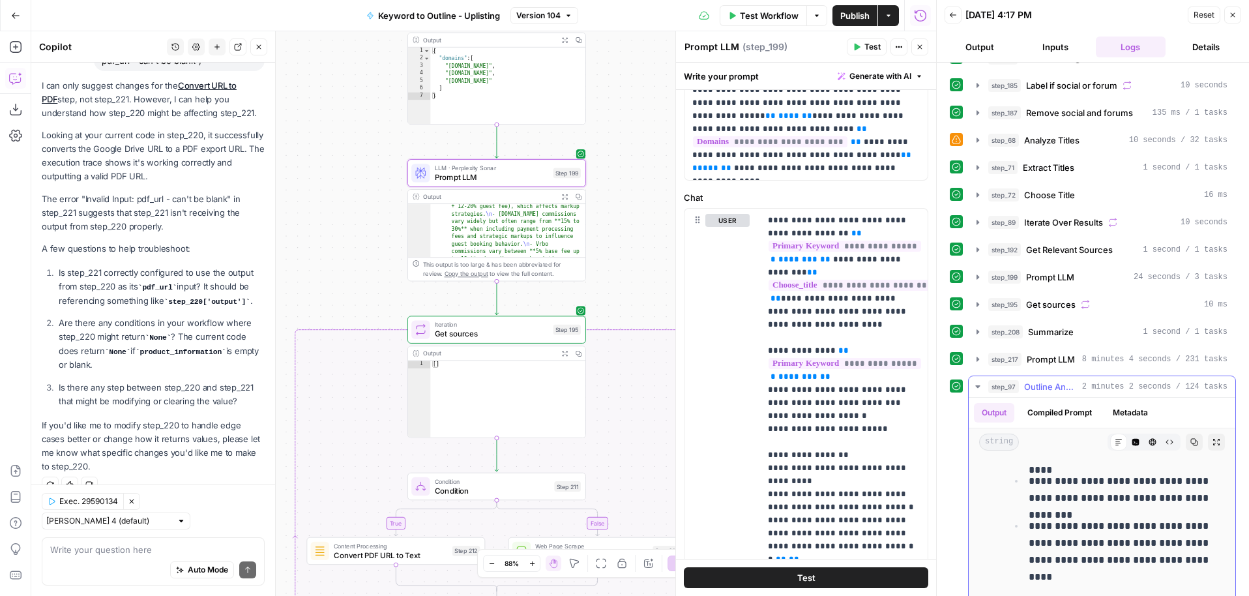
scroll to position [0, 0]
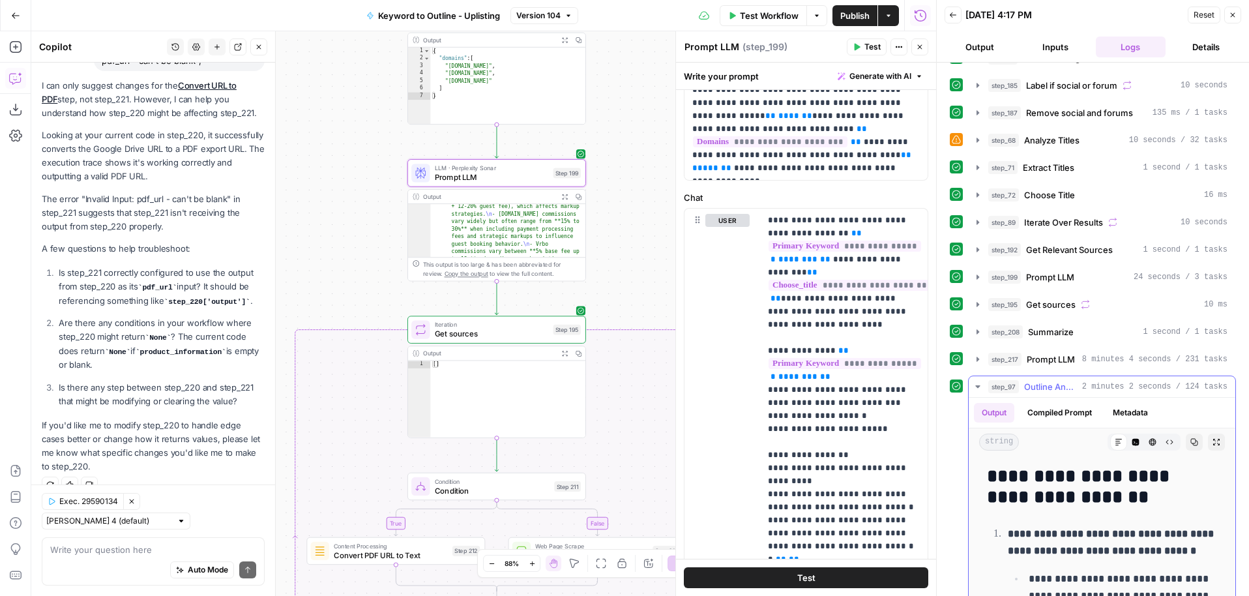
click at [974, 385] on icon "button" at bounding box center [977, 386] width 10 height 10
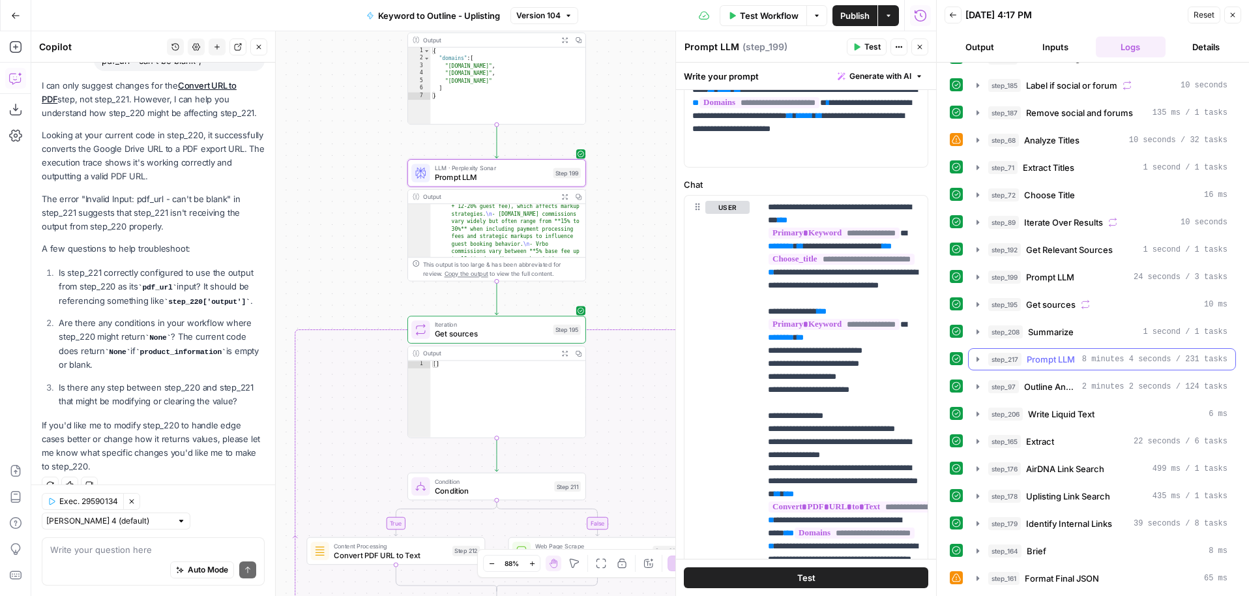
click at [977, 359] on icon "button" at bounding box center [977, 358] width 3 height 5
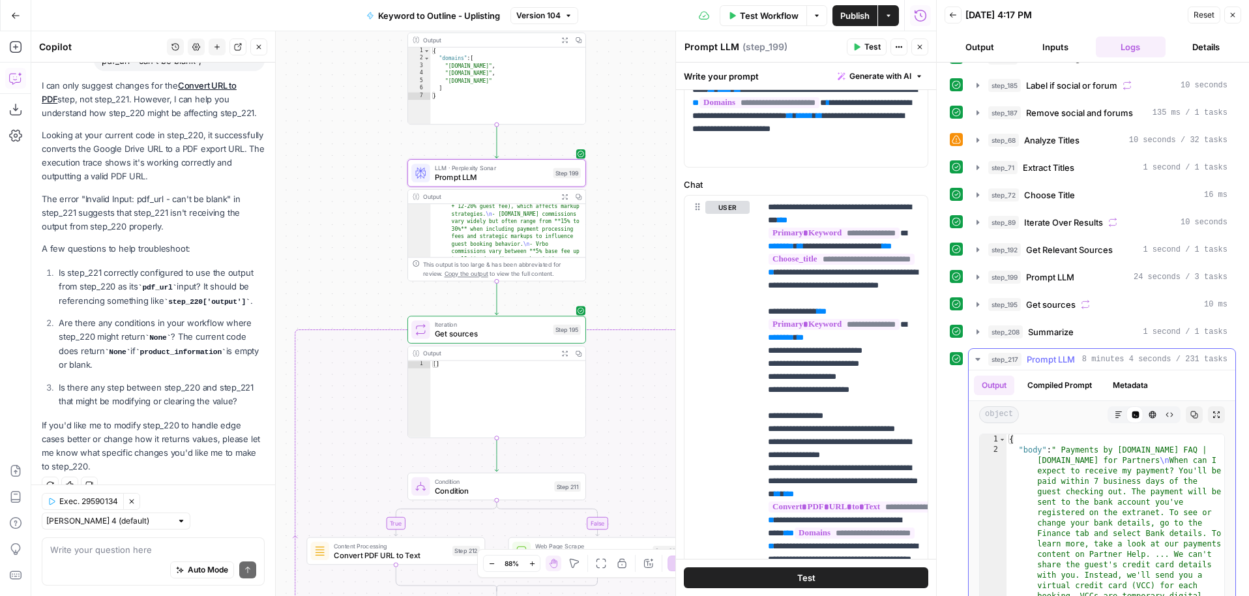
click at [977, 359] on icon "button" at bounding box center [977, 359] width 5 height 3
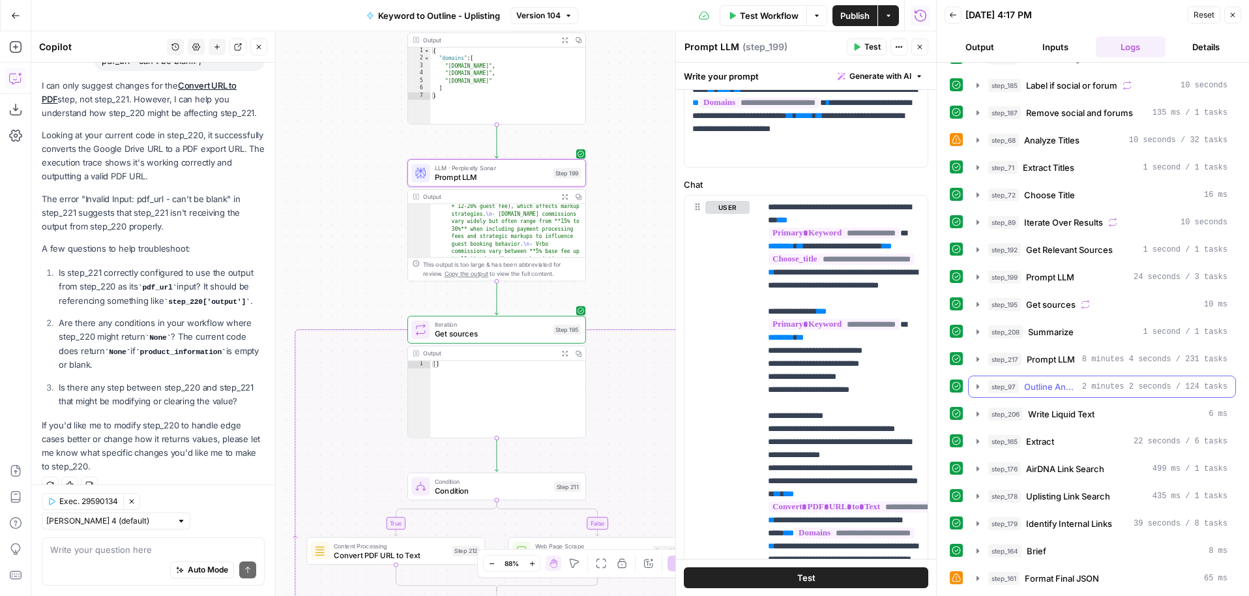
click at [980, 388] on icon "button" at bounding box center [977, 386] width 10 height 10
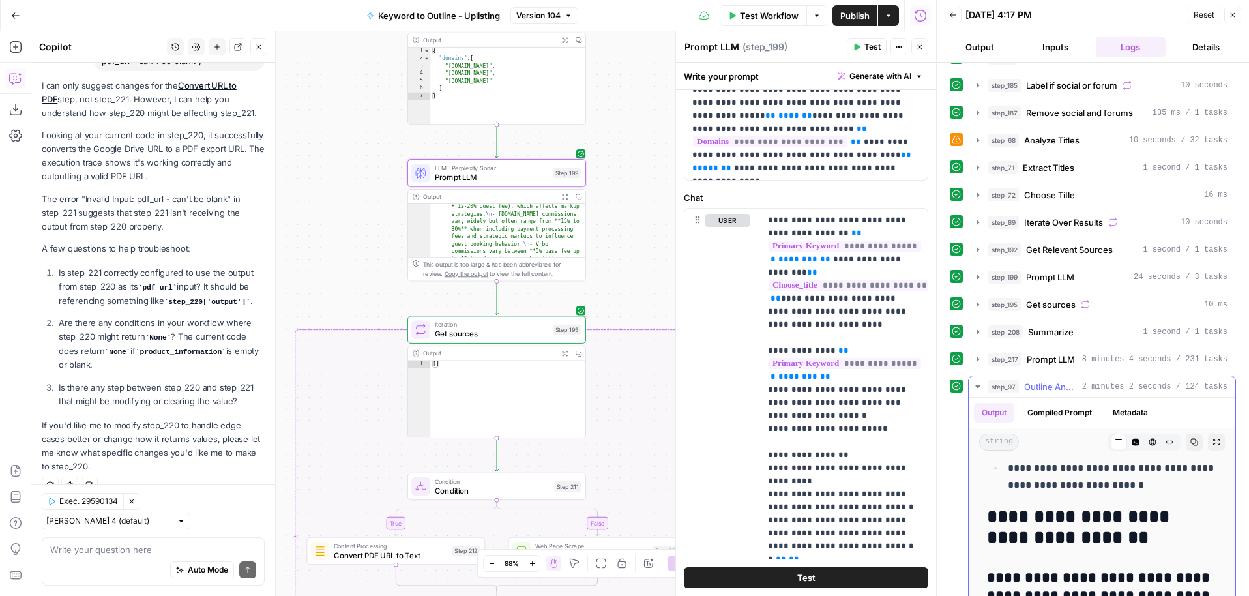
scroll to position [8850, 0]
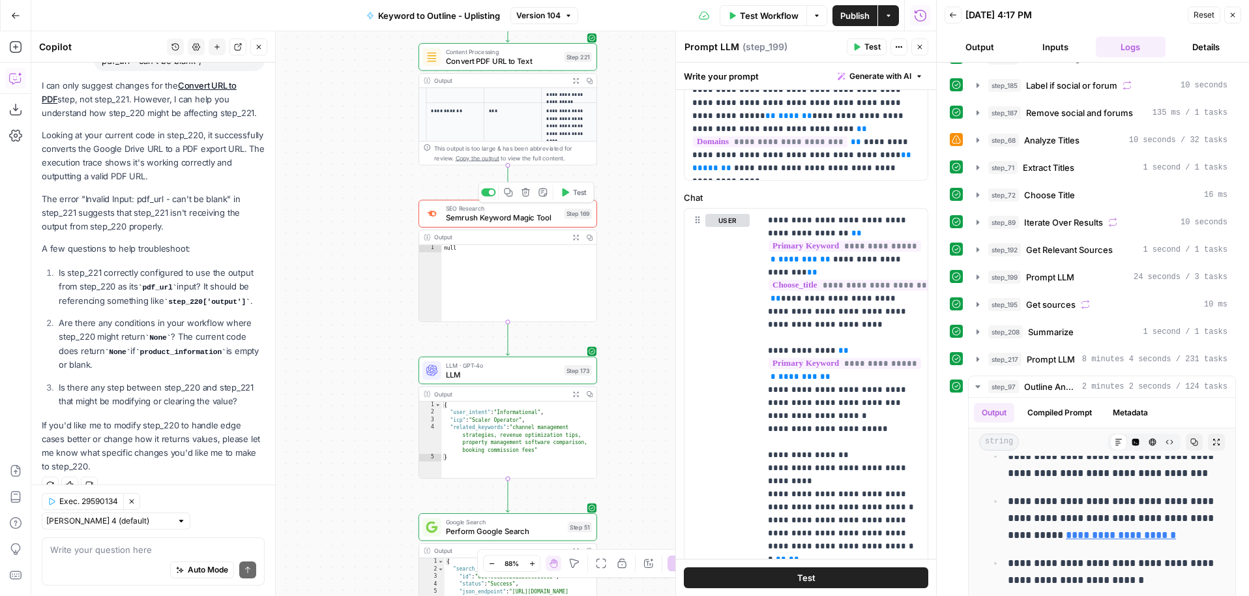
click at [457, 221] on span "Semrush Keyword Magic Tool" at bounding box center [503, 218] width 114 height 12
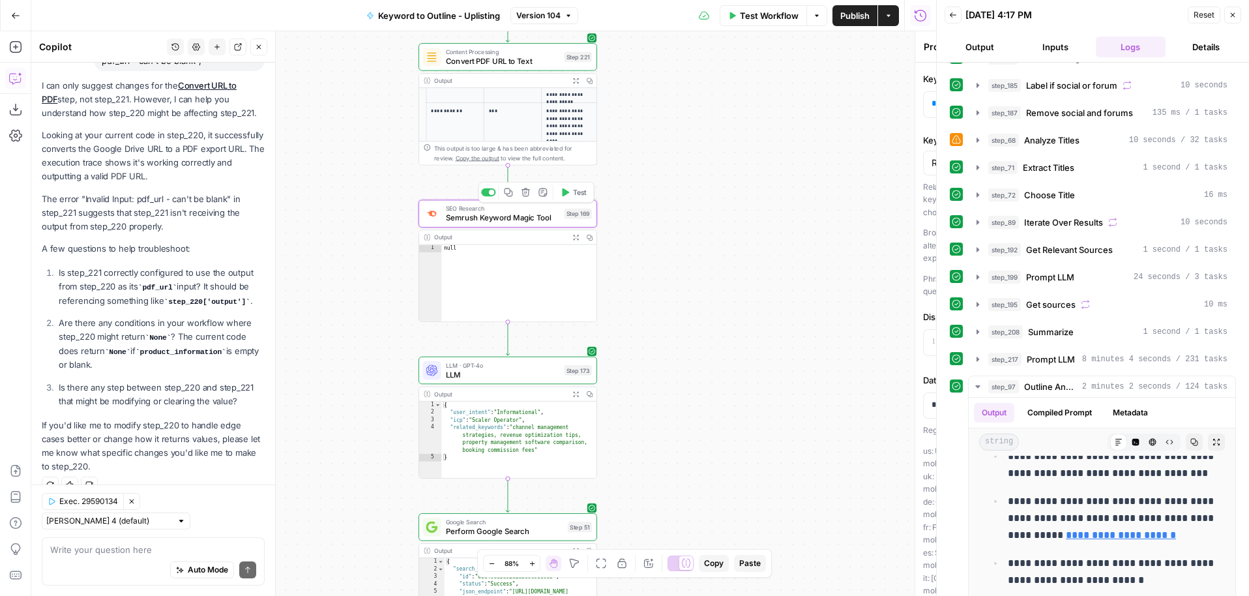
type textarea "Semrush Keyword Magic Tool"
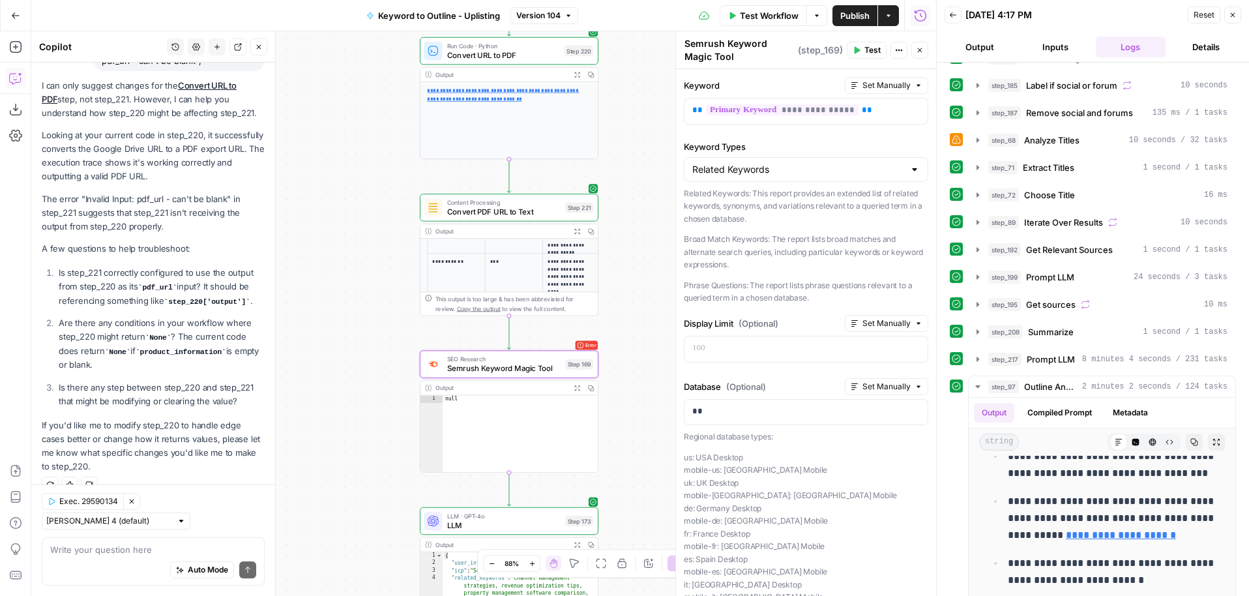
click at [817, 18] on icon "button" at bounding box center [817, 16] width 8 height 8
click at [779, 10] on span "Test Workflow" at bounding box center [769, 15] width 59 height 13
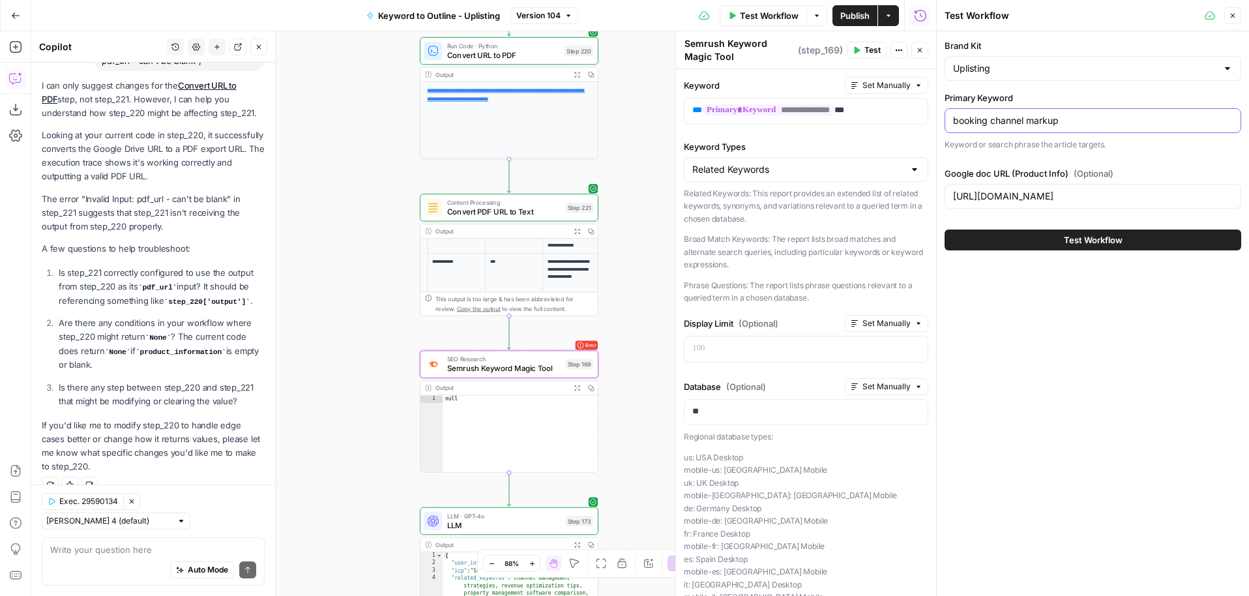
click at [1021, 123] on input "booking channel markup" at bounding box center [1093, 120] width 280 height 13
click at [648, 257] on div "**********" at bounding box center [483, 313] width 905 height 564
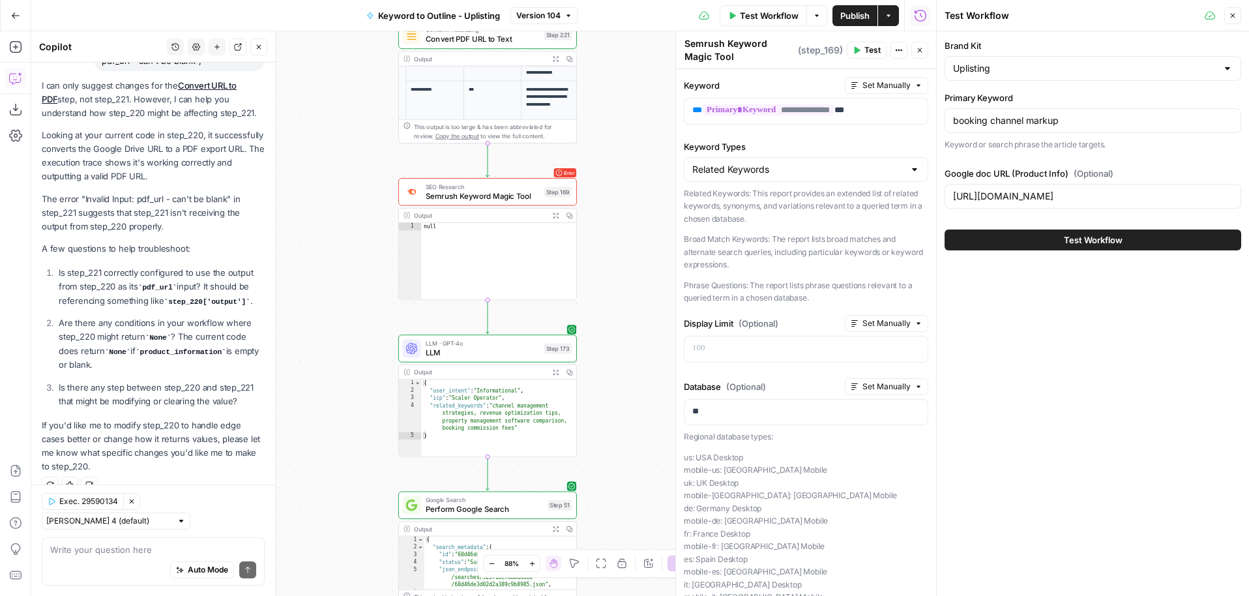
click at [1236, 16] on button "Close" at bounding box center [1232, 15] width 17 height 17
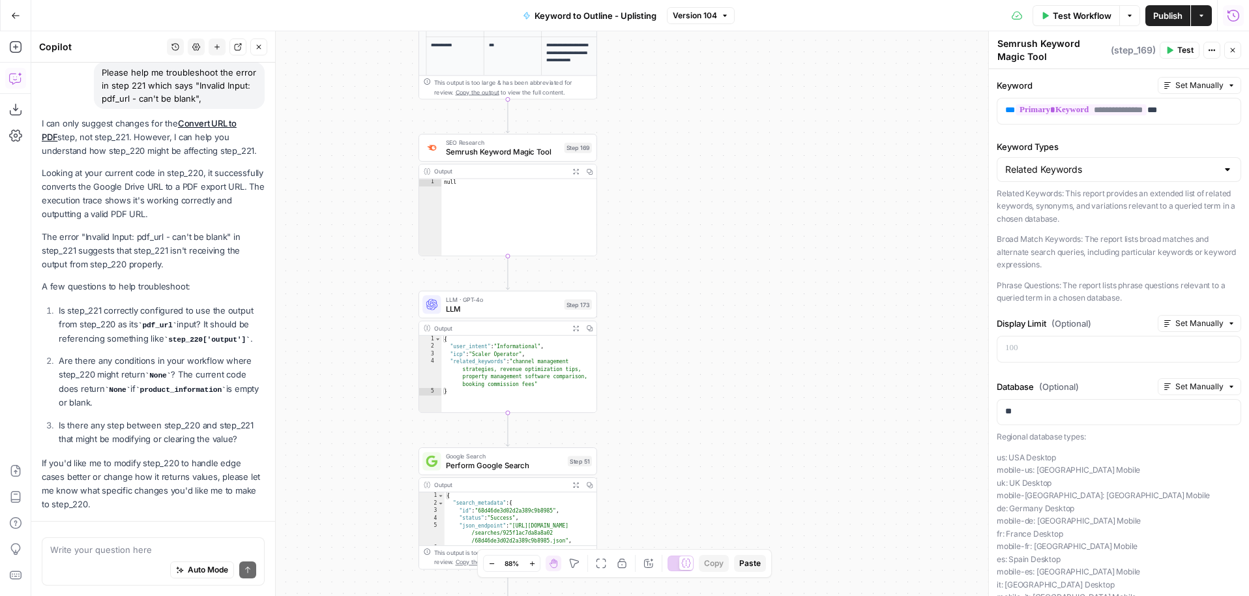
scroll to position [143, 0]
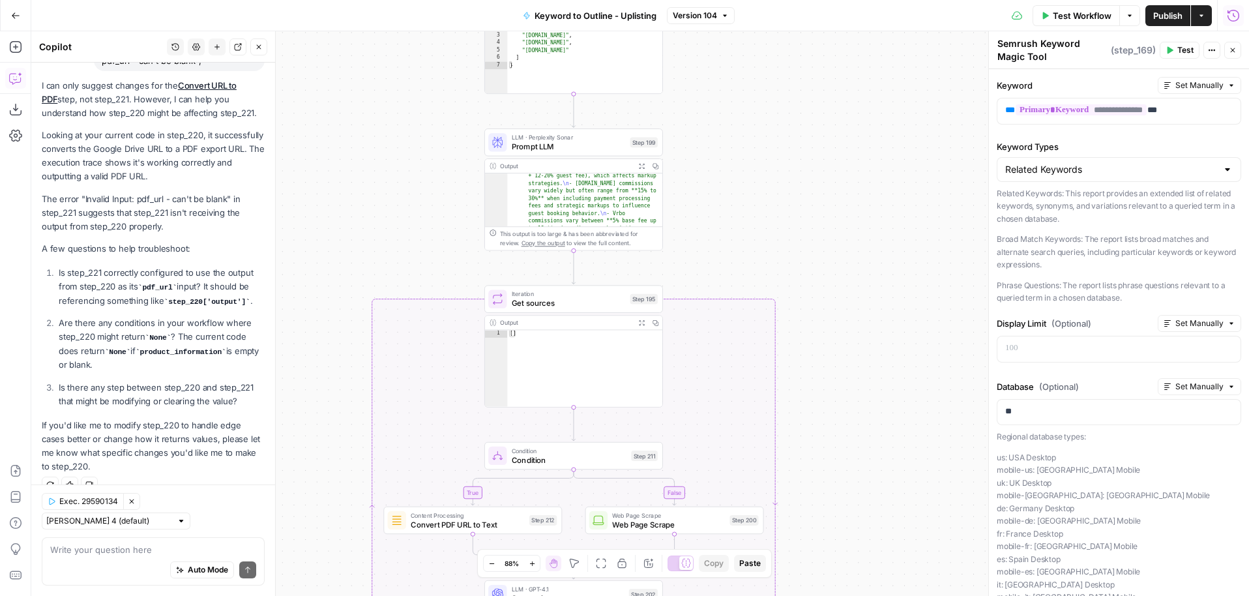
click at [746, 198] on div "**********" at bounding box center [639, 313] width 1217 height 564
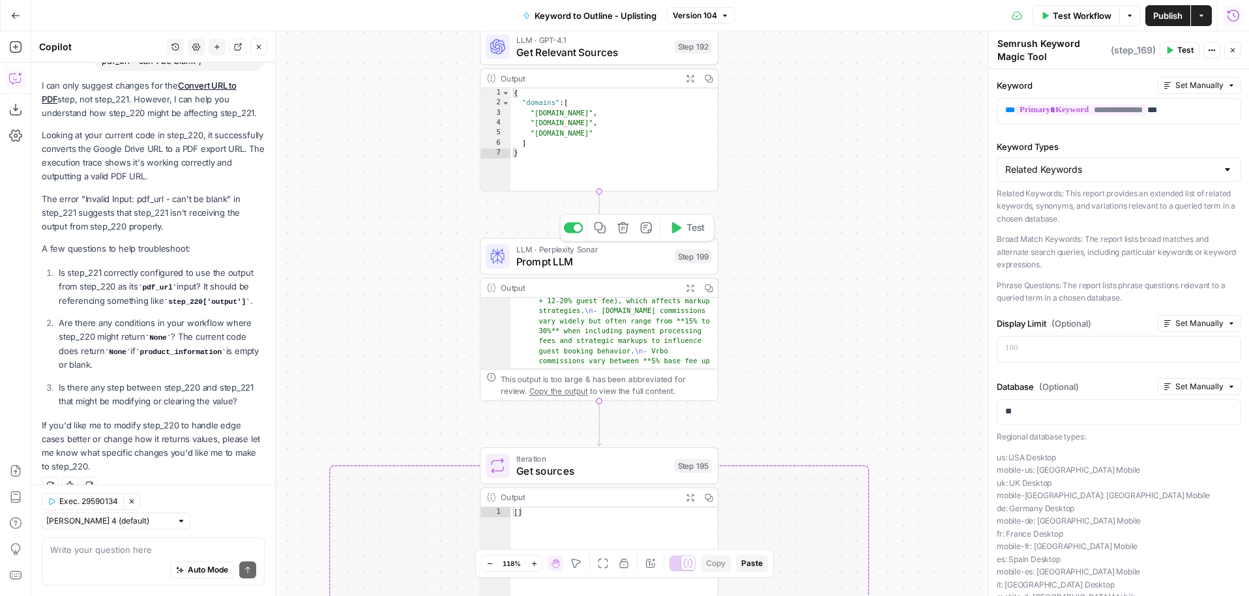
click at [602, 259] on span "Prompt LLM" at bounding box center [592, 261] width 152 height 16
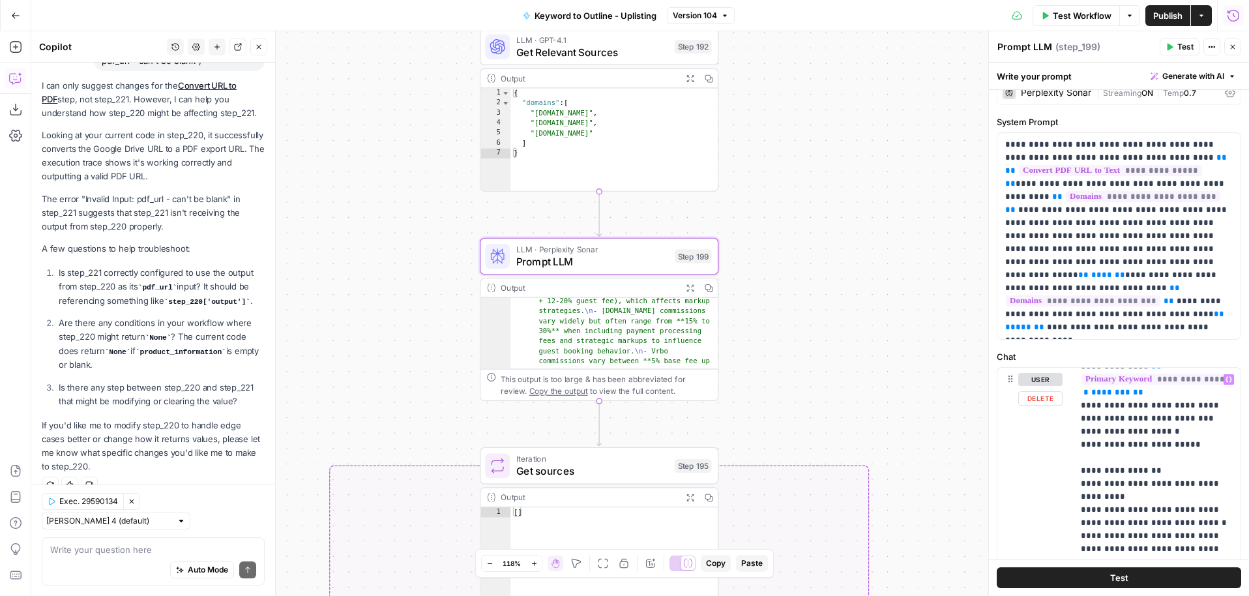
scroll to position [156, 0]
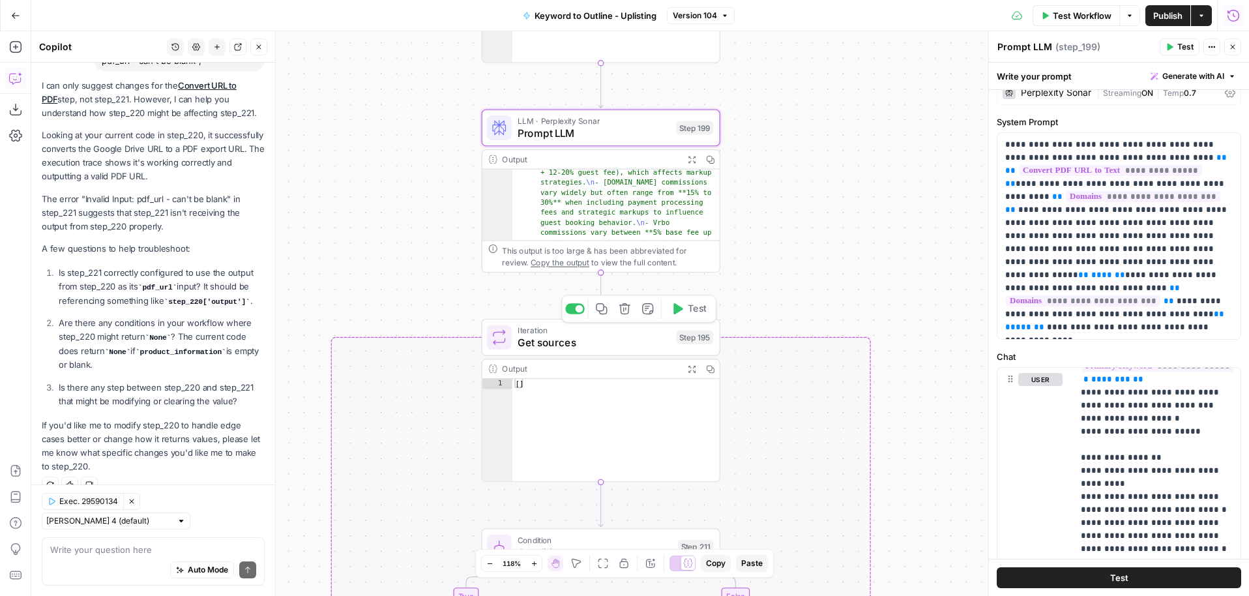
click at [619, 345] on span "Get sources" at bounding box center [593, 343] width 152 height 16
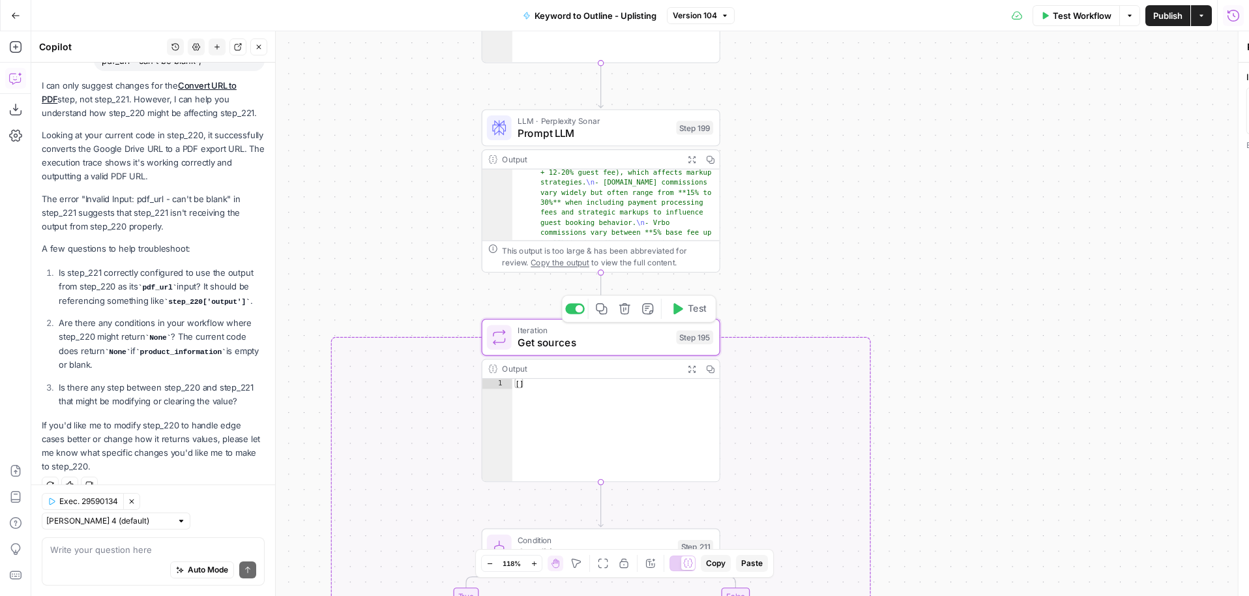
type textarea "Get sources"
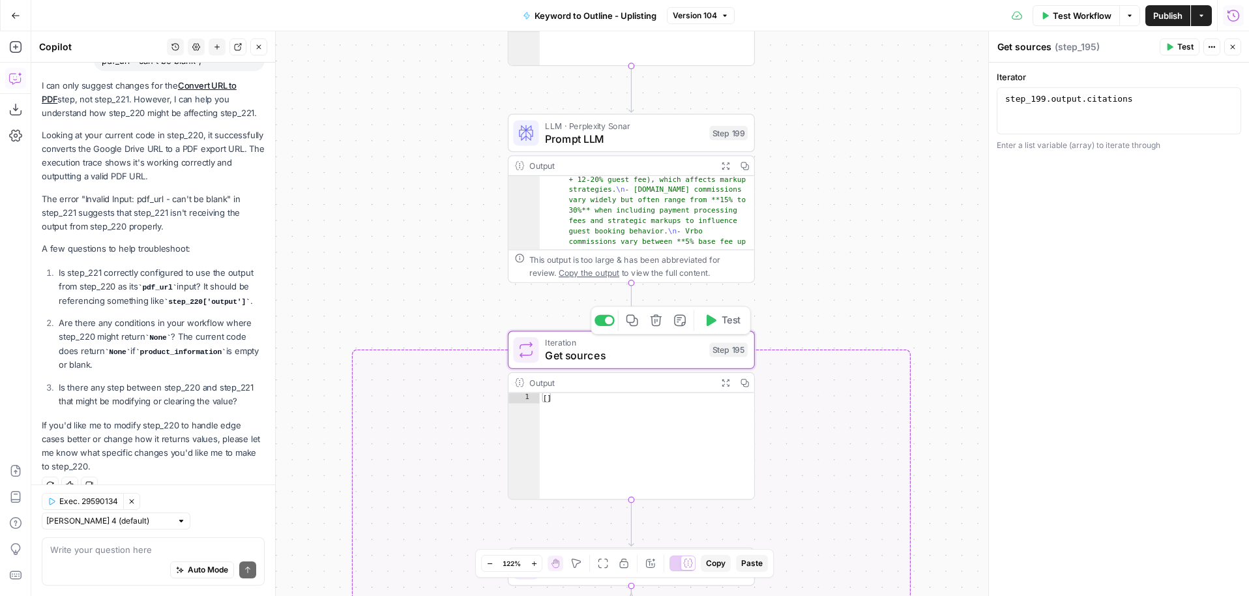
click at [605, 347] on span "Get sources" at bounding box center [624, 355] width 158 height 16
click at [1234, 47] on icon "button" at bounding box center [1232, 47] width 8 height 8
click at [259, 46] on icon "button" at bounding box center [259, 47] width 5 height 5
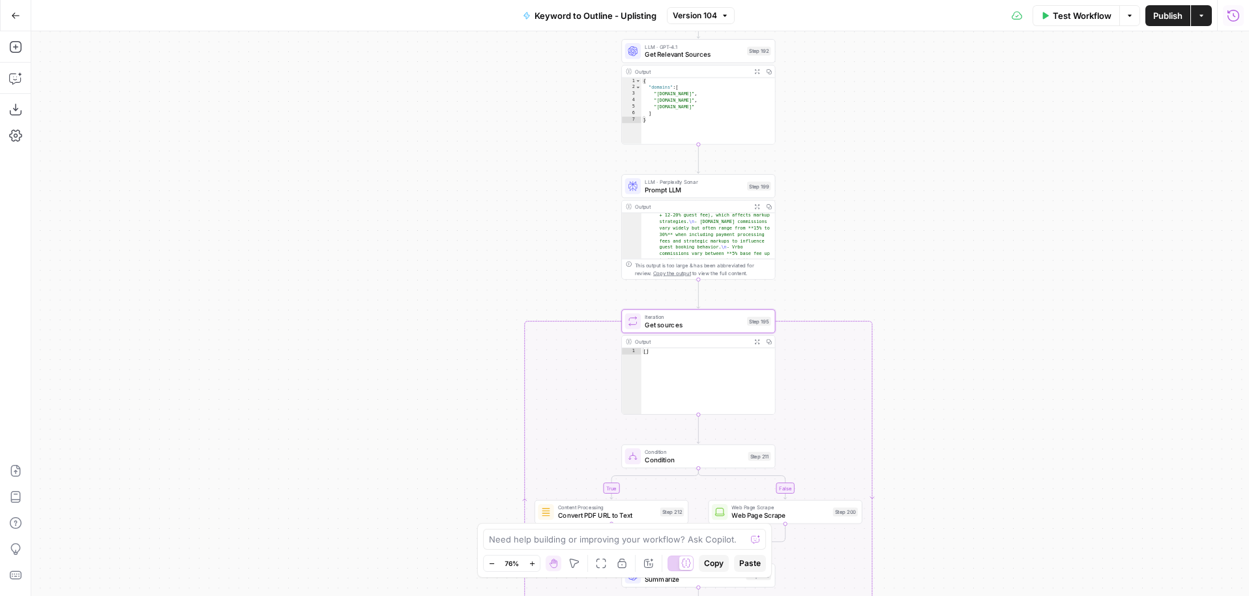
click at [817, 270] on div "**********" at bounding box center [639, 313] width 1217 height 564
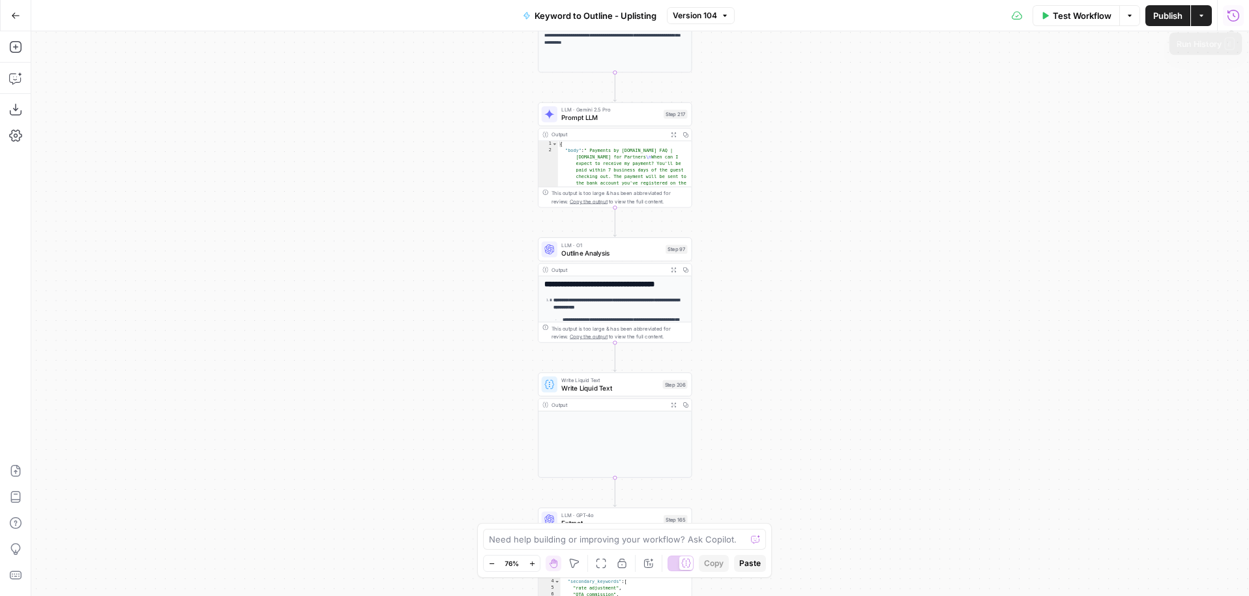
click at [1224, 23] on button "Run History" at bounding box center [1233, 15] width 21 height 21
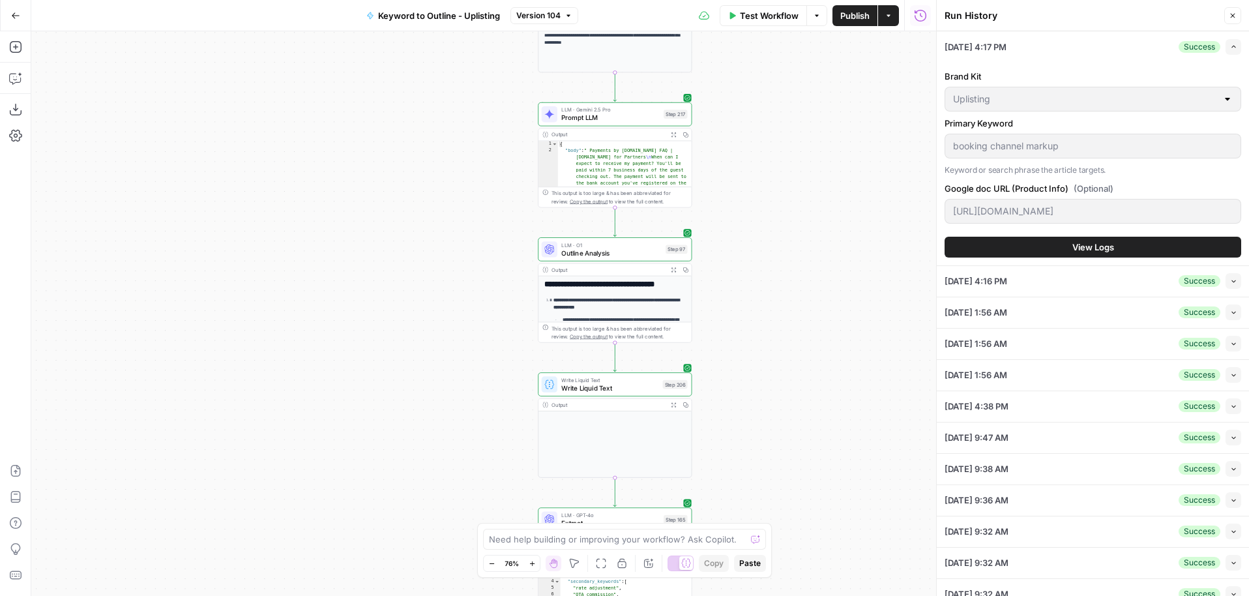
click at [1105, 240] on span "View Logs" at bounding box center [1093, 246] width 42 height 13
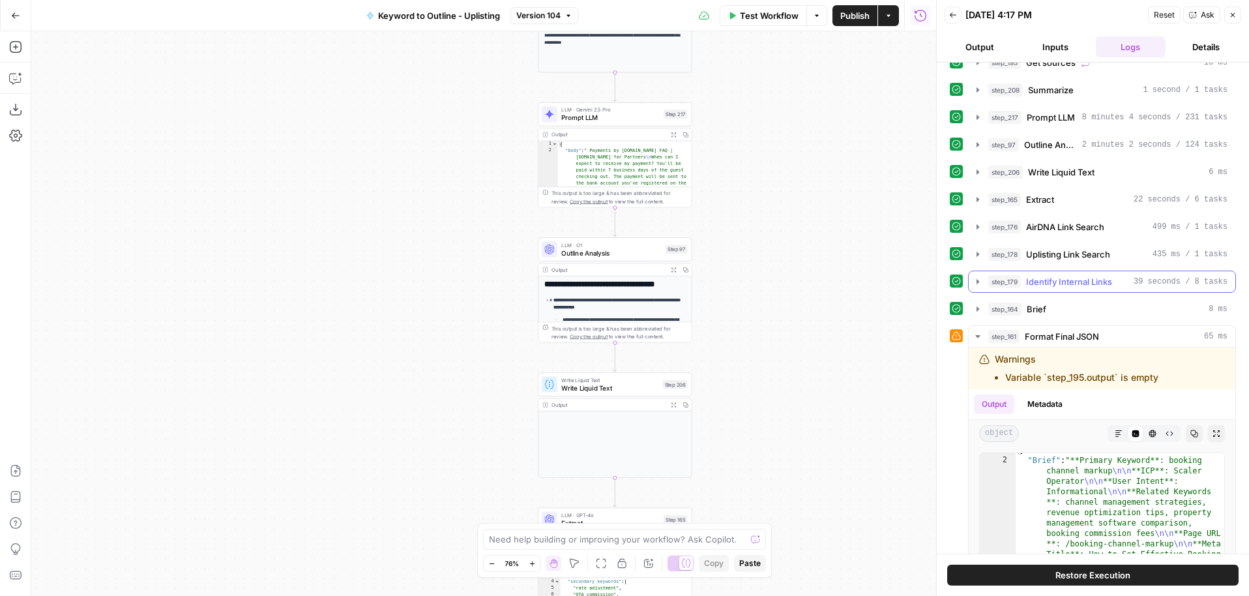
scroll to position [351, 0]
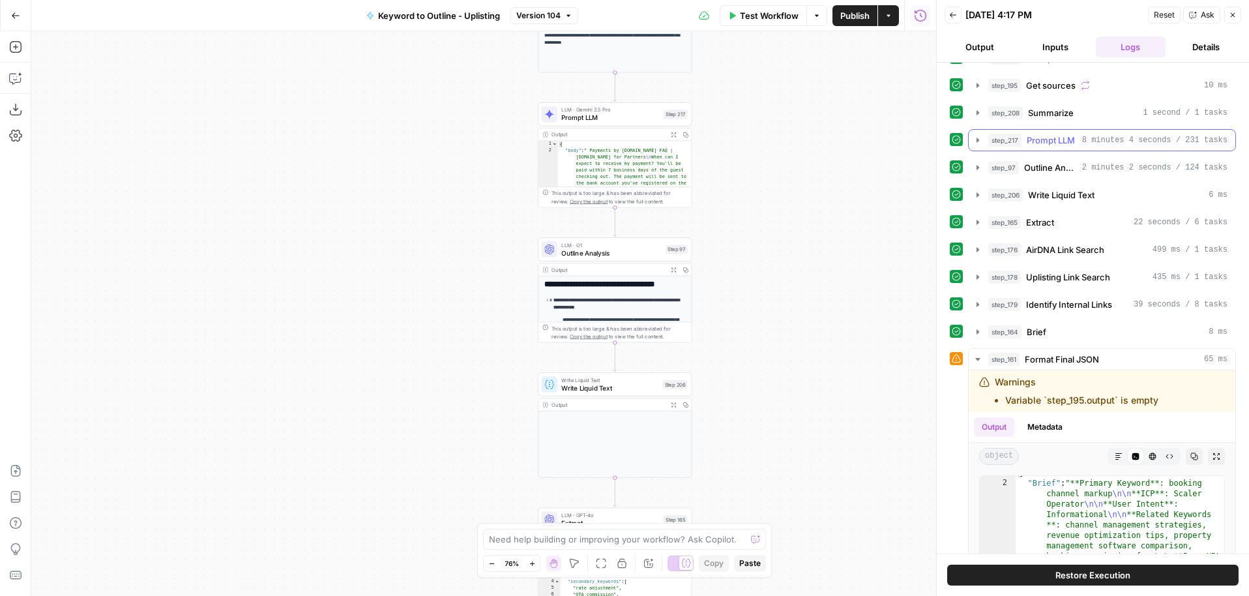
click at [974, 139] on icon "button" at bounding box center [977, 140] width 10 height 10
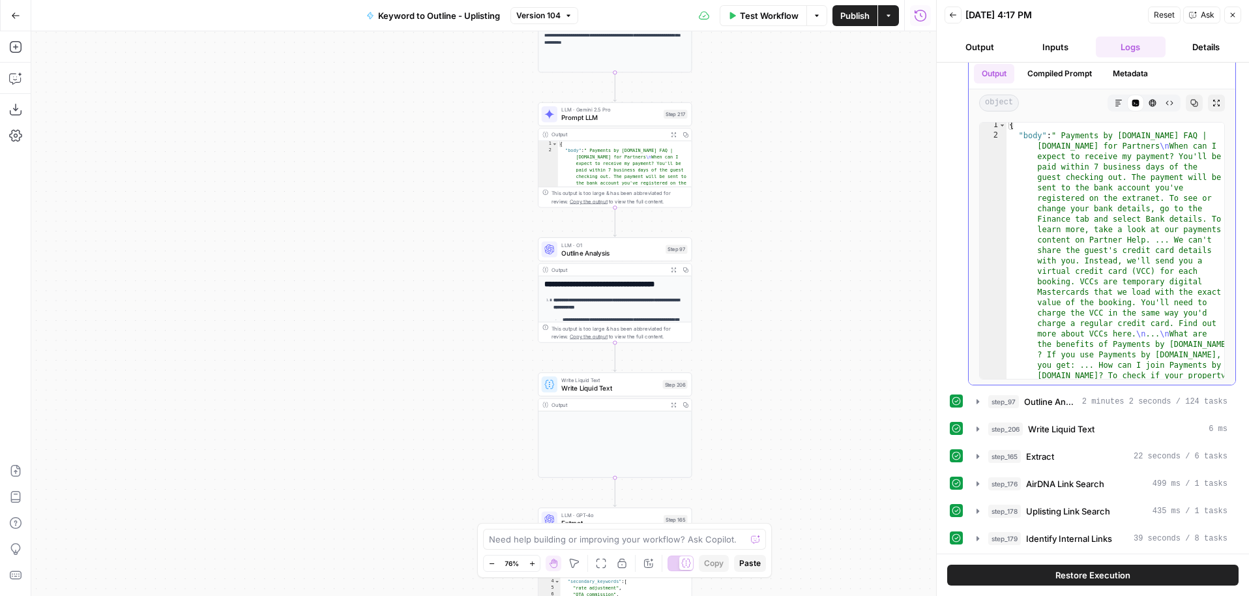
scroll to position [543, 0]
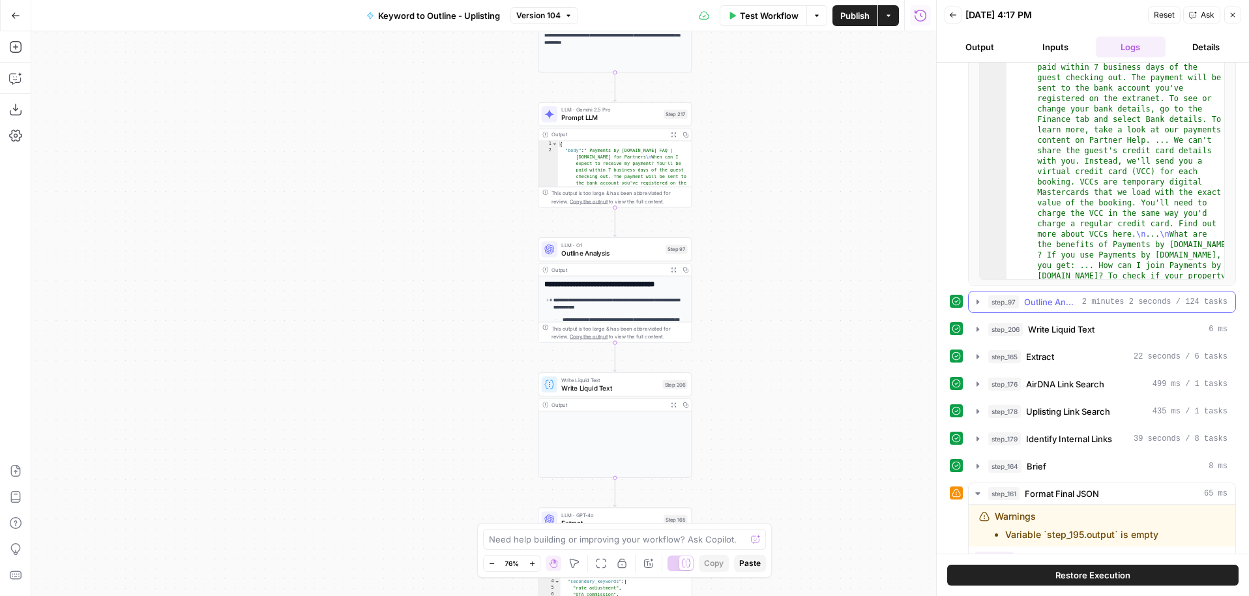
click at [976, 300] on icon "button" at bounding box center [977, 301] width 3 height 5
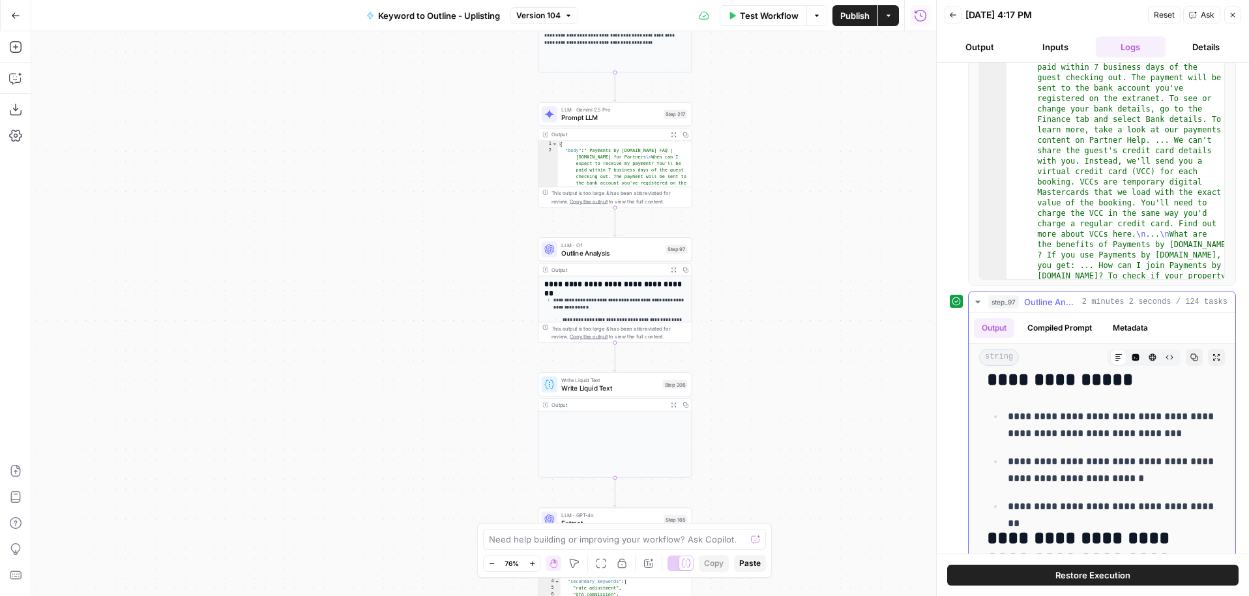
scroll to position [8126, 0]
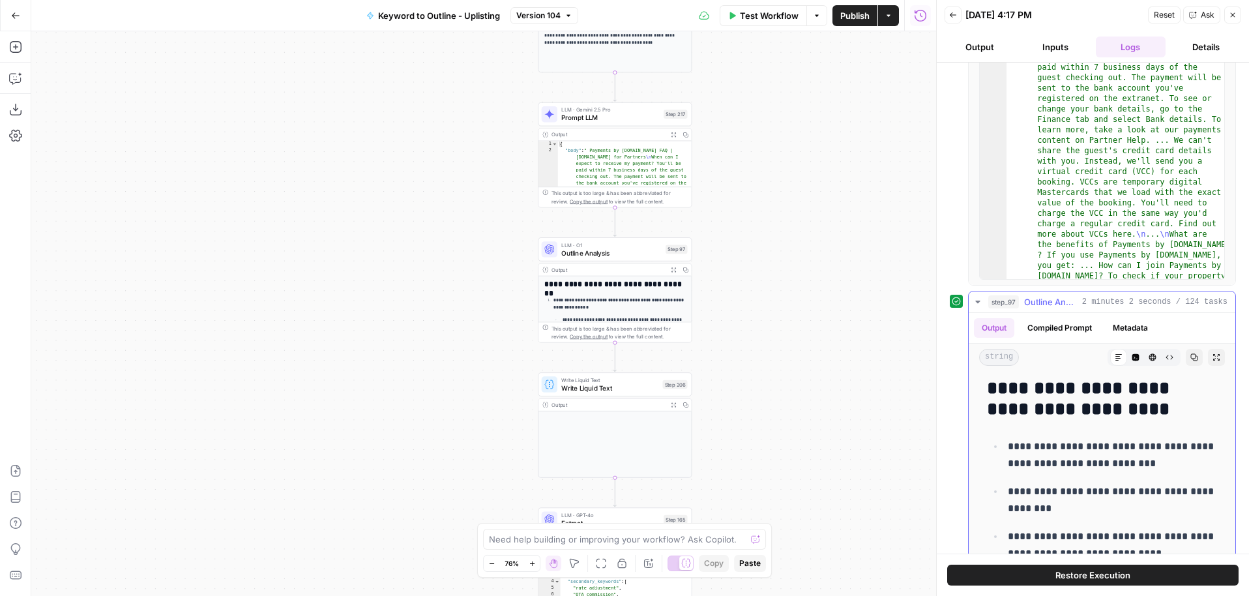
click at [1067, 461] on p "**********" at bounding box center [1111, 455] width 209 height 34
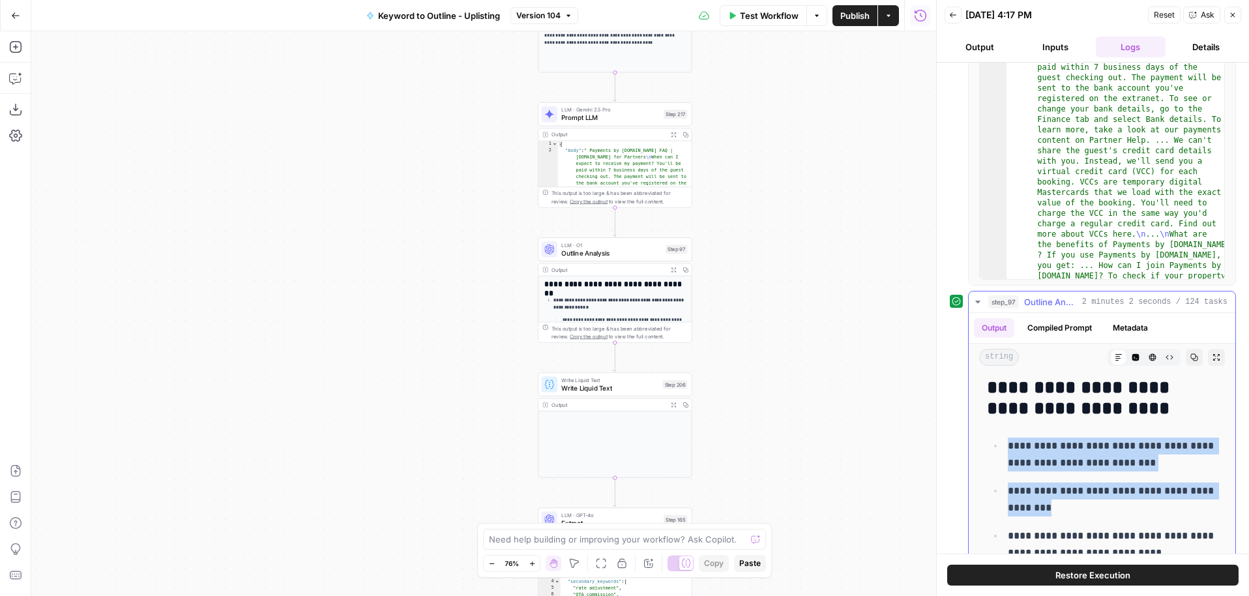
drag, startPoint x: 1010, startPoint y: 446, endPoint x: 1098, endPoint y: 514, distance: 111.5
click at [1098, 514] on ul "**********" at bounding box center [1102, 499] width 230 height 124
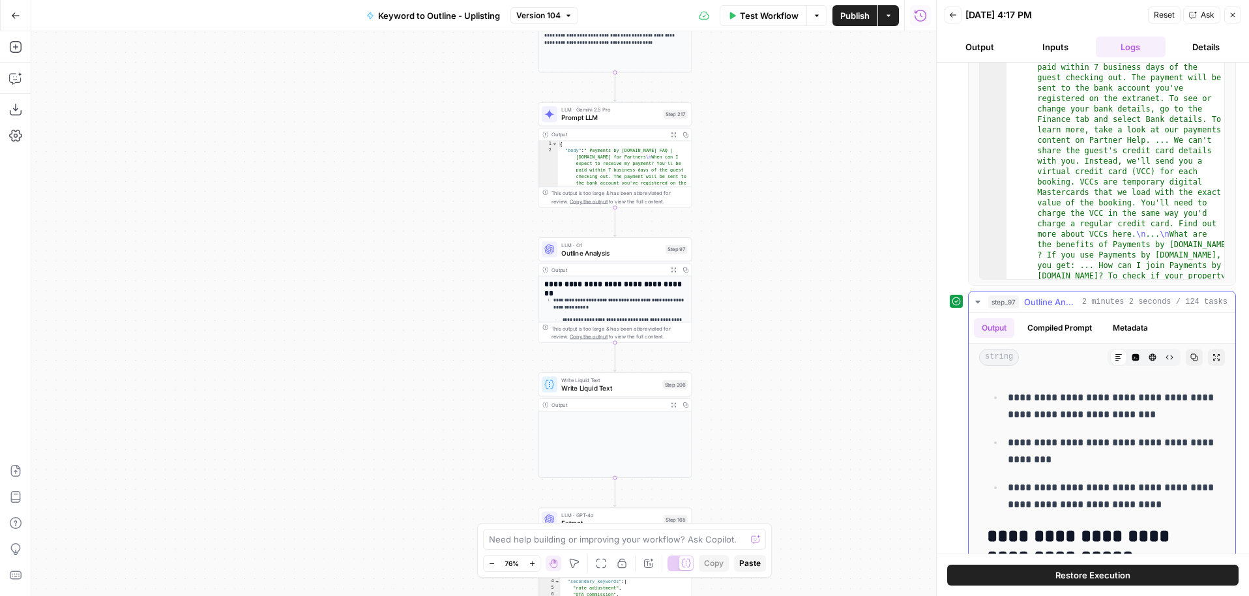
click at [1057, 489] on p "**********" at bounding box center [1111, 496] width 209 height 34
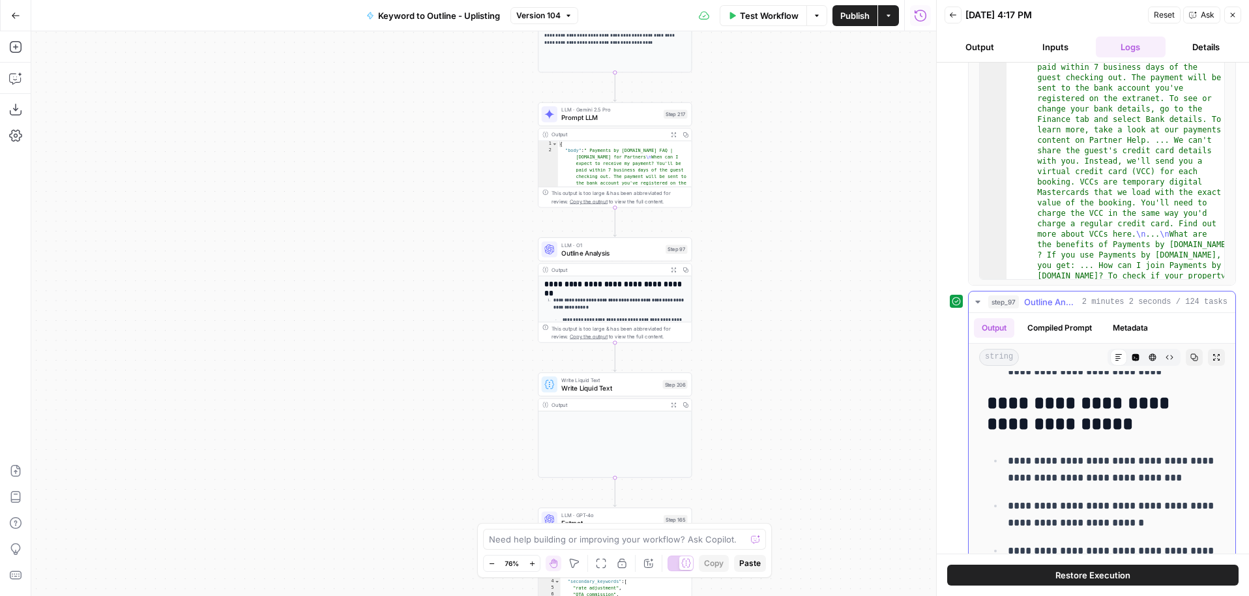
scroll to position [8034, 0]
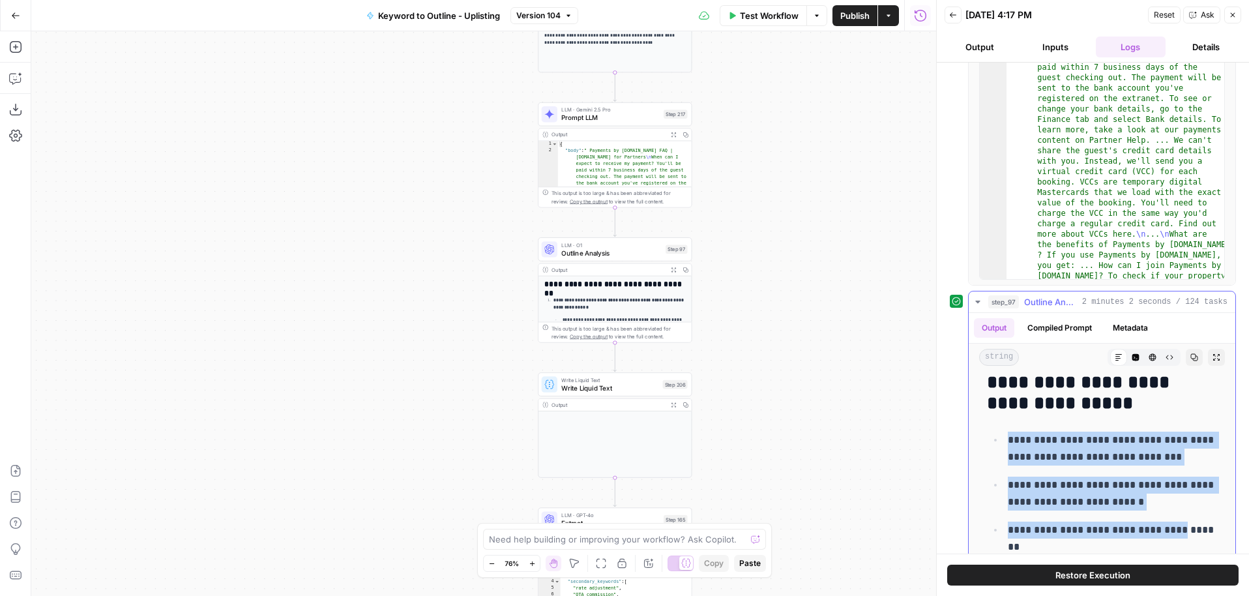
drag, startPoint x: 1007, startPoint y: 439, endPoint x: 1172, endPoint y: 526, distance: 186.6
click at [1172, 526] on ul "**********" at bounding box center [1102, 485] width 230 height 108
click at [1028, 434] on p "**********" at bounding box center [1111, 448] width 209 height 34
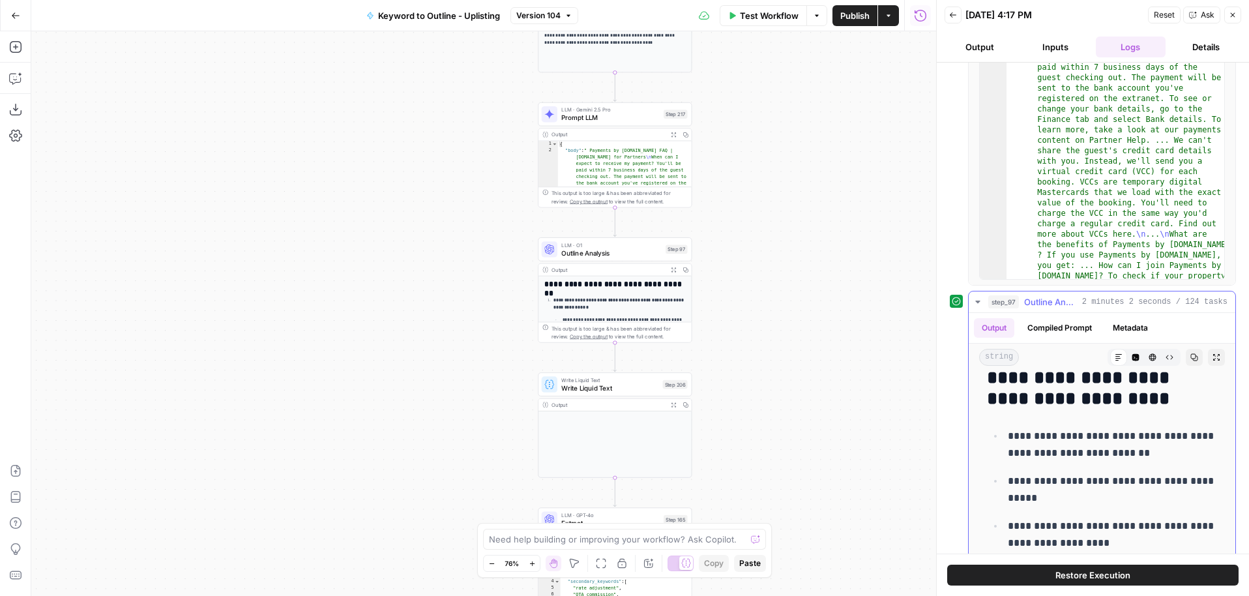
scroll to position [8214, 0]
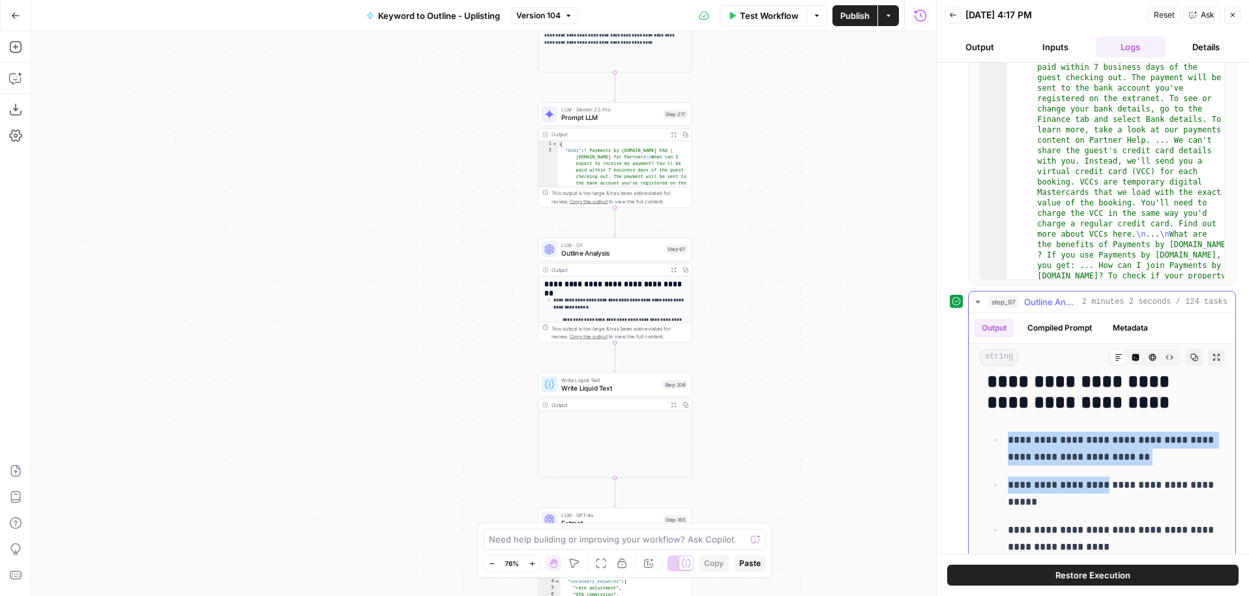
drag, startPoint x: 1011, startPoint y: 442, endPoint x: 1105, endPoint y: 492, distance: 106.7
click at [1105, 492] on ul "**********" at bounding box center [1102, 493] width 230 height 124
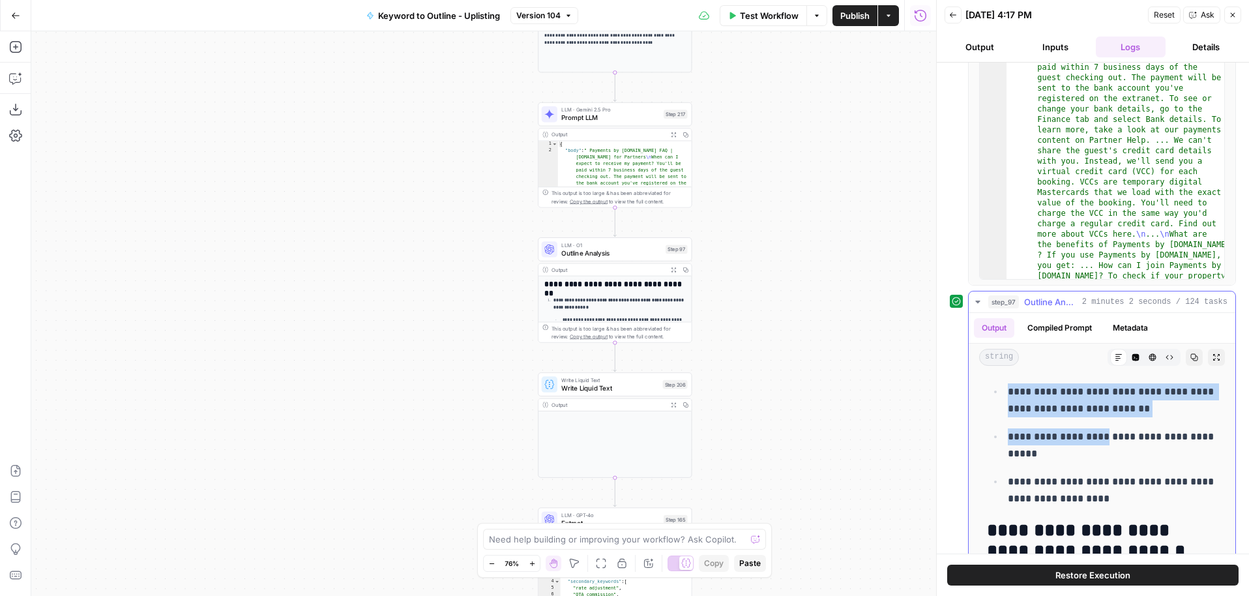
scroll to position [8272, 0]
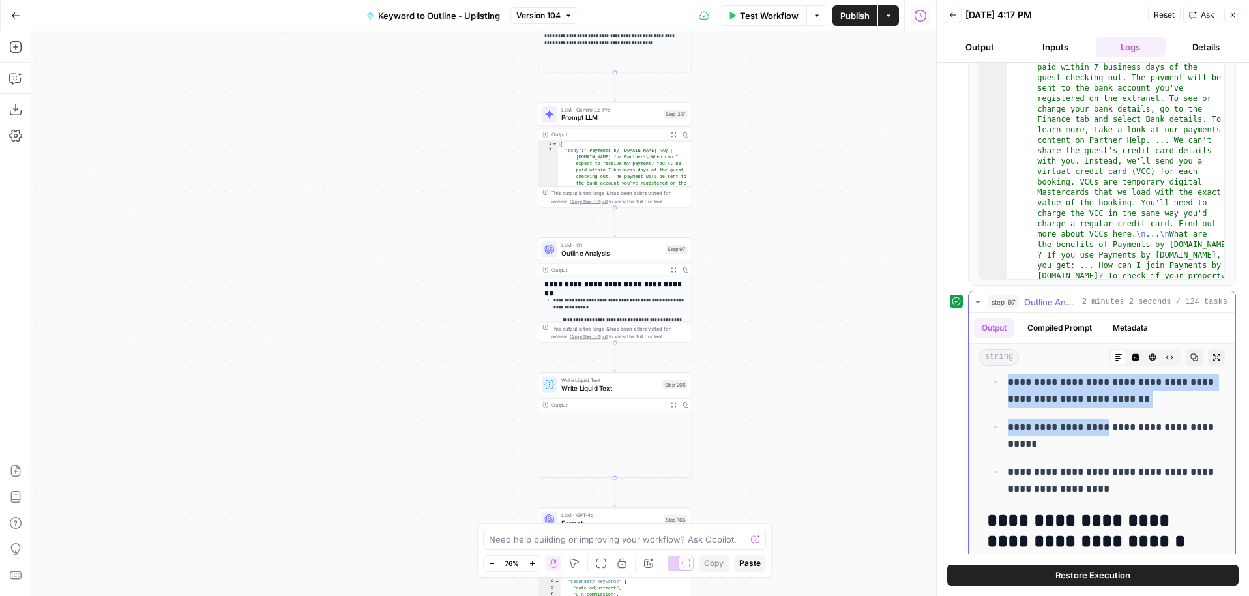
click at [1010, 431] on p "**********" at bounding box center [1111, 435] width 209 height 34
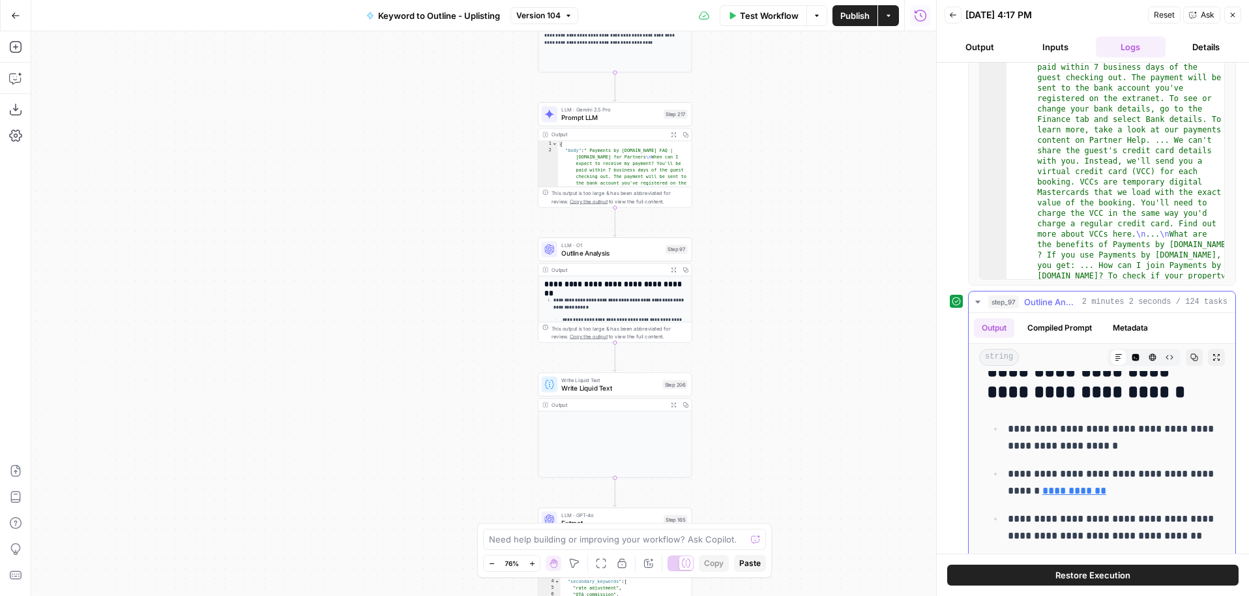
scroll to position [8437, 0]
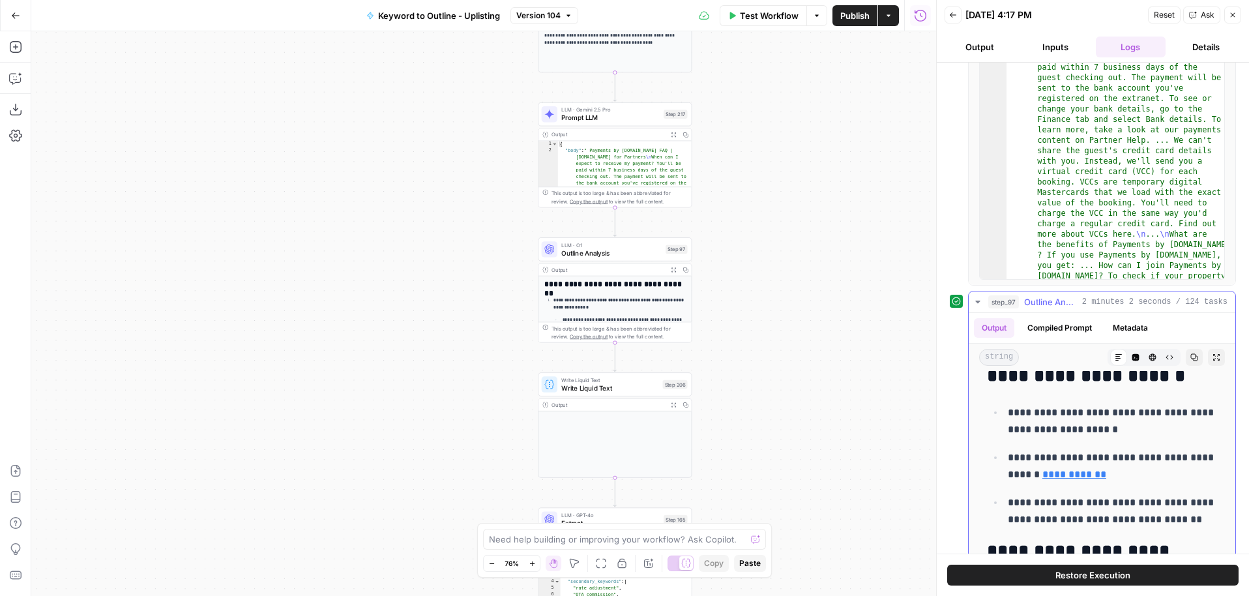
click at [1017, 417] on p "**********" at bounding box center [1111, 421] width 209 height 34
drag, startPoint x: 1007, startPoint y: 413, endPoint x: 1126, endPoint y: 422, distance: 119.0
click at [1126, 422] on p "**********" at bounding box center [1111, 421] width 209 height 34
click at [1129, 427] on p "**********" at bounding box center [1111, 421] width 209 height 34
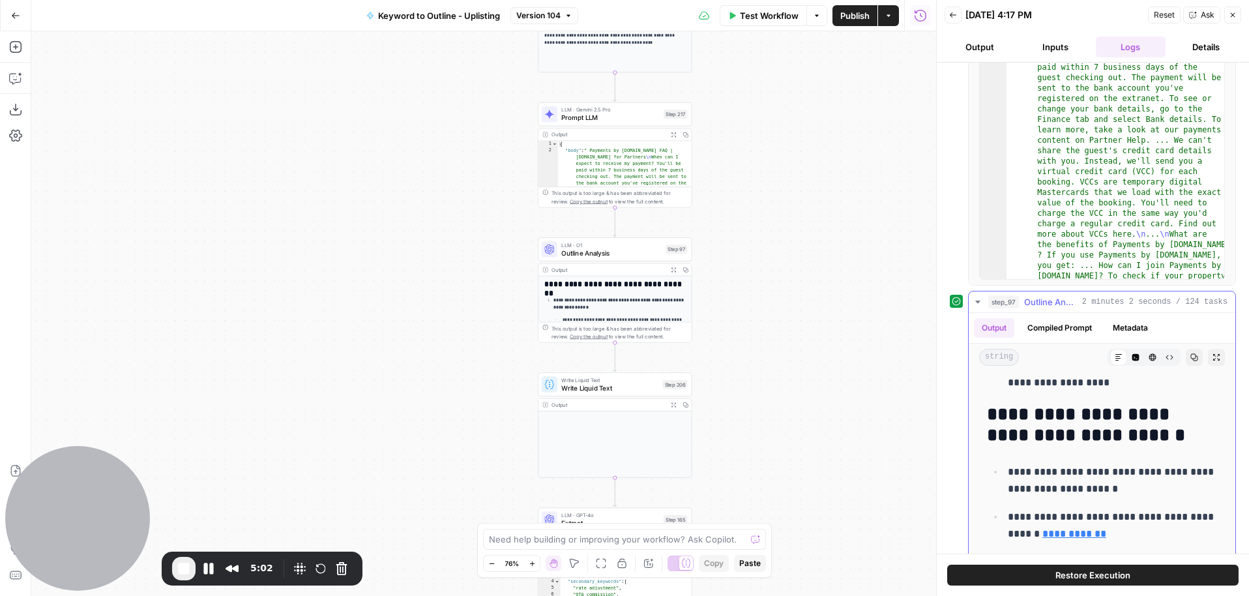
scroll to position [8374, 0]
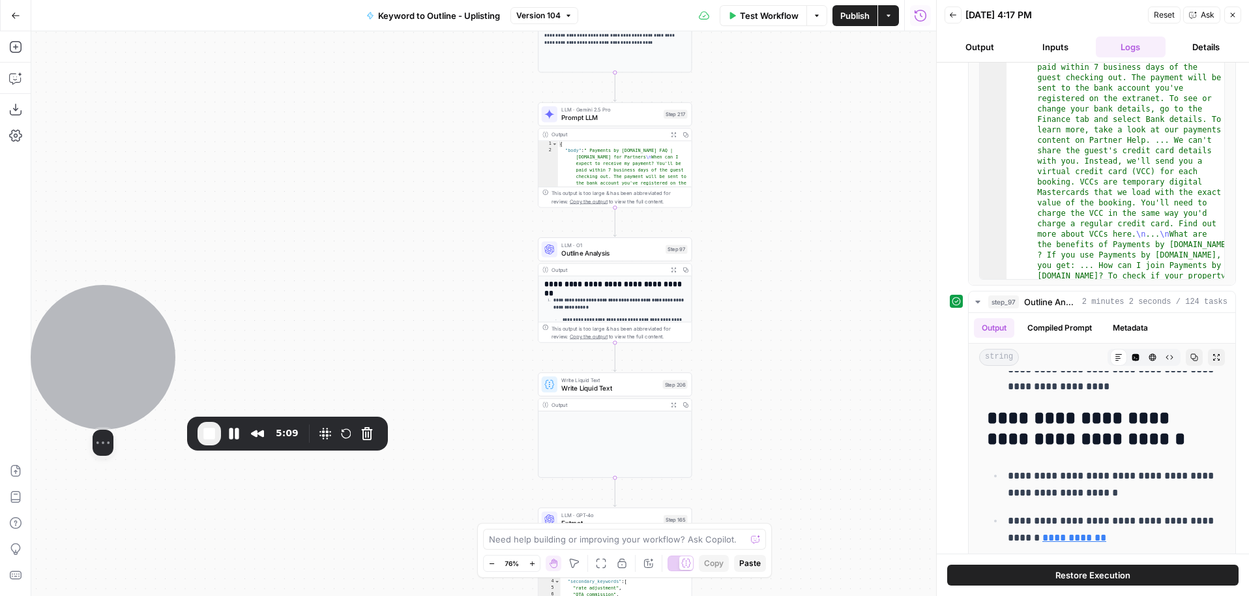
drag, startPoint x: 113, startPoint y: 493, endPoint x: 260, endPoint y: 353, distance: 202.8
click at [175, 353] on div at bounding box center [103, 357] width 145 height 145
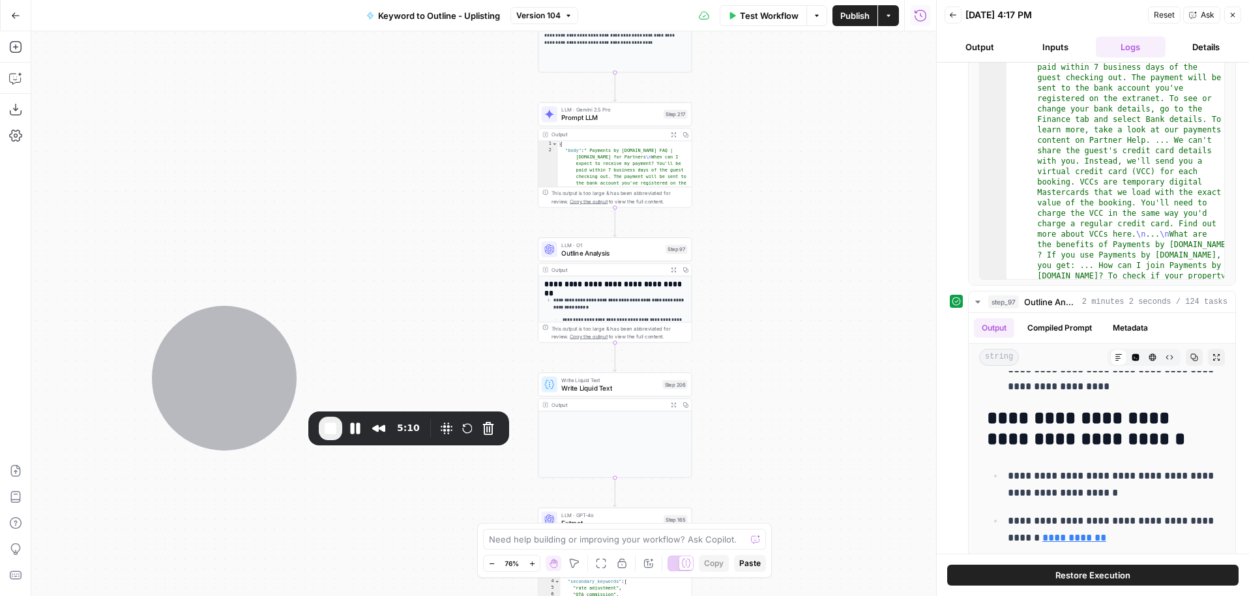
click at [340, 194] on div "**********" at bounding box center [483, 313] width 905 height 564
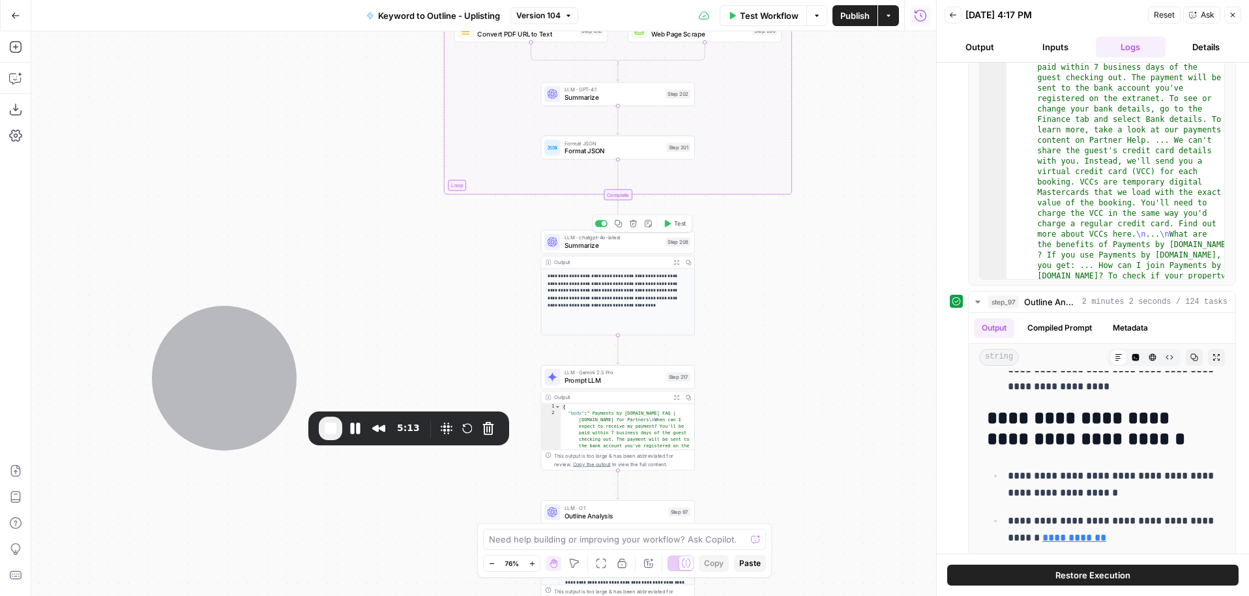
click at [627, 250] on span "Summarize" at bounding box center [612, 245] width 97 height 10
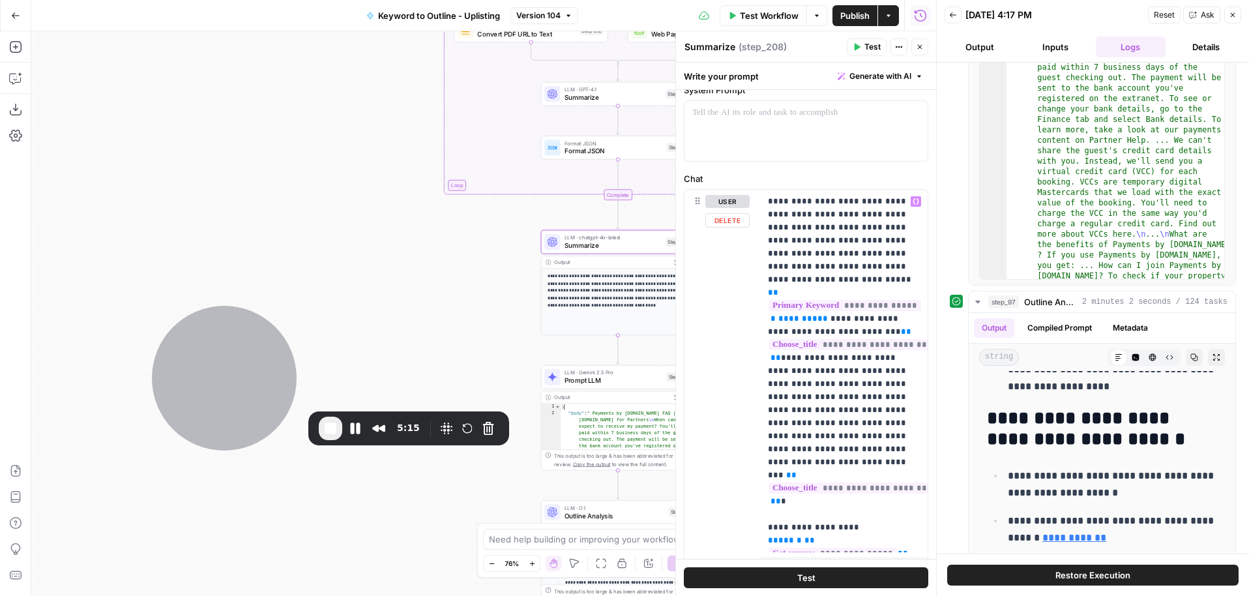
scroll to position [157, 0]
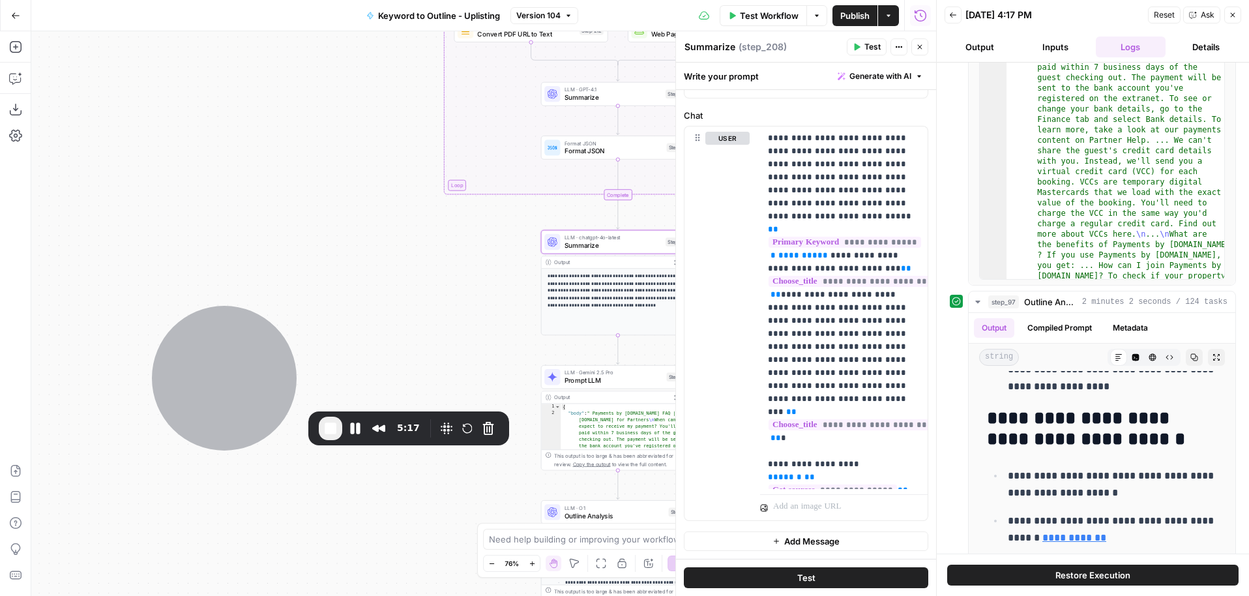
click at [920, 45] on icon "button" at bounding box center [920, 47] width 8 height 8
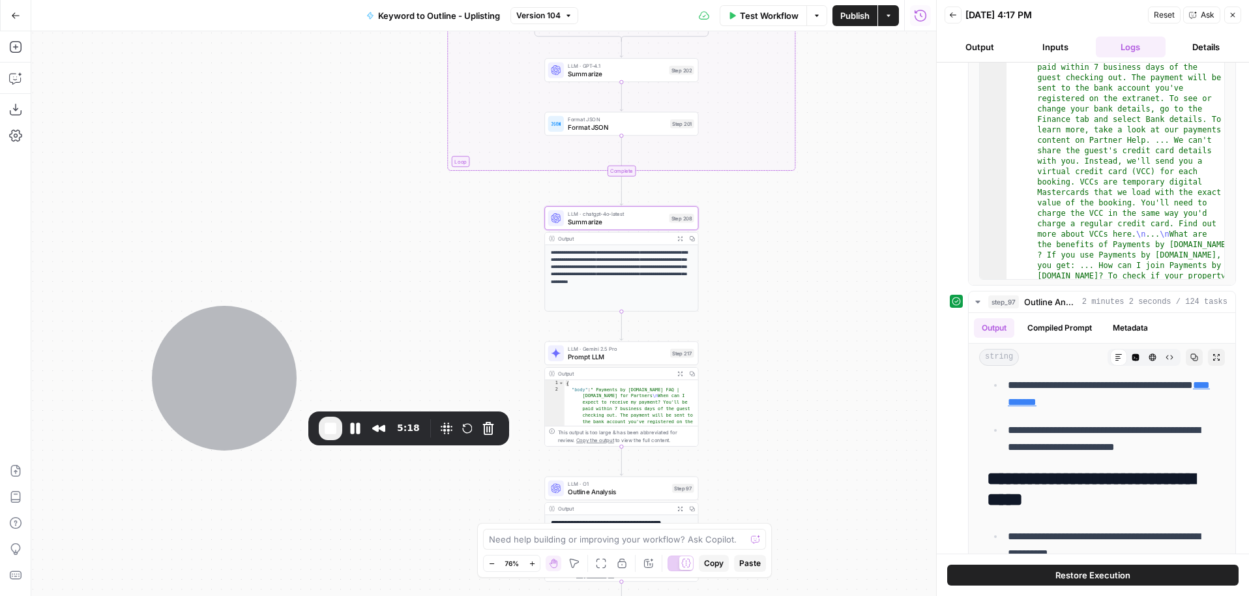
click at [630, 358] on span "Prompt LLM" at bounding box center [617, 356] width 98 height 10
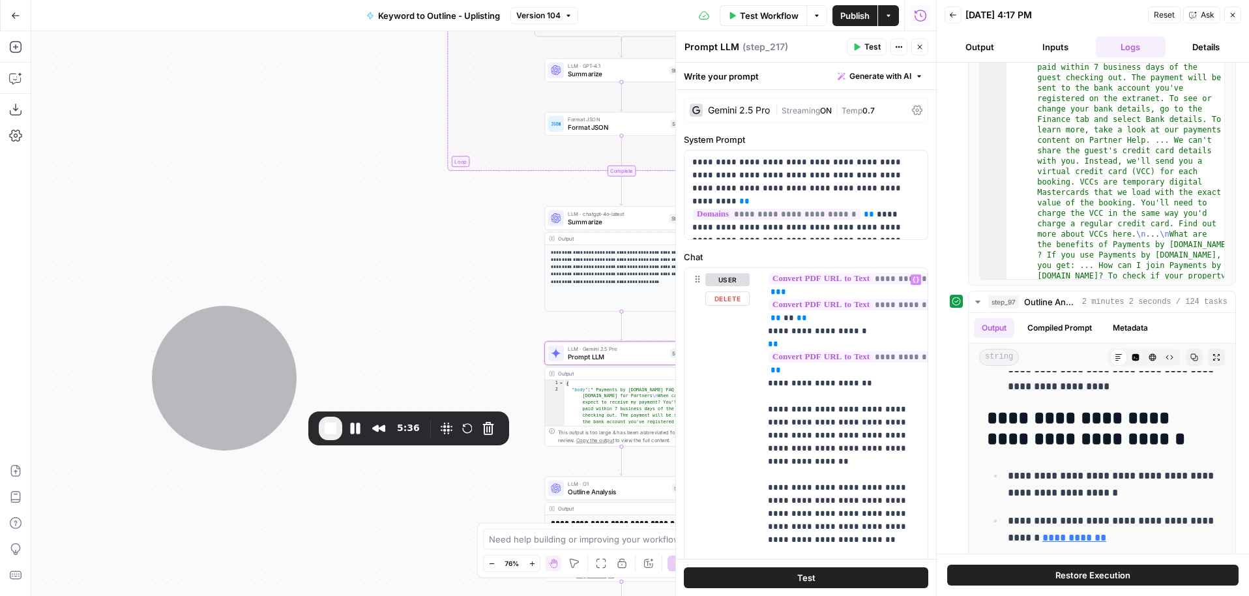
scroll to position [817, 0]
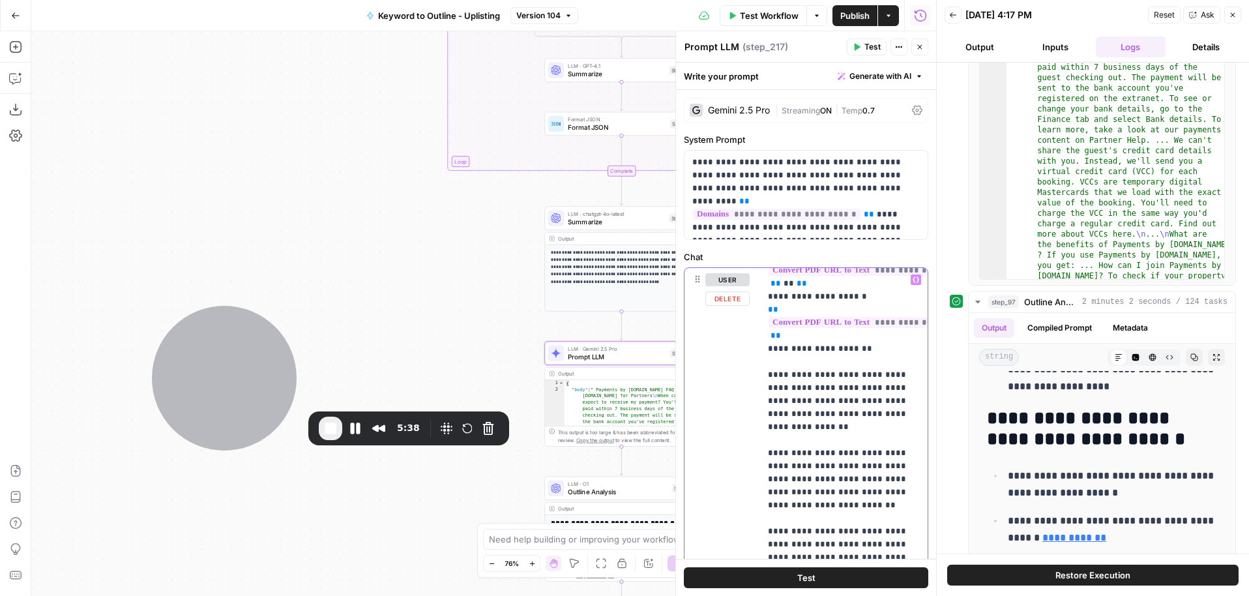
drag, startPoint x: 763, startPoint y: 332, endPoint x: 867, endPoint y: 541, distance: 233.4
click at [867, 541] on div "**********" at bounding box center [843, 533] width 167 height 531
click at [789, 363] on p "**********" at bounding box center [844, 257] width 152 height 1603
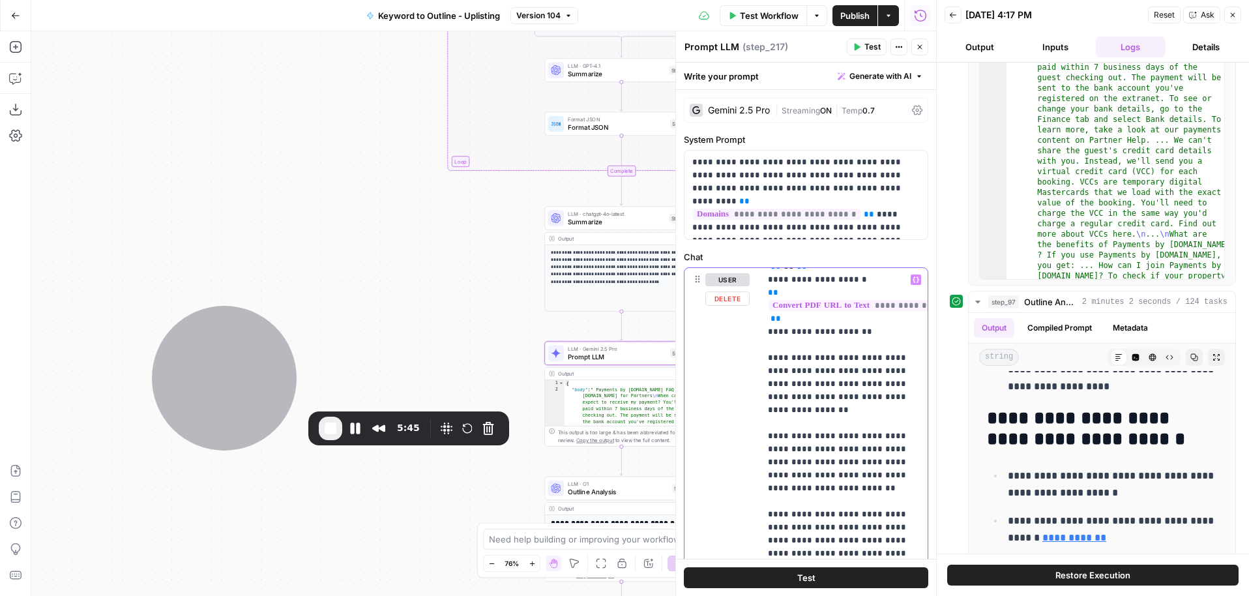
scroll to position [849, 0]
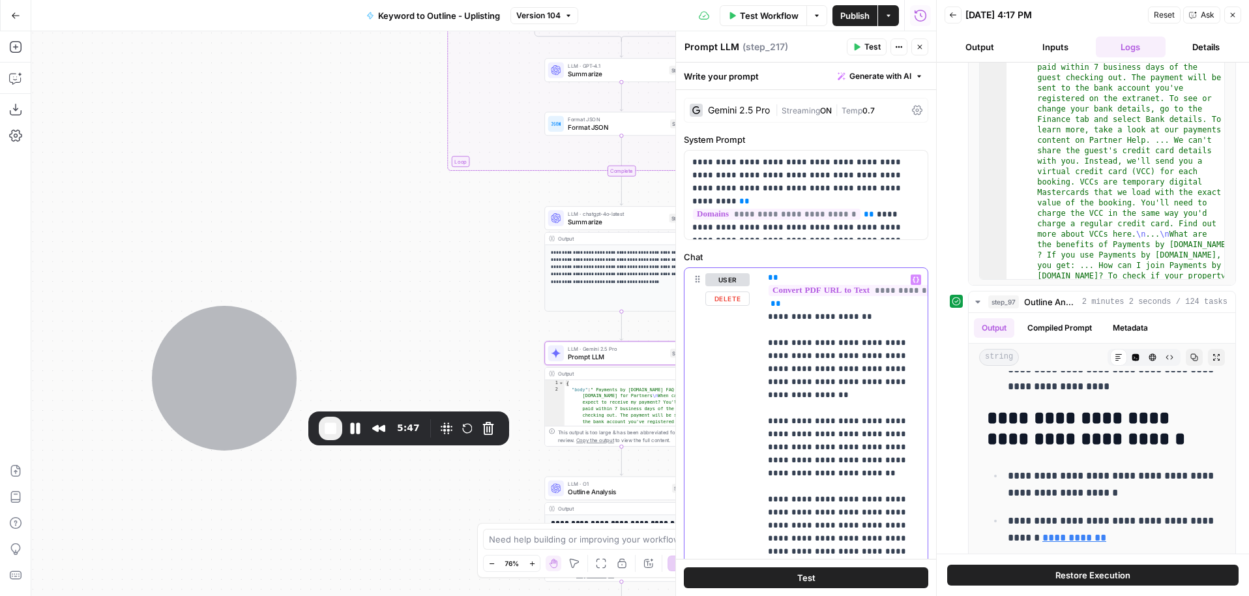
drag, startPoint x: 766, startPoint y: 304, endPoint x: 811, endPoint y: 340, distance: 57.0
click at [811, 340] on div "**********" at bounding box center [843, 533] width 167 height 531
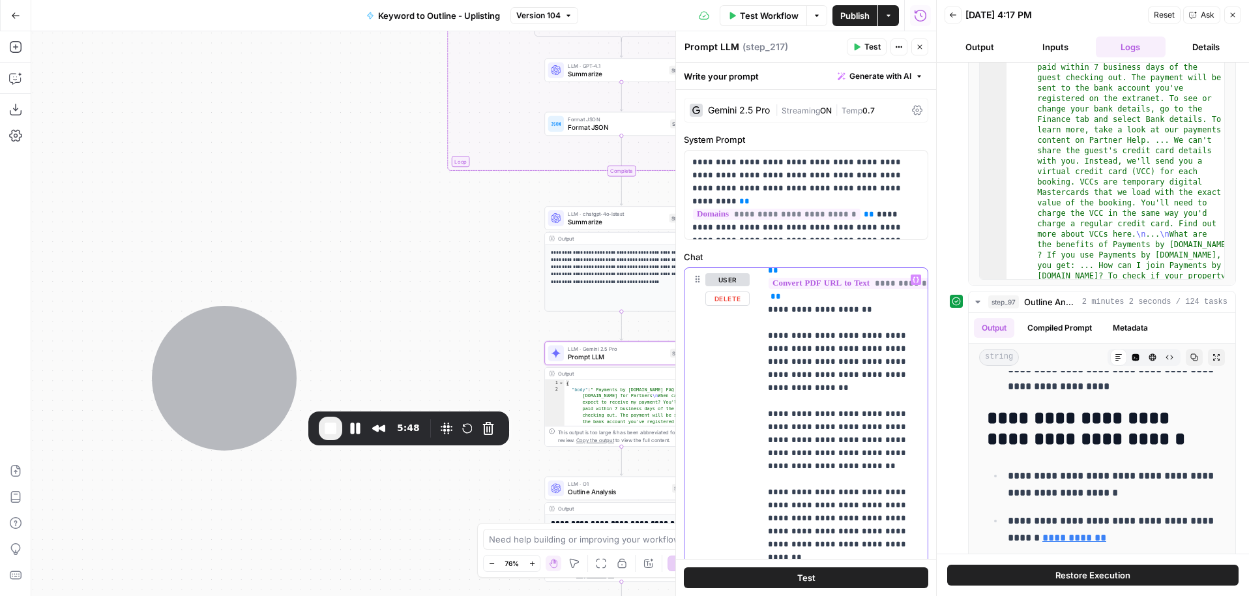
click at [833, 345] on p "**********" at bounding box center [844, 218] width 152 height 1603
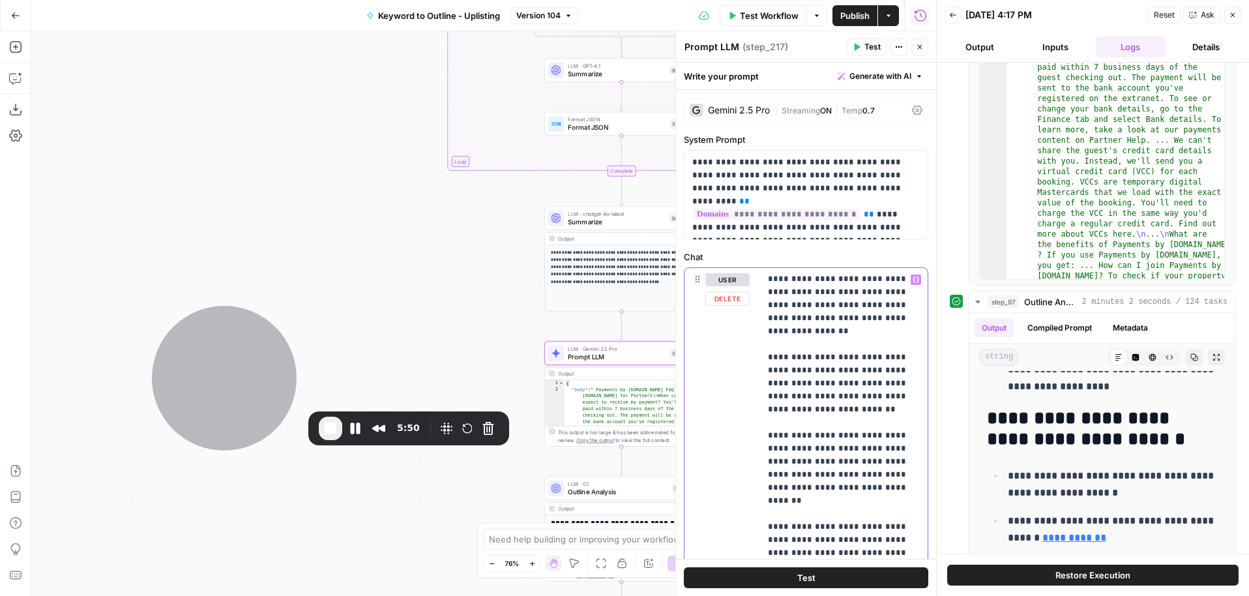
scroll to position [918, 0]
click at [815, 315] on p "**********" at bounding box center [844, 156] width 152 height 1603
drag, startPoint x: 785, startPoint y: 312, endPoint x: 870, endPoint y: 326, distance: 86.6
click at [870, 326] on p "**********" at bounding box center [844, 156] width 152 height 1603
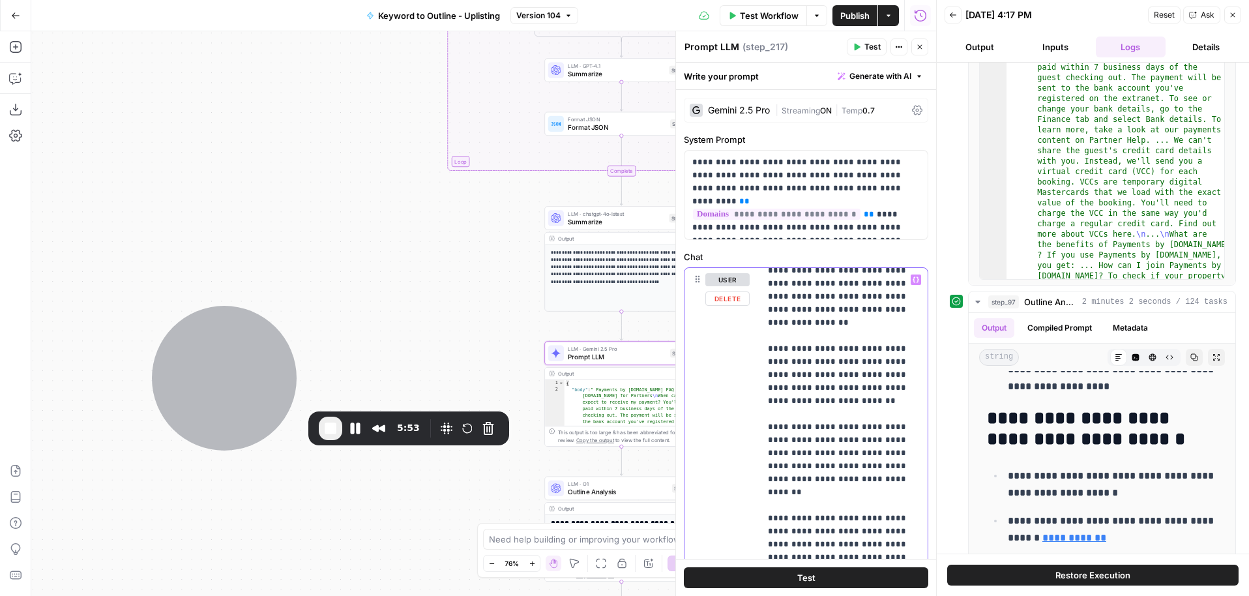
scroll to position [931, 0]
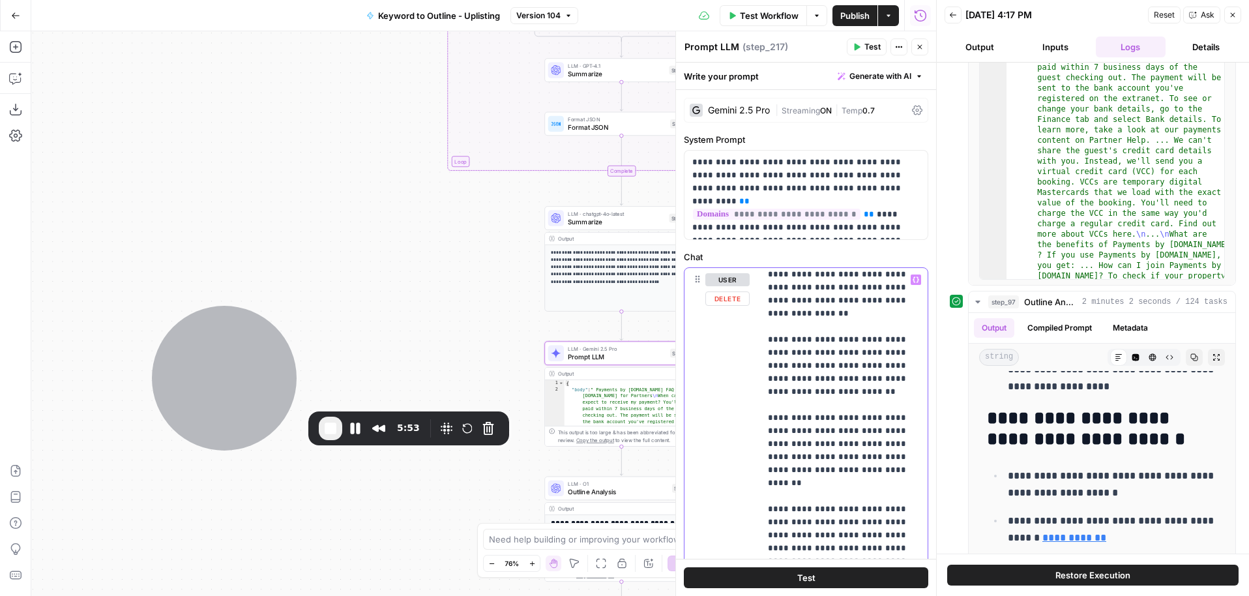
click at [820, 337] on p "**********" at bounding box center [844, 143] width 152 height 1603
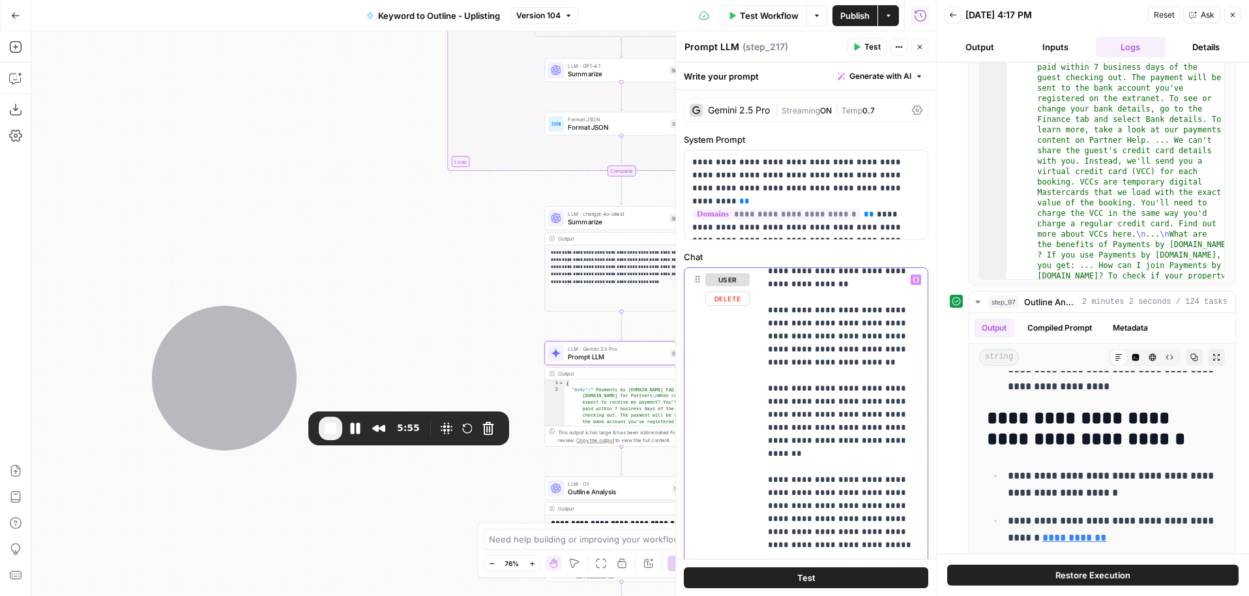
scroll to position [964, 0]
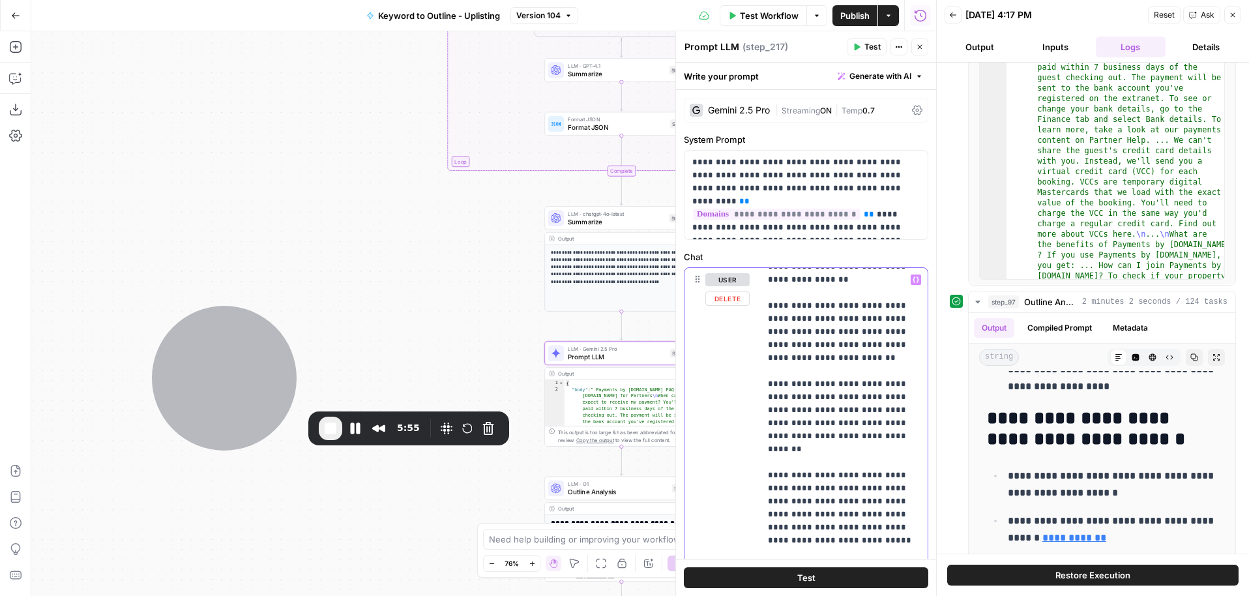
click at [821, 336] on p "**********" at bounding box center [844, 110] width 152 height 1603
drag, startPoint x: 792, startPoint y: 344, endPoint x: 893, endPoint y: 396, distance: 113.7
click at [893, 396] on p "**********" at bounding box center [844, 110] width 152 height 1603
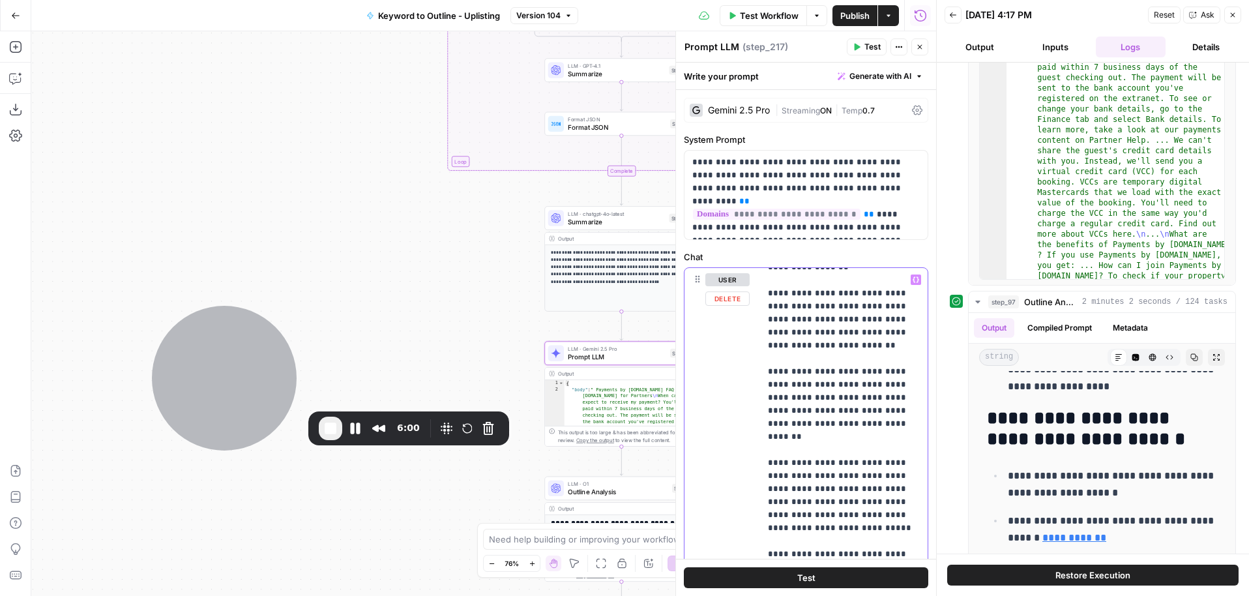
scroll to position [1009, 0]
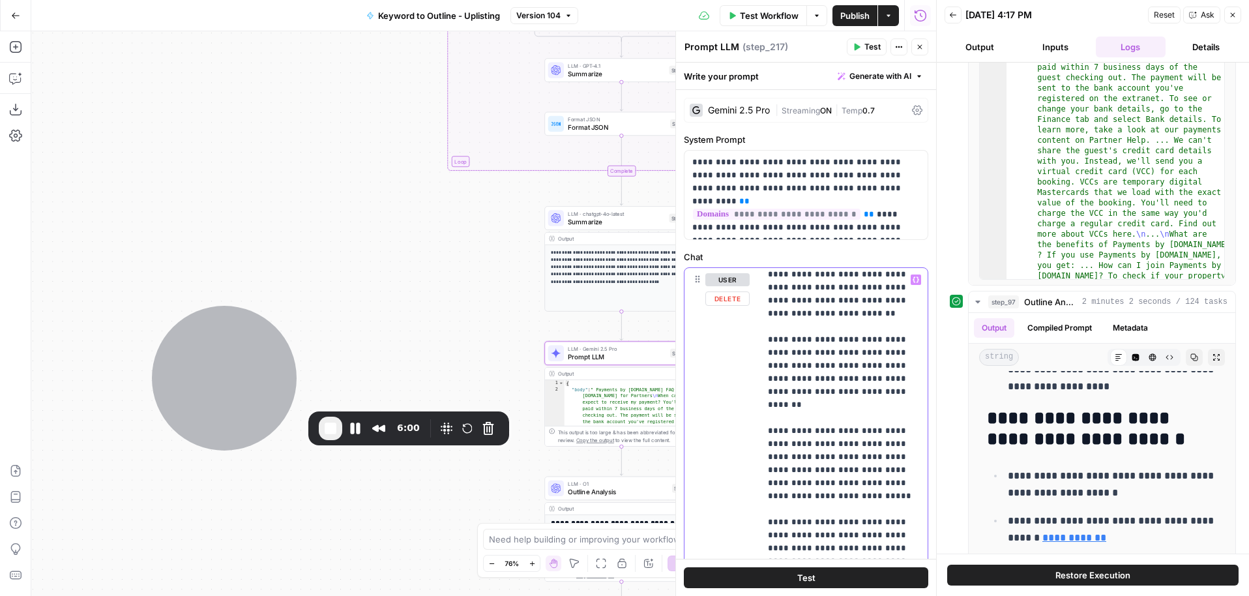
click at [850, 435] on p "**********" at bounding box center [844, 65] width 152 height 1603
drag, startPoint x: 780, startPoint y: 375, endPoint x: 888, endPoint y: 411, distance: 114.0
click at [888, 411] on p "**********" at bounding box center [844, 65] width 152 height 1603
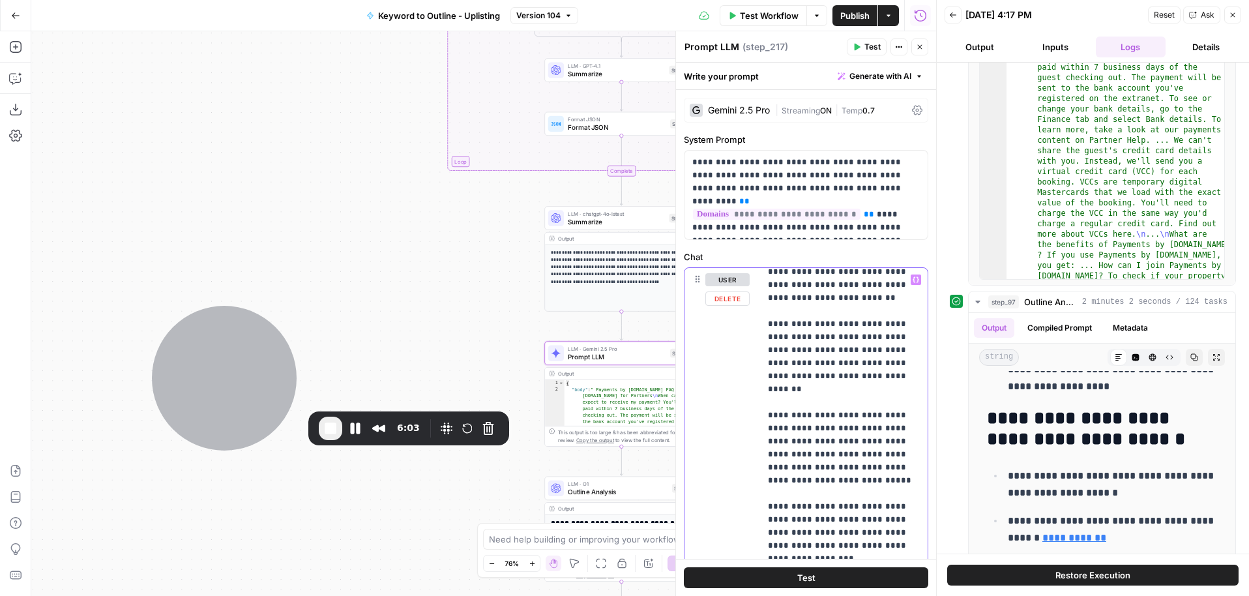
scroll to position [1025, 0]
click at [801, 388] on p "**********" at bounding box center [844, 49] width 152 height 1603
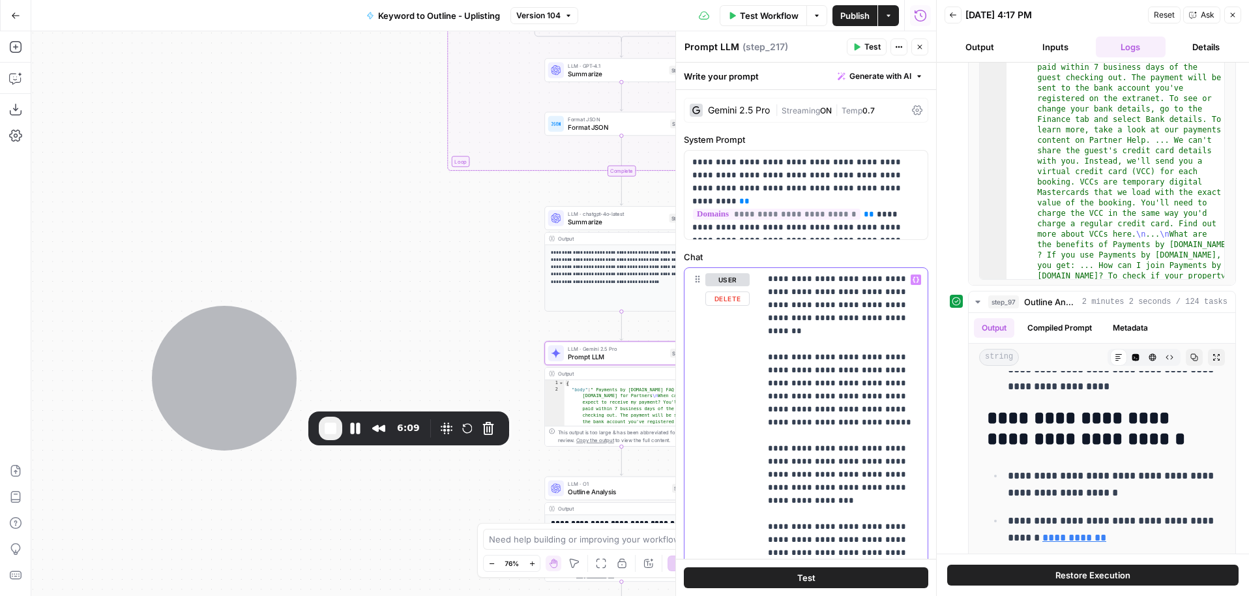
scroll to position [26, 0]
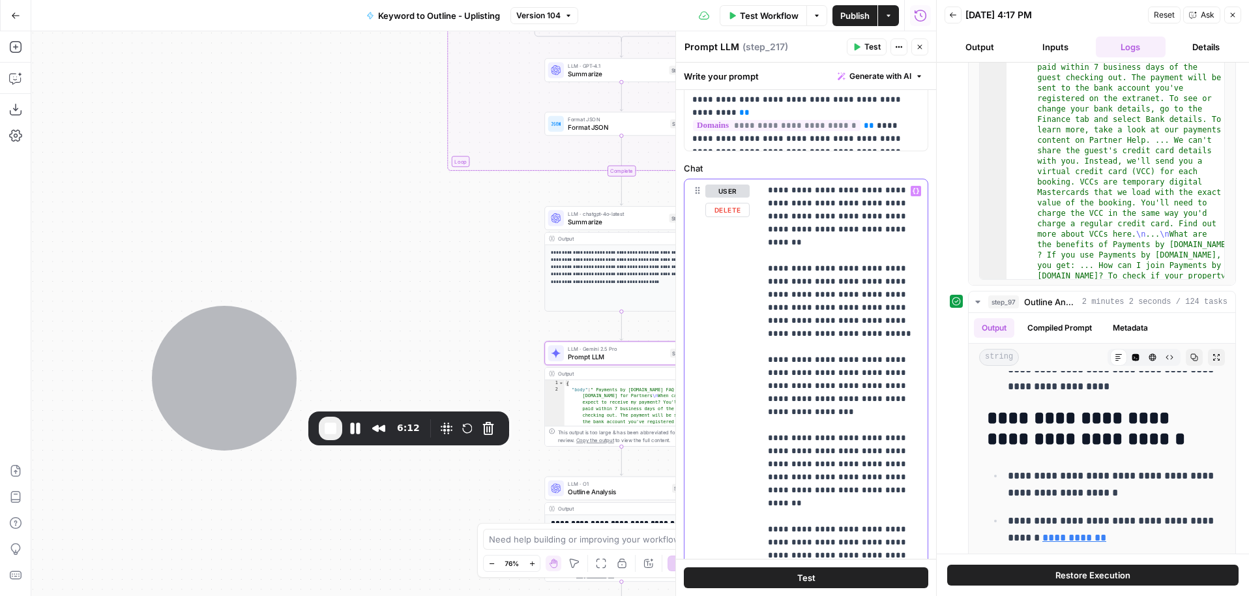
scroll to position [99, 0]
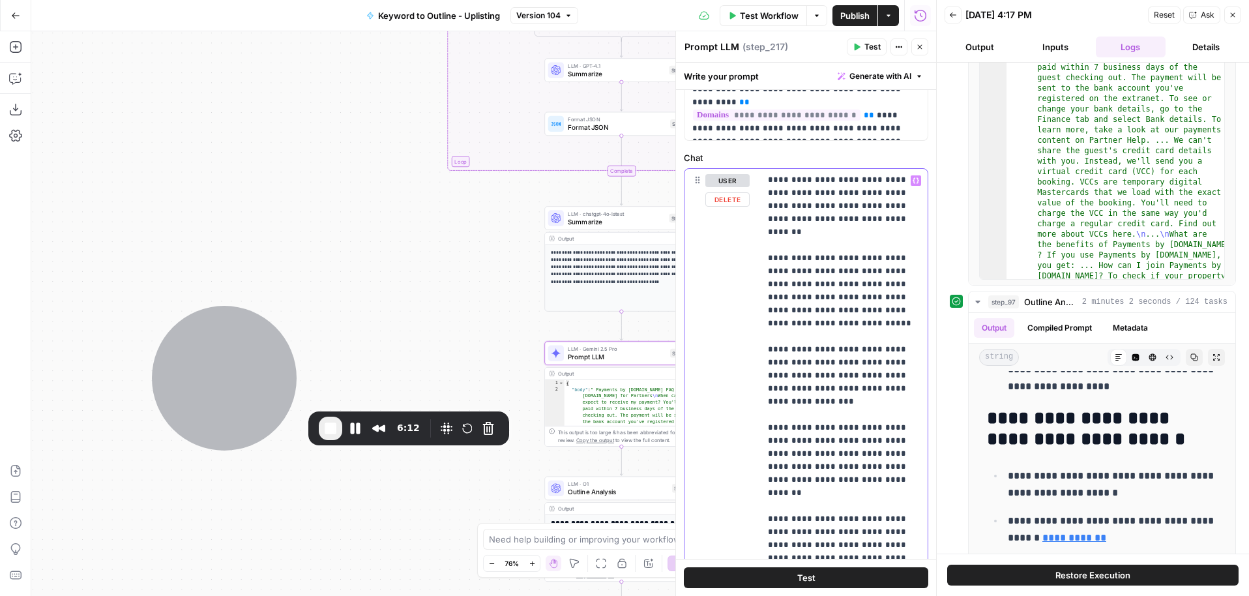
drag, startPoint x: 767, startPoint y: 393, endPoint x: 882, endPoint y: 423, distance: 119.2
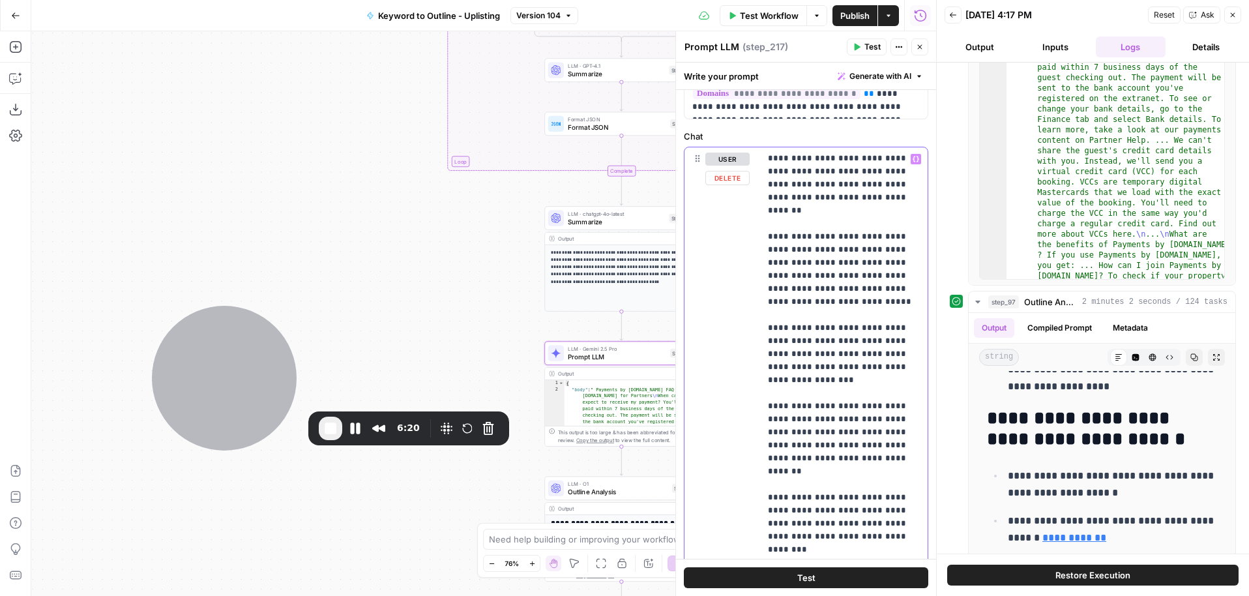
scroll to position [123, 0]
drag, startPoint x: 769, startPoint y: 434, endPoint x: 916, endPoint y: 470, distance: 150.9
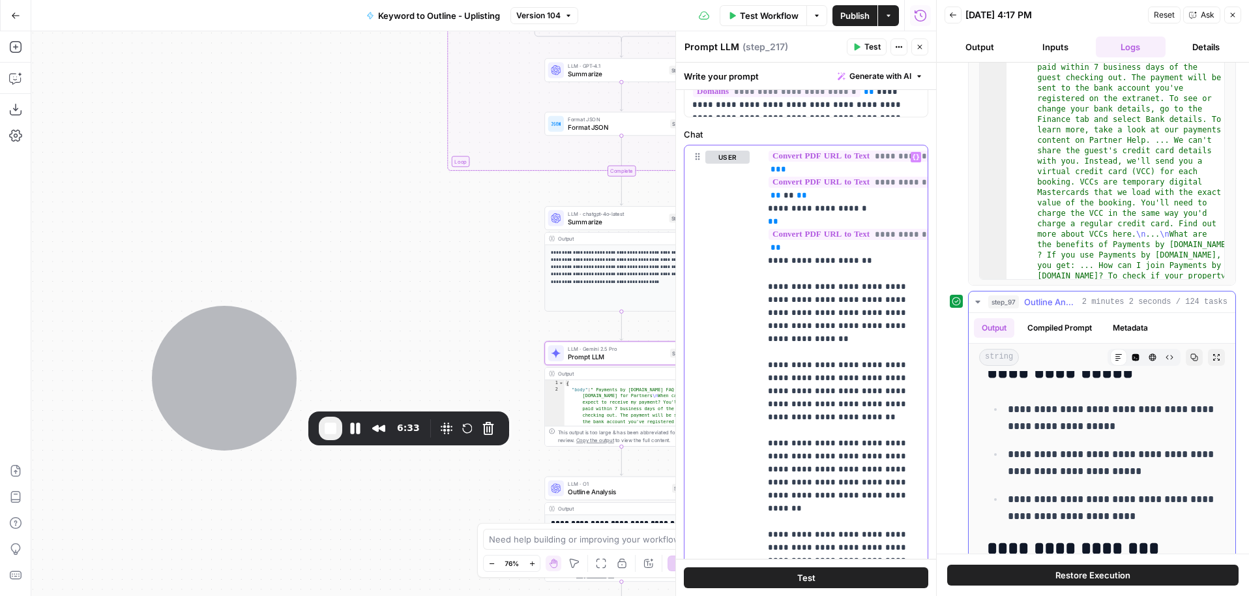
scroll to position [8582, 0]
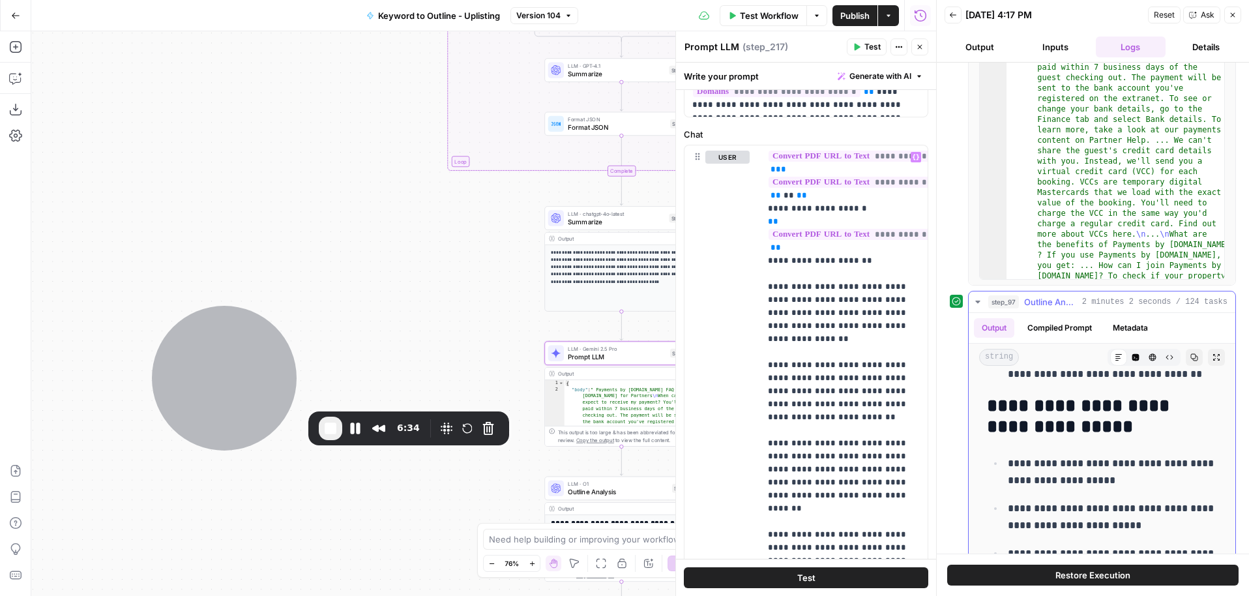
click at [1063, 474] on p "**********" at bounding box center [1111, 472] width 209 height 34
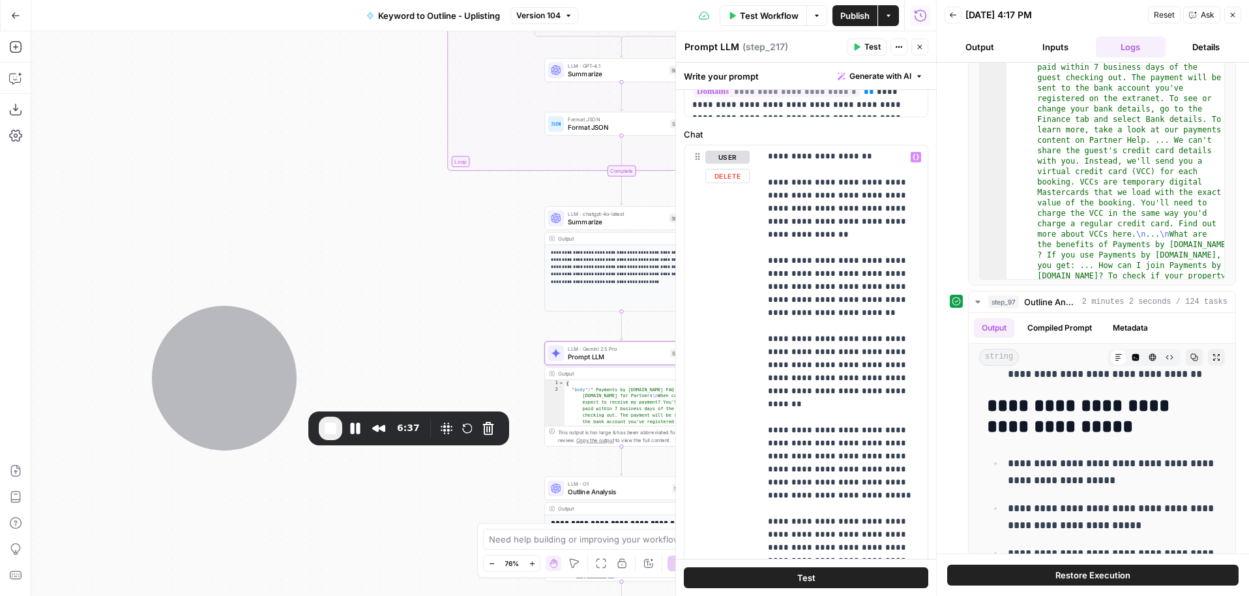
scroll to position [888, 0]
click at [1112, 468] on p "**********" at bounding box center [1111, 472] width 209 height 34
click at [923, 46] on button "Close" at bounding box center [919, 46] width 17 height 17
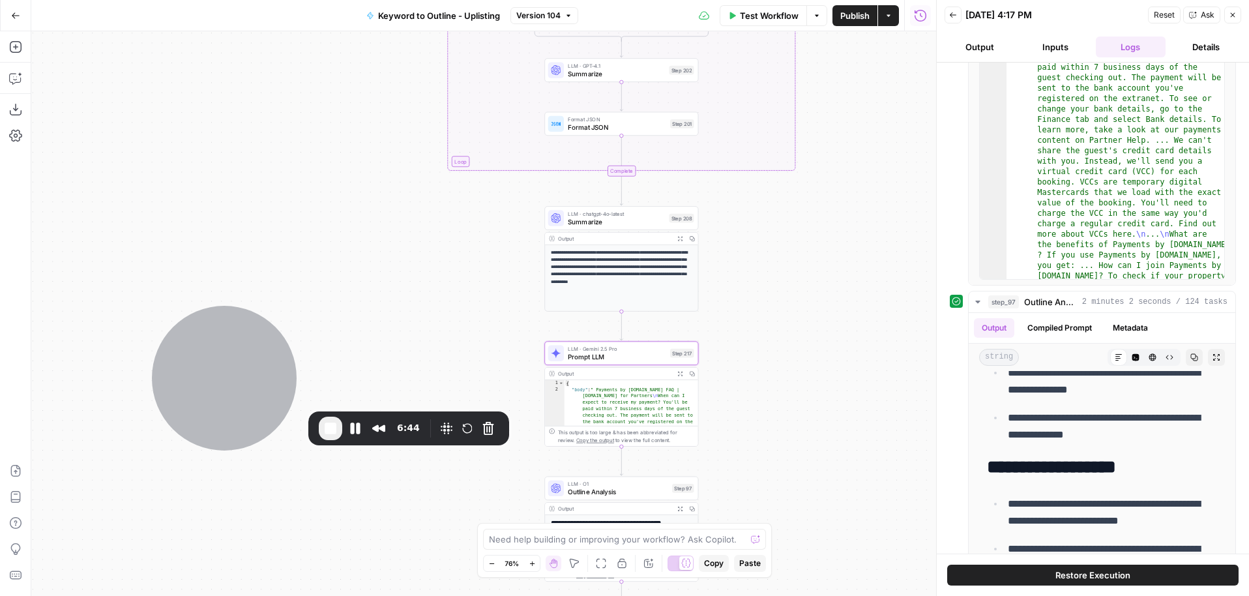
click at [818, 21] on button "Options" at bounding box center [816, 15] width 21 height 21
click at [776, 12] on span "Test Workflow" at bounding box center [769, 15] width 59 height 13
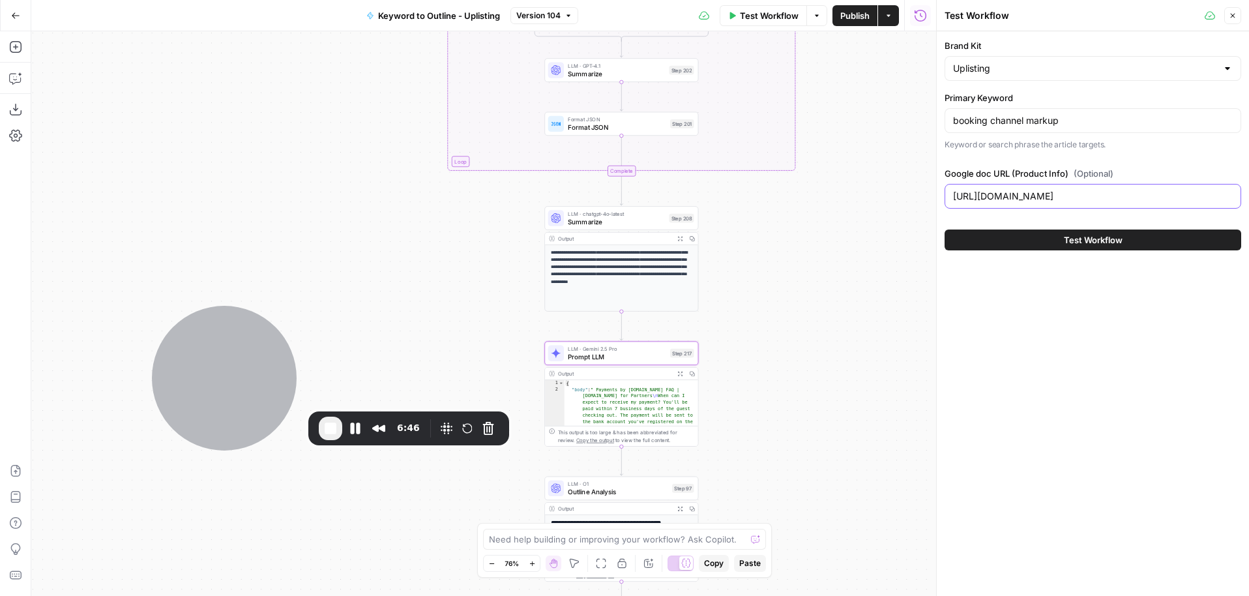
click at [1010, 199] on input "[URL][DOMAIN_NAME]" at bounding box center [1093, 196] width 280 height 13
click at [1236, 16] on button "Close" at bounding box center [1232, 15] width 17 height 17
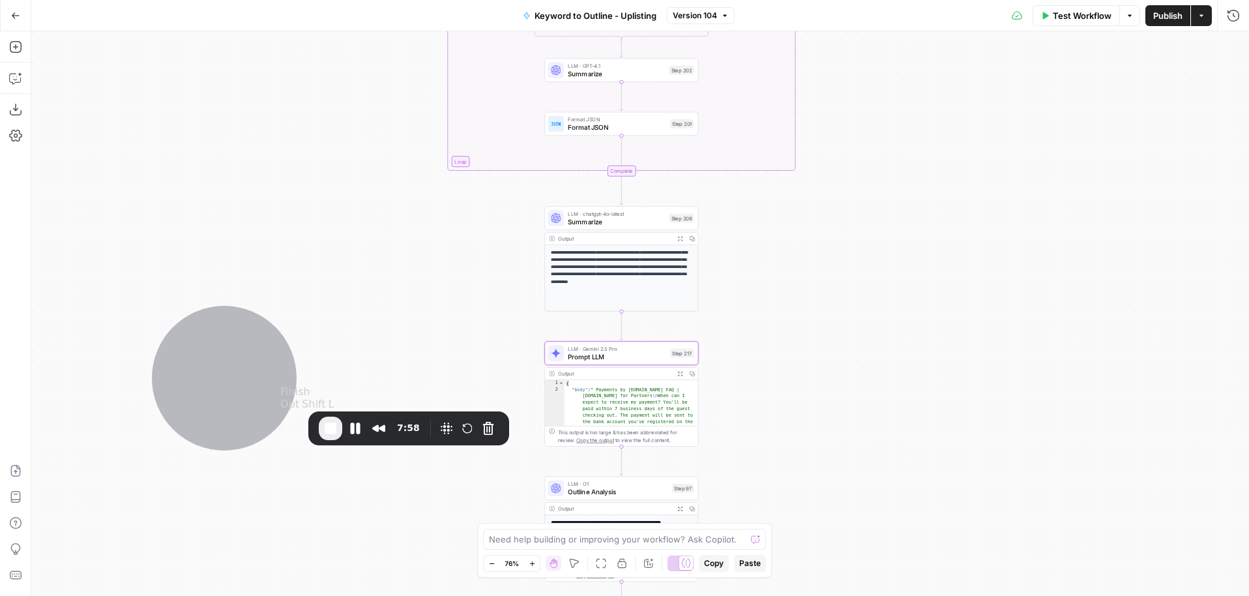
click at [330, 432] on span "End Recording" at bounding box center [331, 428] width 16 height 16
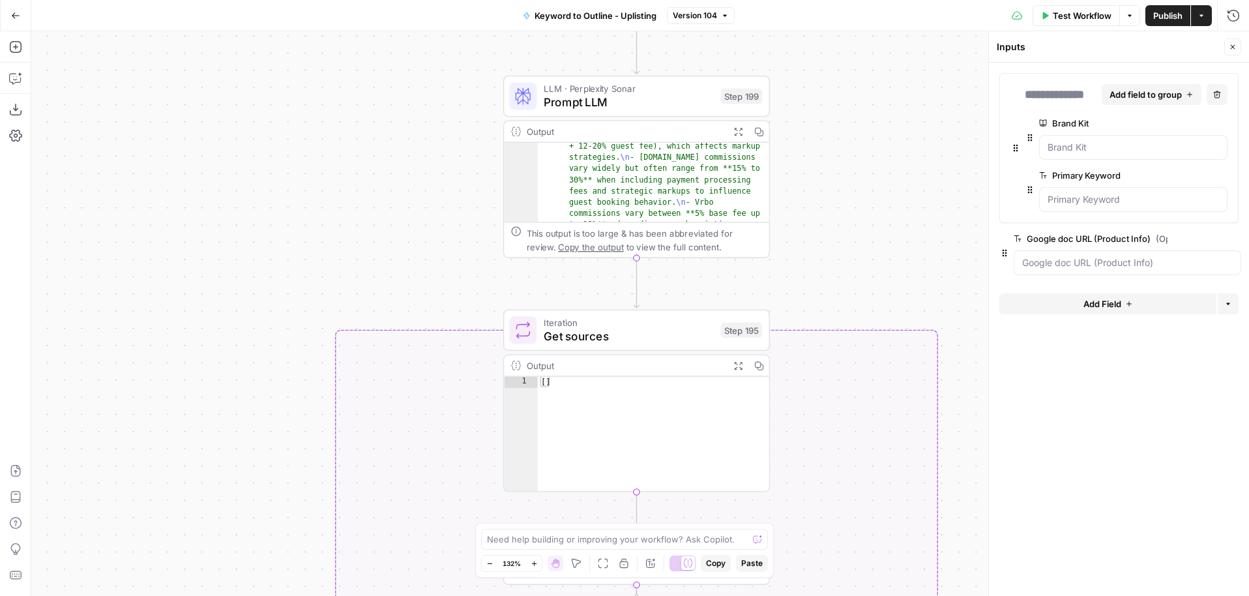
click at [586, 91] on span "LLM · Perplexity Sonar" at bounding box center [628, 88] width 170 height 14
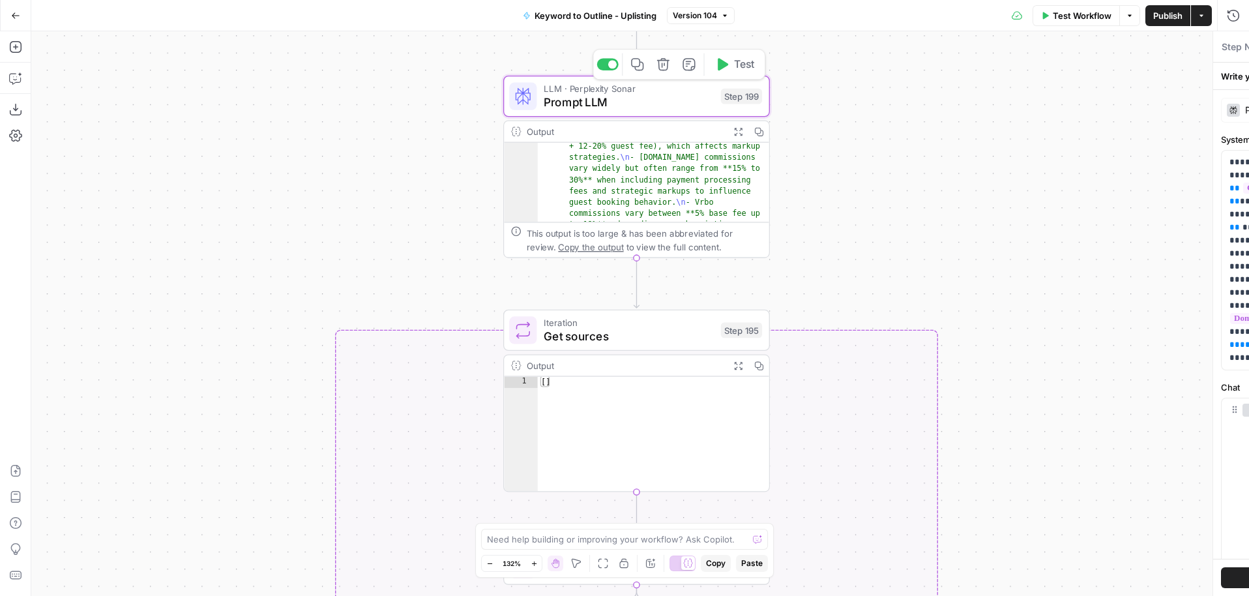
type textarea "Prompt LLM"
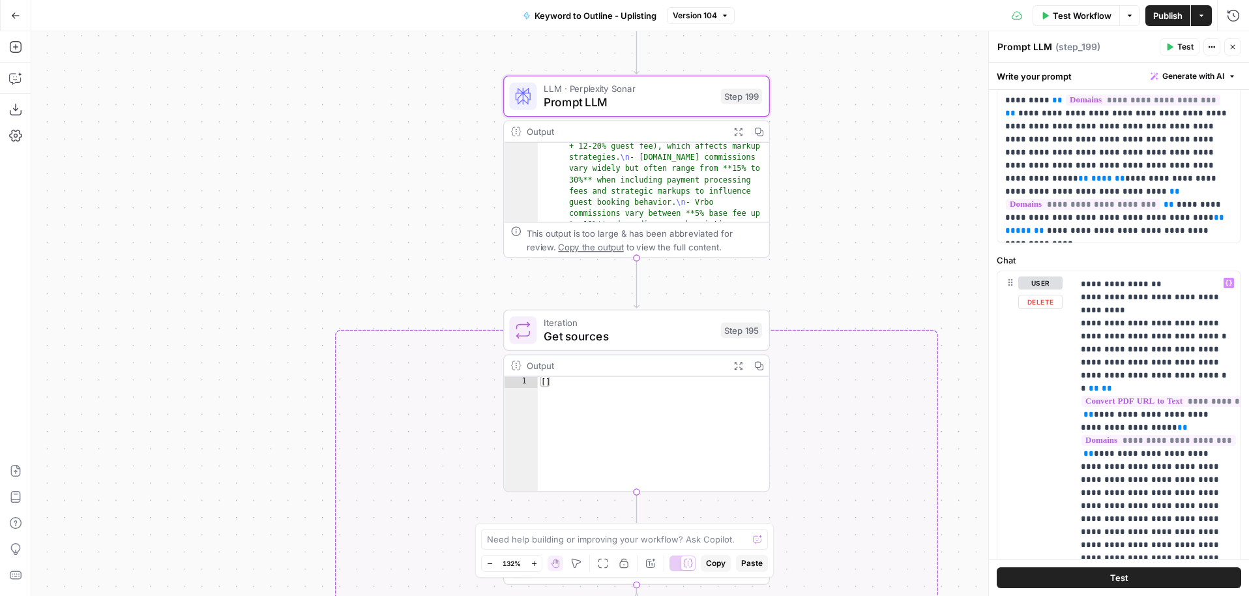
scroll to position [272, 0]
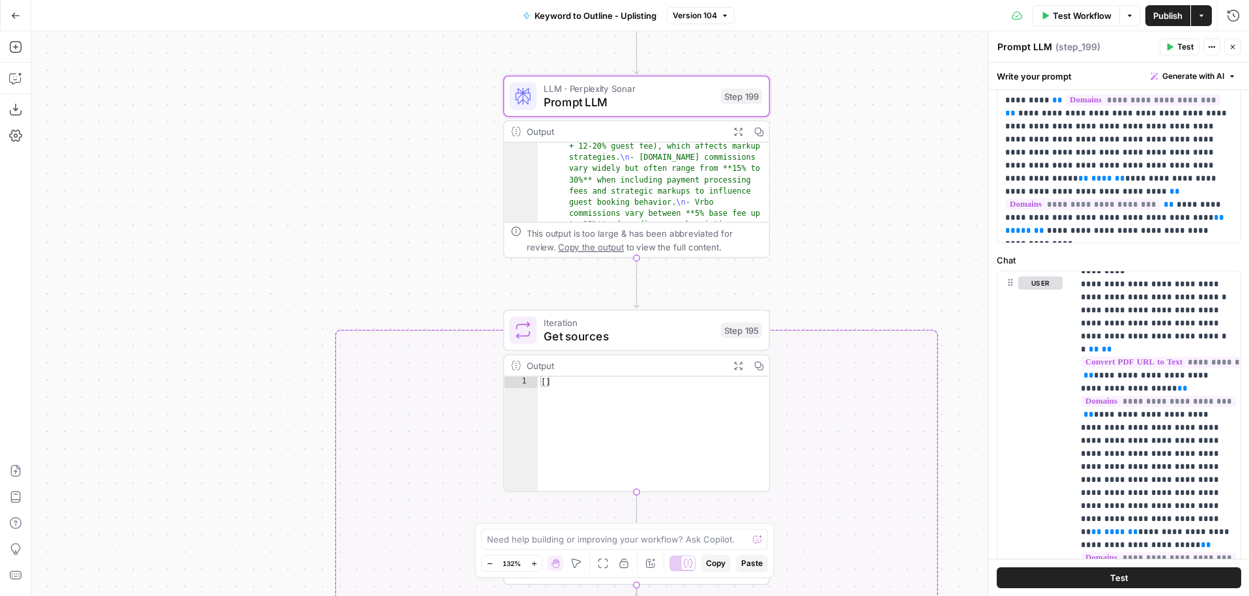
click at [648, 341] on span "Get sources" at bounding box center [628, 335] width 170 height 17
